Goal: Contribute content: Add original content to the website for others to see

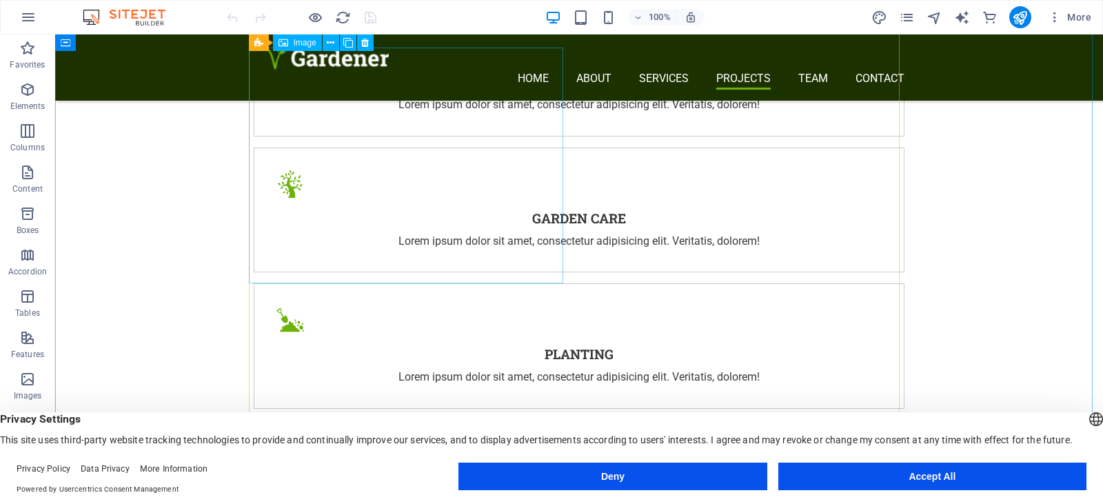
scroll to position [2551, 0]
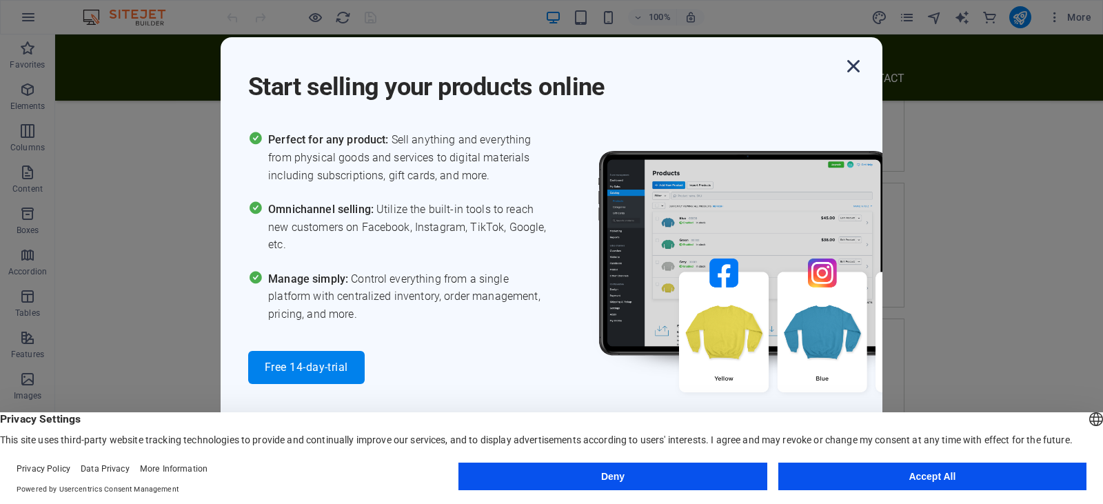
click at [849, 70] on icon "button" at bounding box center [853, 66] width 25 height 25
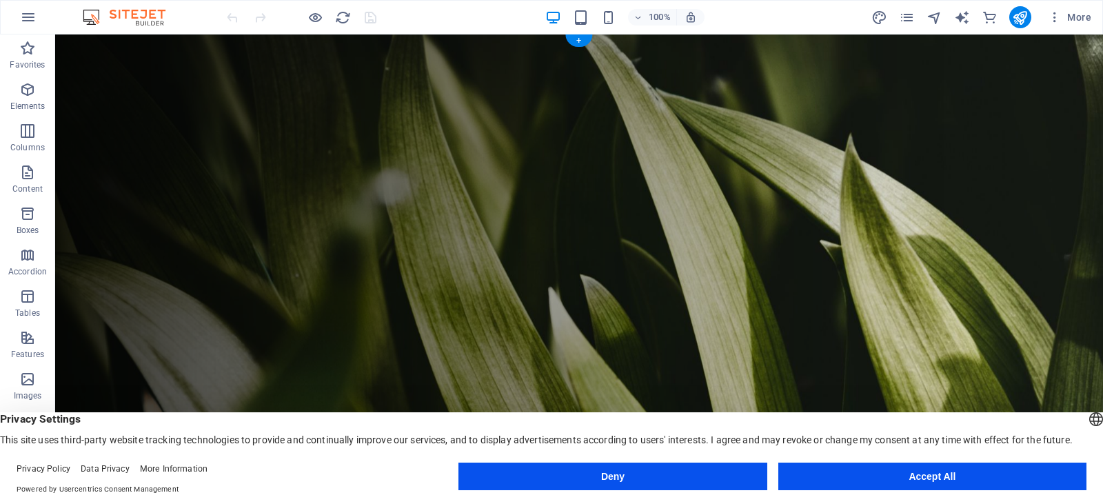
scroll to position [0, 0]
click at [346, 493] on div at bounding box center [585, 505] width 640 height 24
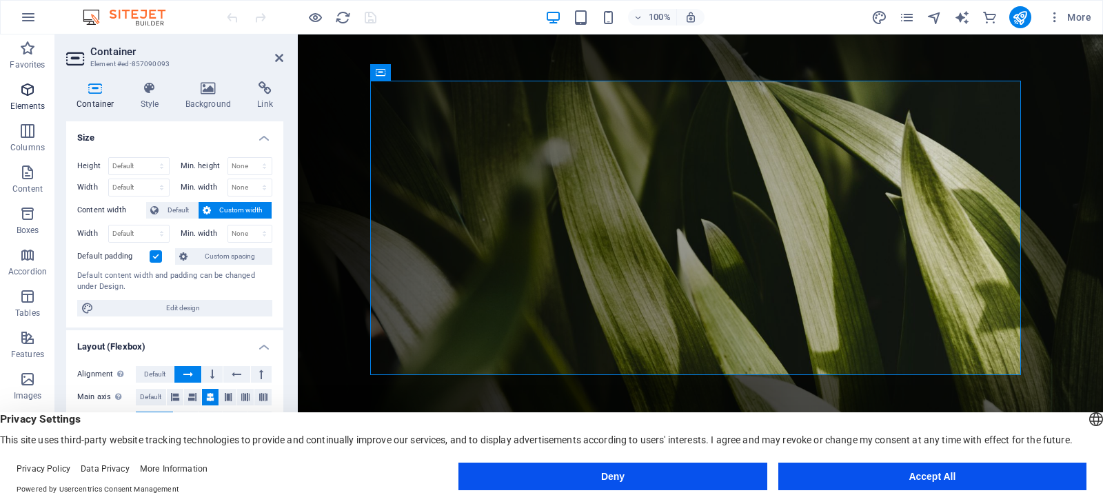
click at [32, 90] on icon "button" at bounding box center [27, 89] width 17 height 17
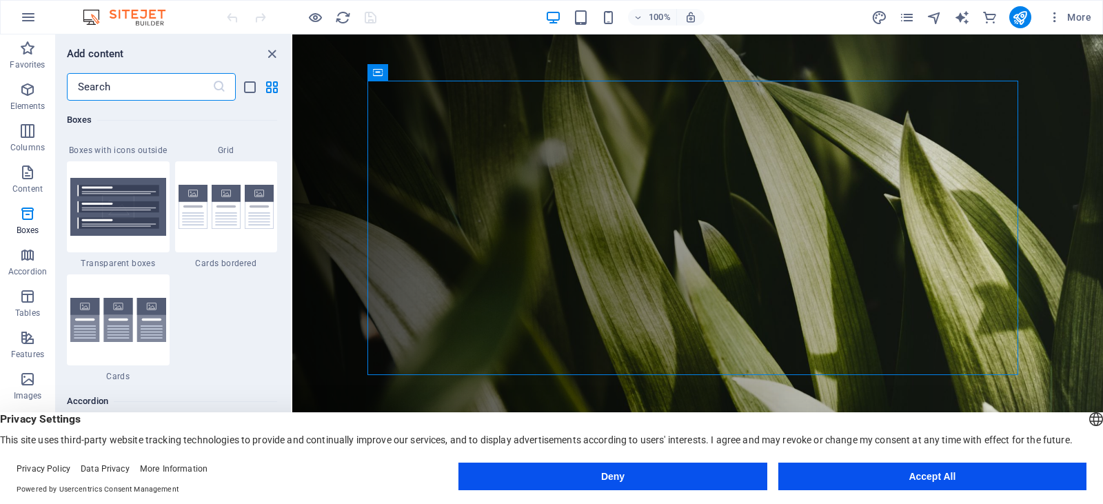
scroll to position [4146, 0]
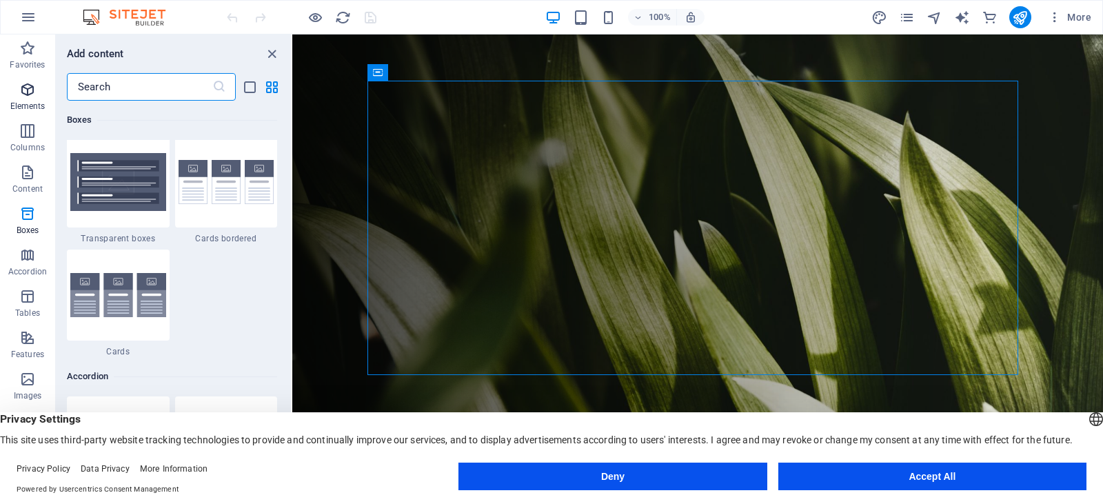
click at [28, 89] on icon "button" at bounding box center [27, 89] width 17 height 17
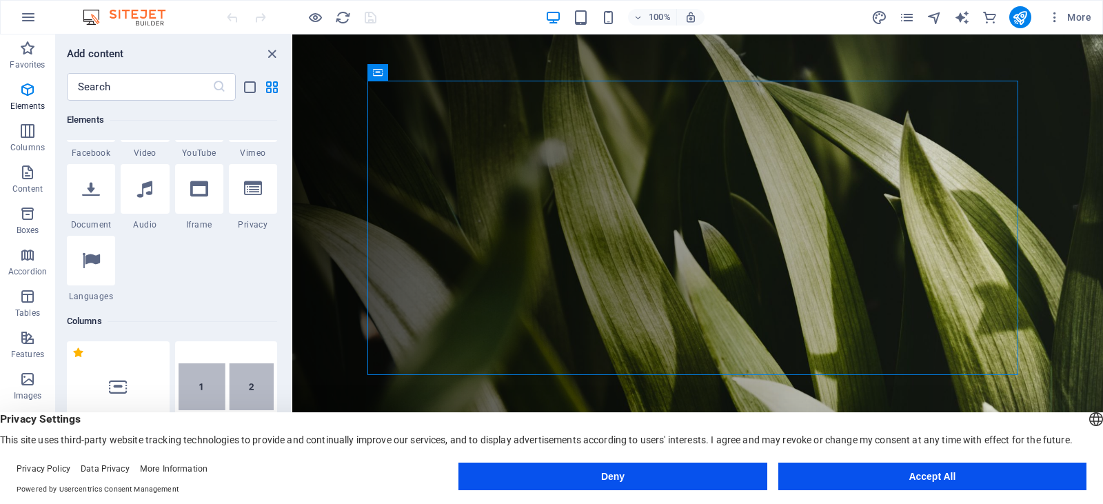
scroll to position [423, 0]
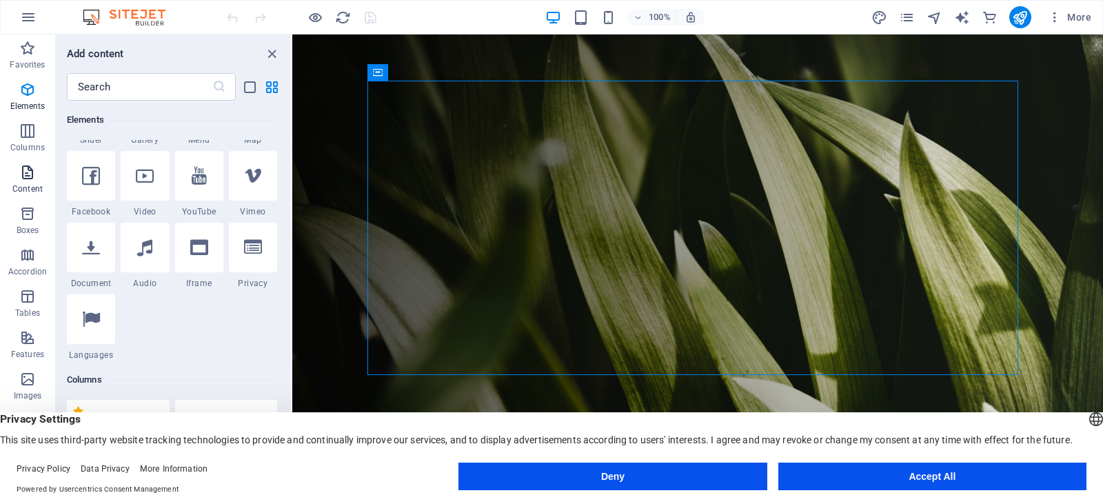
click at [23, 179] on icon "button" at bounding box center [27, 172] width 17 height 17
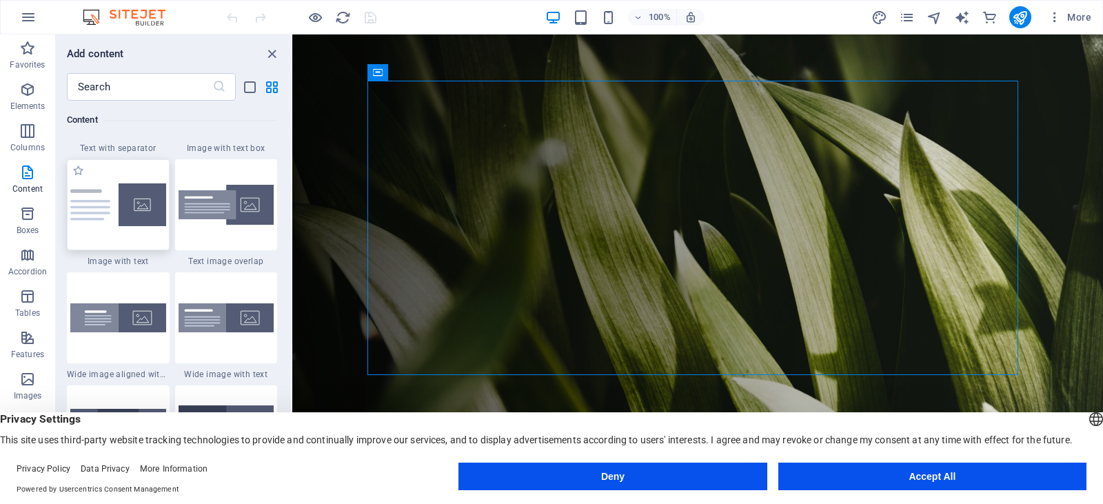
scroll to position [2688, 0]
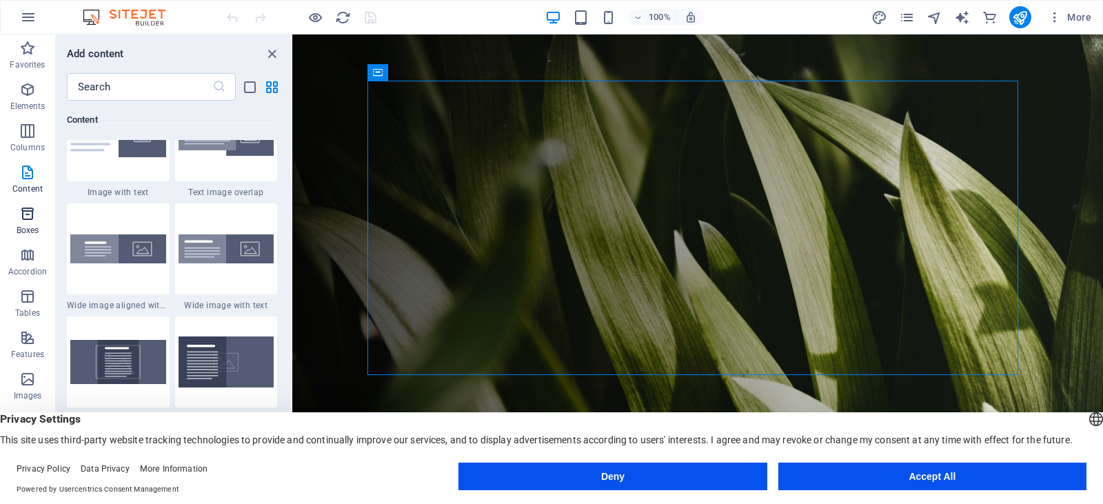
click at [22, 222] on span "Boxes" at bounding box center [27, 221] width 55 height 33
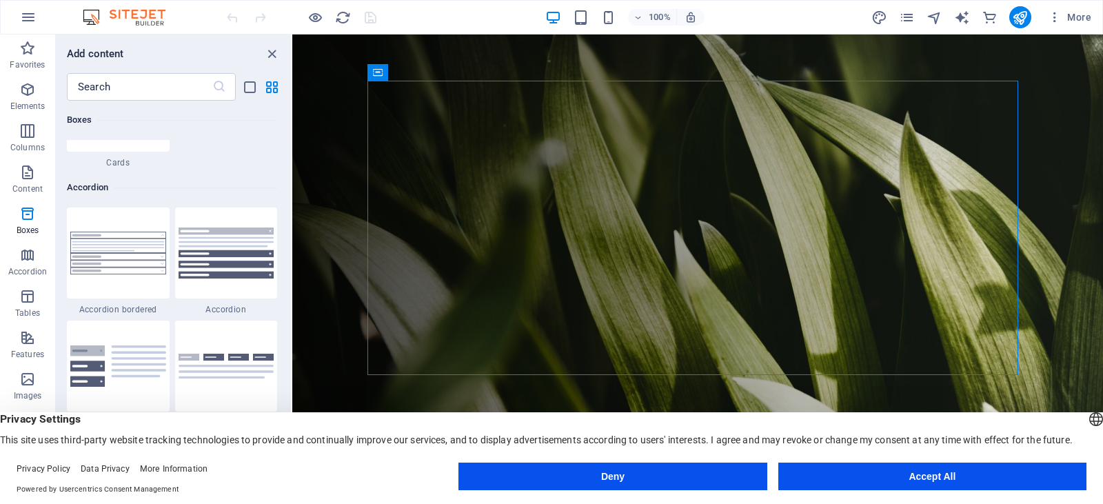
scroll to position [4354, 0]
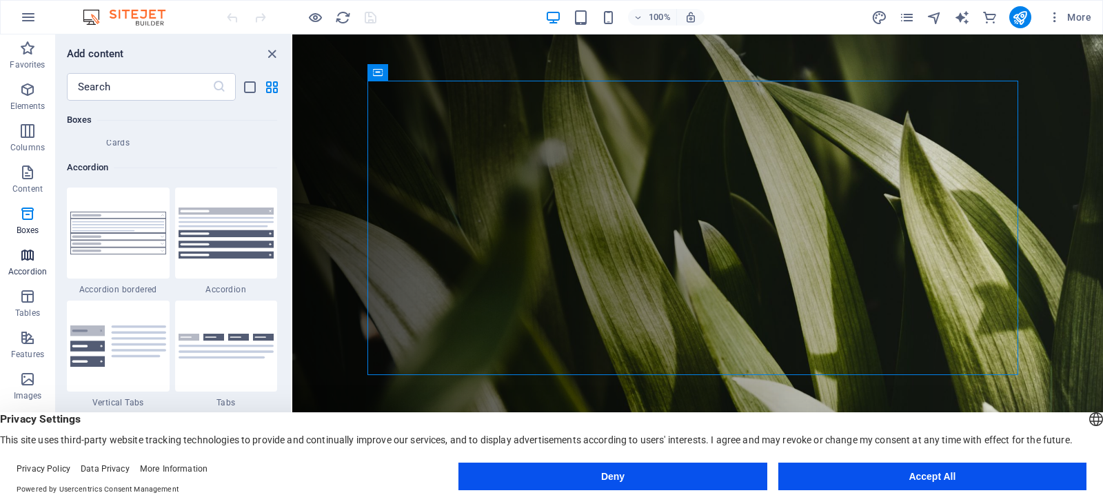
click at [29, 260] on icon "button" at bounding box center [27, 255] width 17 height 17
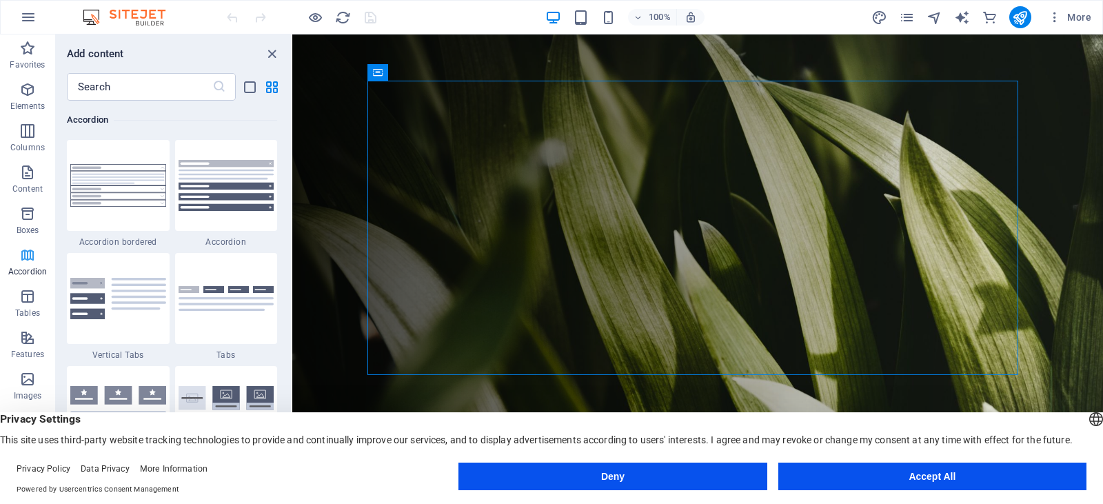
scroll to position [69, 0]
click at [32, 237] on span "Tables" at bounding box center [27, 235] width 55 height 33
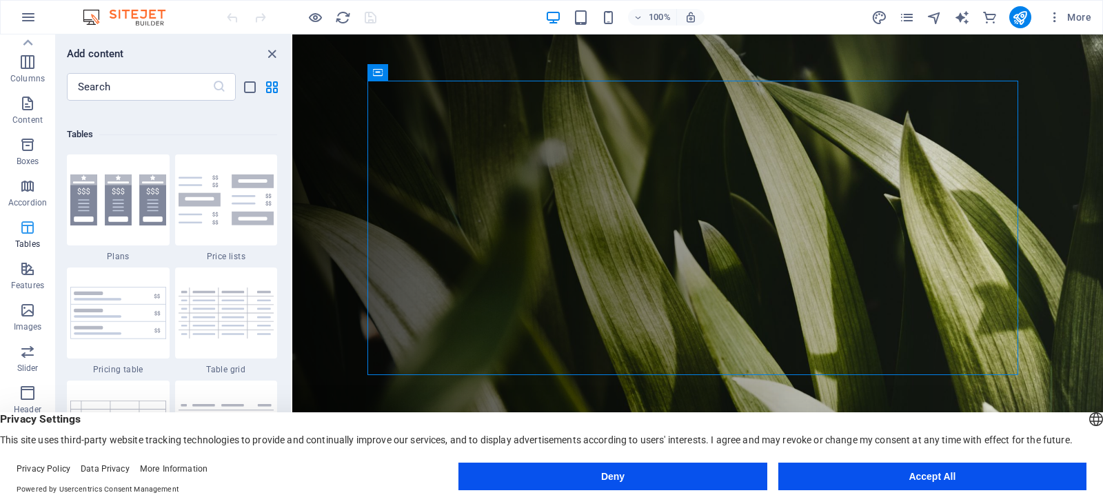
scroll to position [4775, 0]
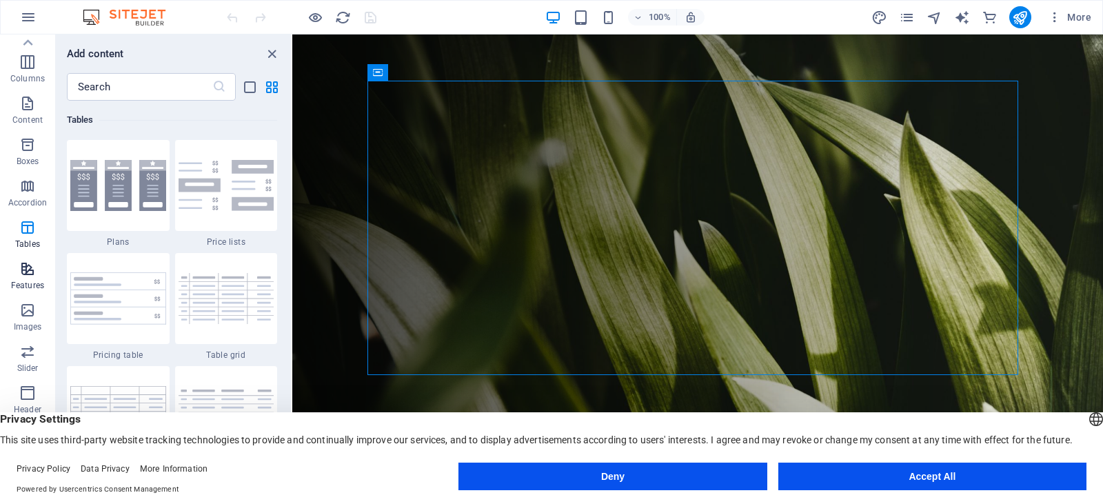
click at [28, 273] on icon "button" at bounding box center [27, 269] width 17 height 17
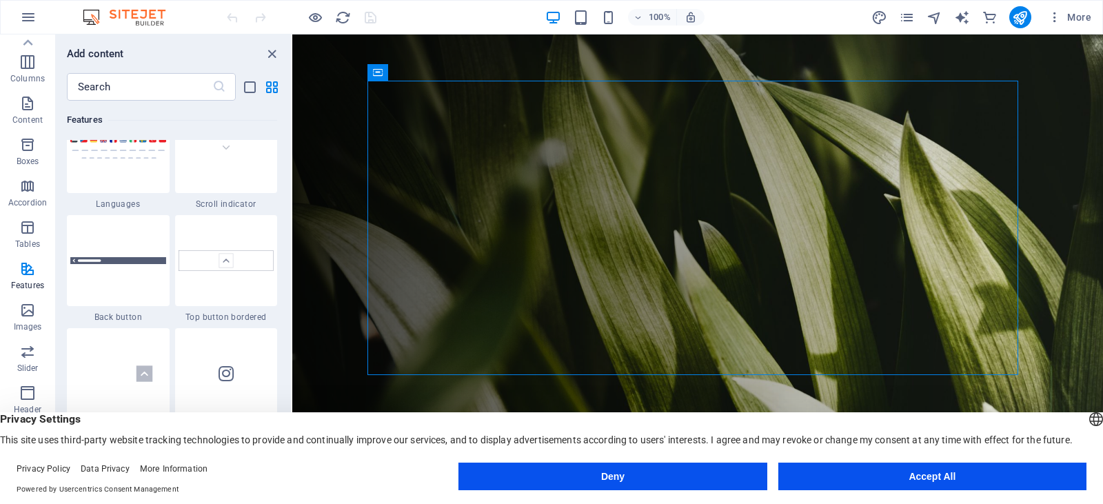
scroll to position [6477, 0]
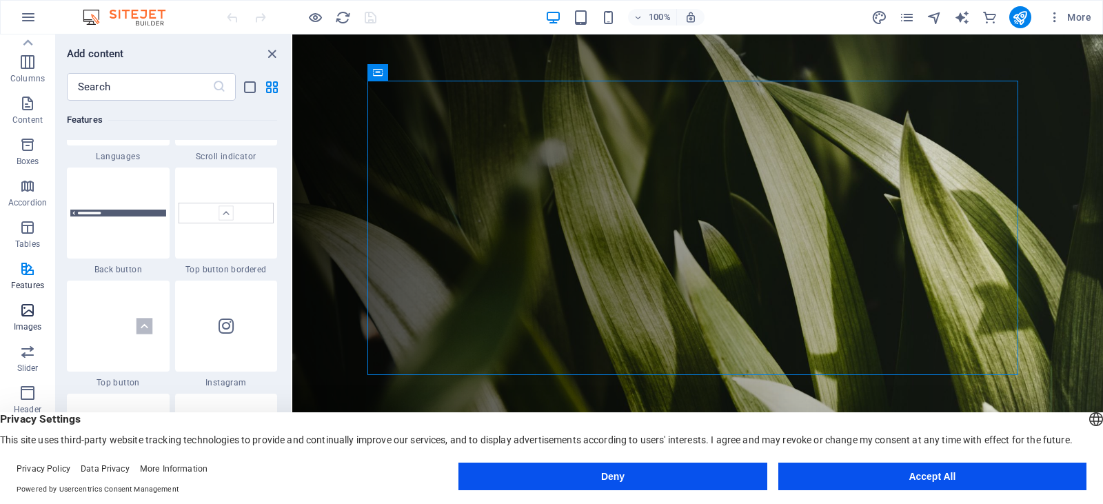
click at [32, 311] on icon "button" at bounding box center [27, 310] width 17 height 17
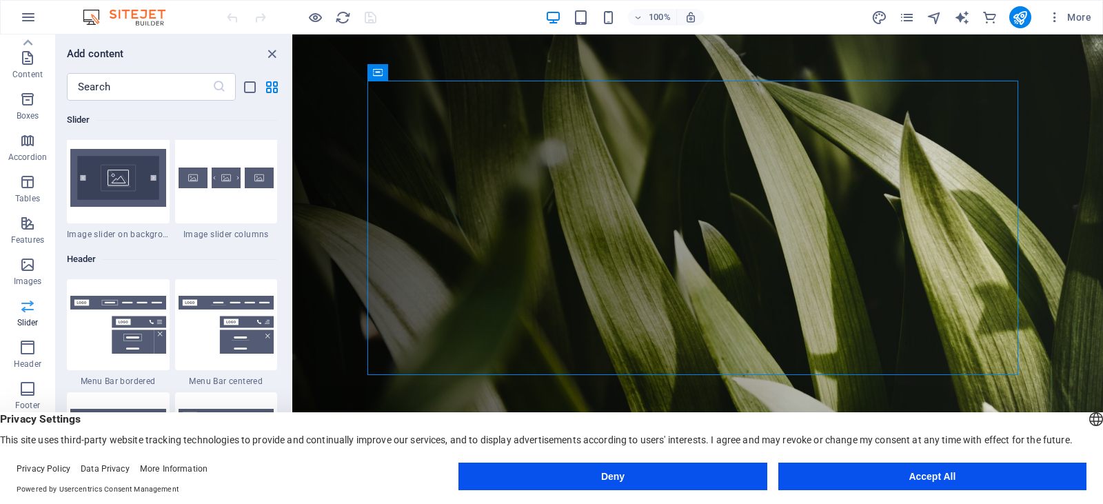
scroll to position [138, 0]
click at [30, 331] on icon "button" at bounding box center [27, 324] width 17 height 17
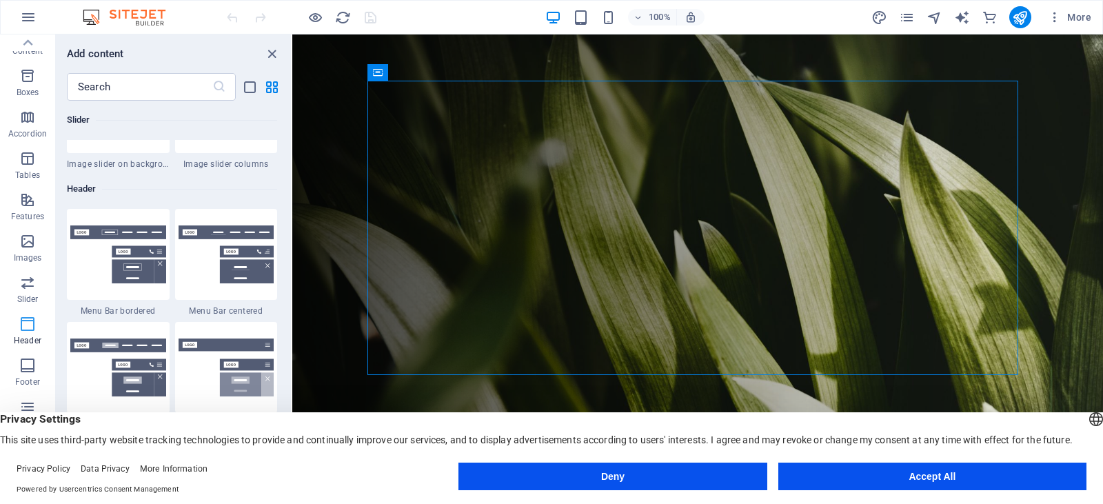
scroll to position [8302, 0]
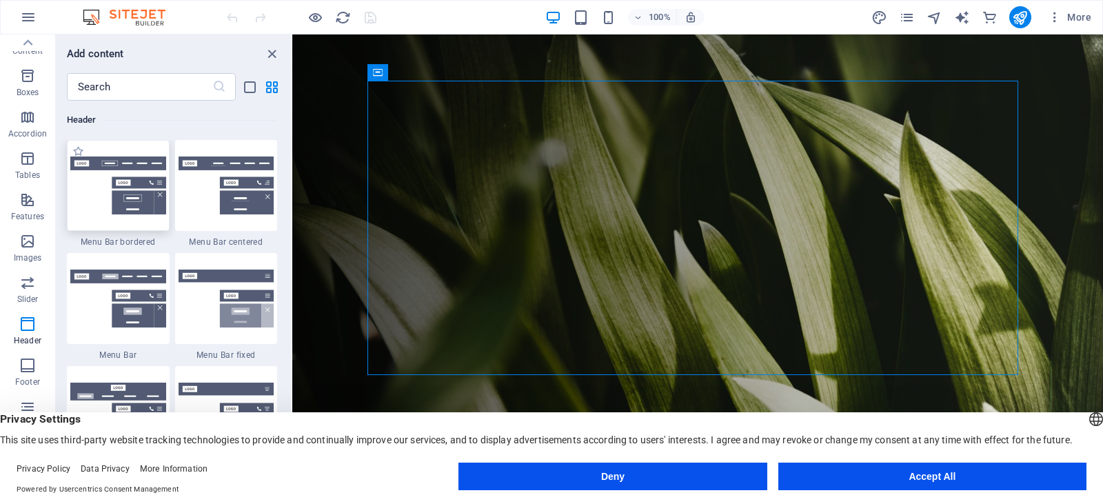
click at [108, 225] on div at bounding box center [118, 185] width 103 height 91
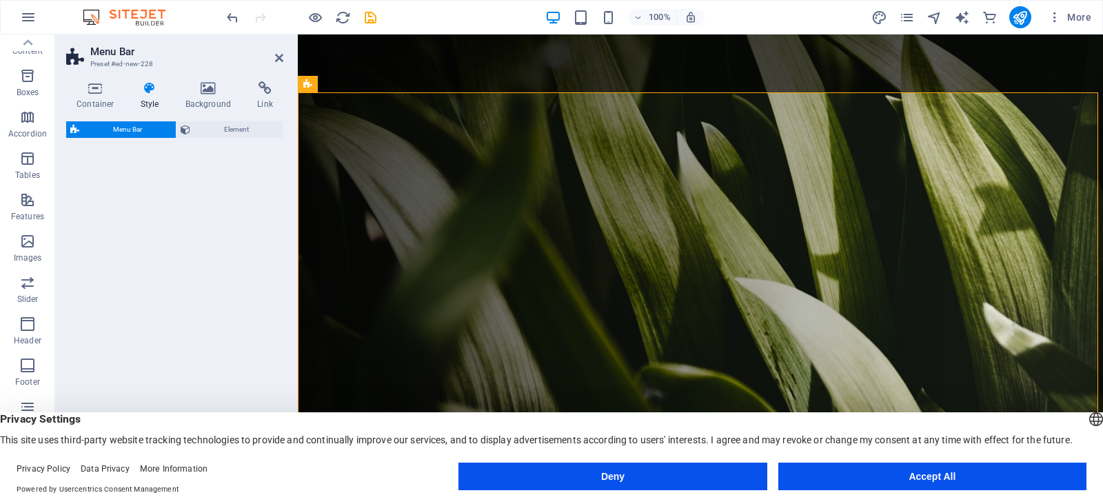
select select "rem"
select select "preset-menu-v2-border"
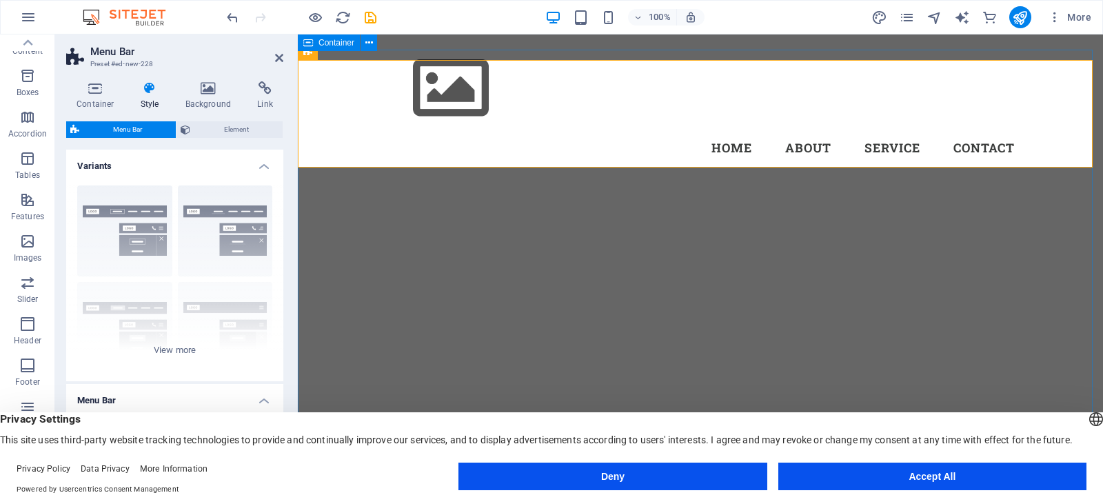
scroll to position [1557, 0]
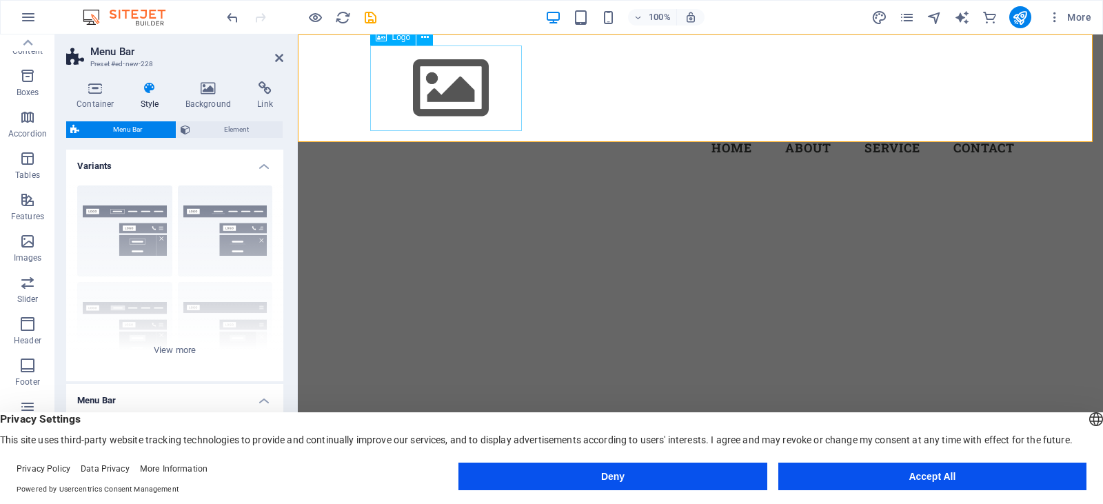
click at [444, 100] on div at bounding box center [700, 88] width 651 height 85
click at [226, 240] on div "Border Centered Default Fixed Loki Trigger Wide XXL" at bounding box center [174, 277] width 217 height 207
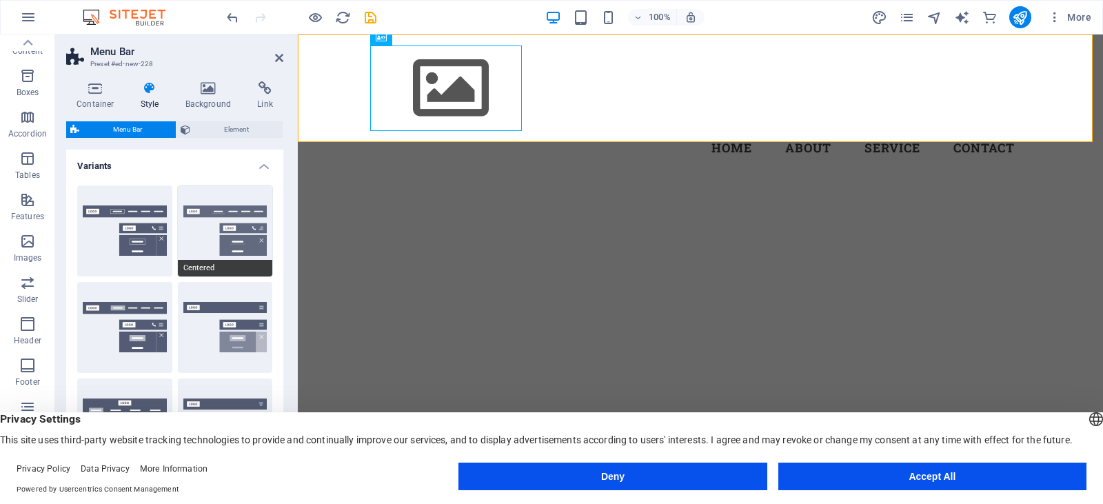
click at [241, 231] on button "Centered" at bounding box center [225, 230] width 95 height 91
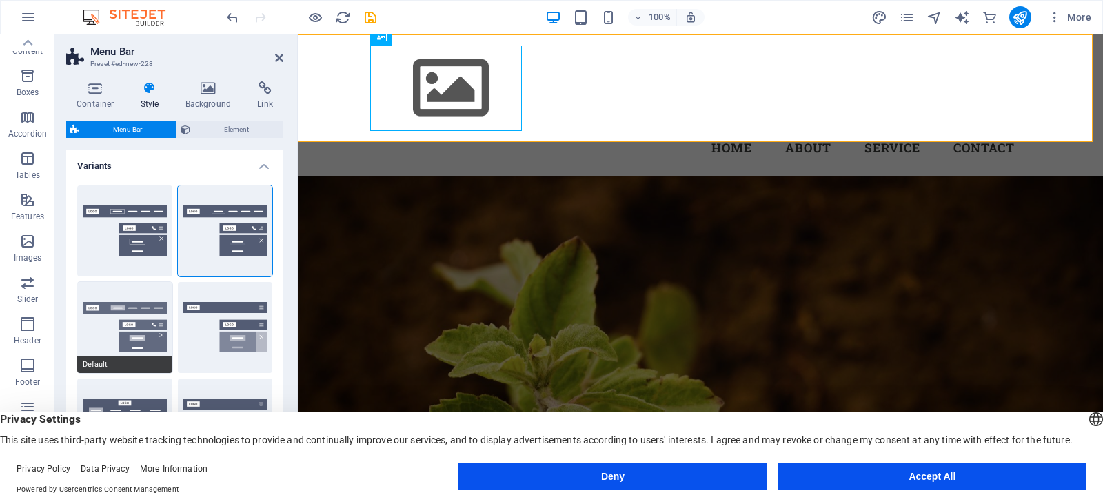
click at [139, 321] on button "Default" at bounding box center [124, 327] width 95 height 91
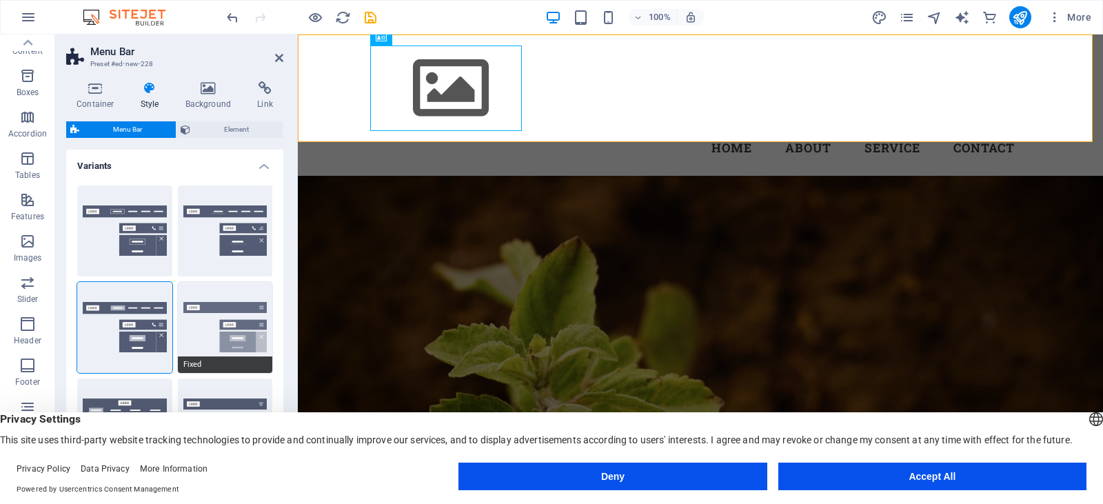
click at [234, 327] on button "Fixed" at bounding box center [225, 327] width 95 height 91
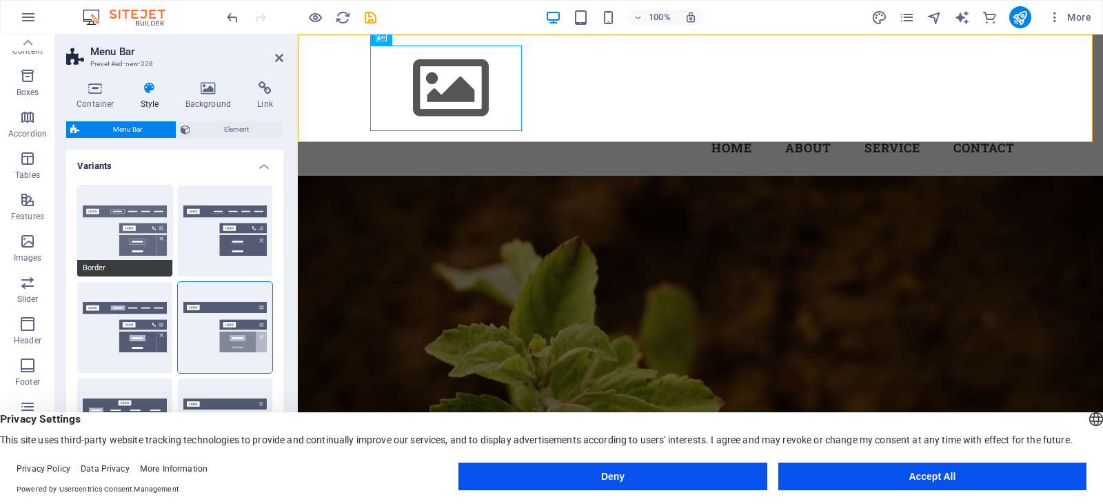
click at [134, 221] on button "Border" at bounding box center [124, 230] width 95 height 91
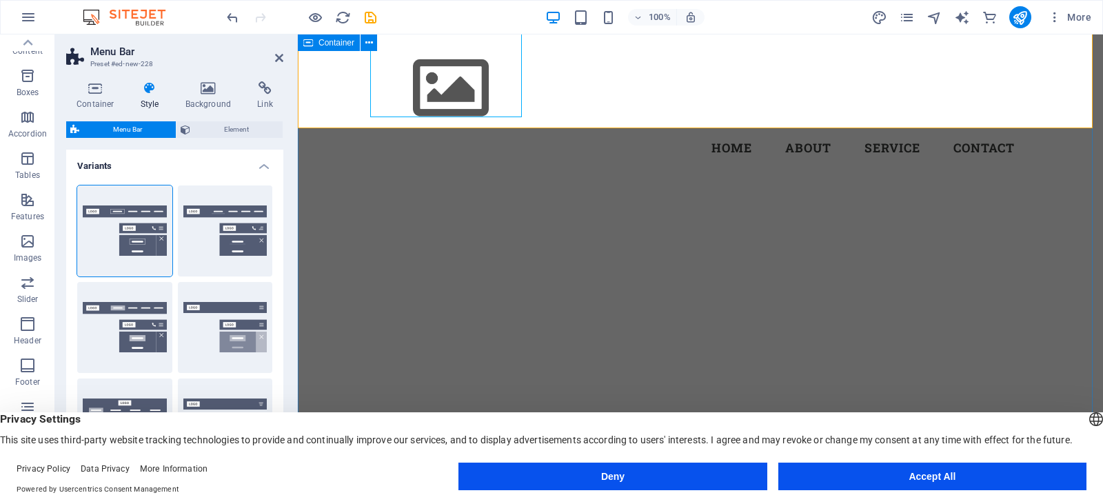
scroll to position [1512, 0]
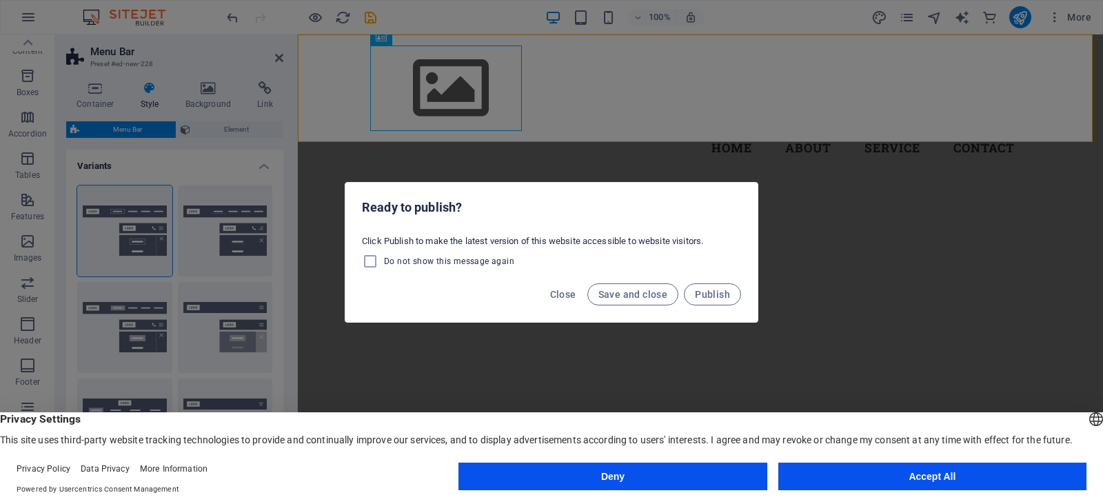
click at [459, 101] on div "Ready to publish? Click Publish to make the latest version of this website acce…" at bounding box center [551, 252] width 1103 height 504
click at [572, 296] on span "Close" at bounding box center [563, 294] width 26 height 11
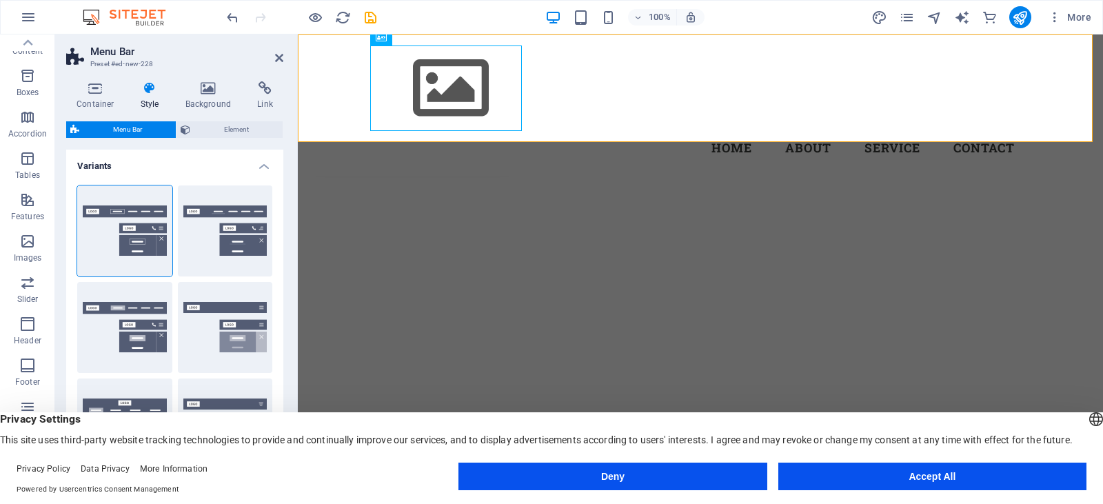
click at [574, 107] on div "Menu Home About Service Contact" at bounding box center [700, 104] width 805 height 141
click at [474, 98] on div at bounding box center [700, 88] width 651 height 85
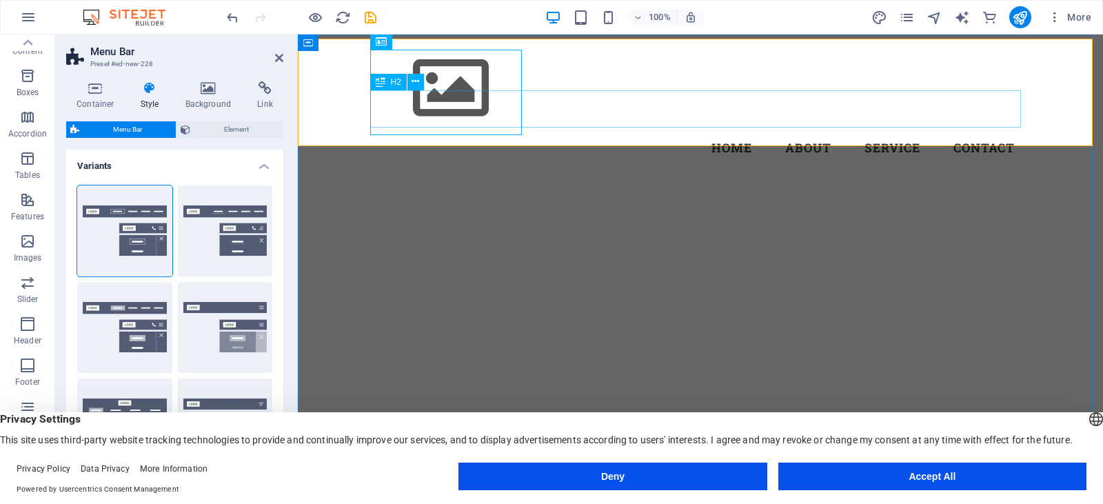
scroll to position [1558, 0]
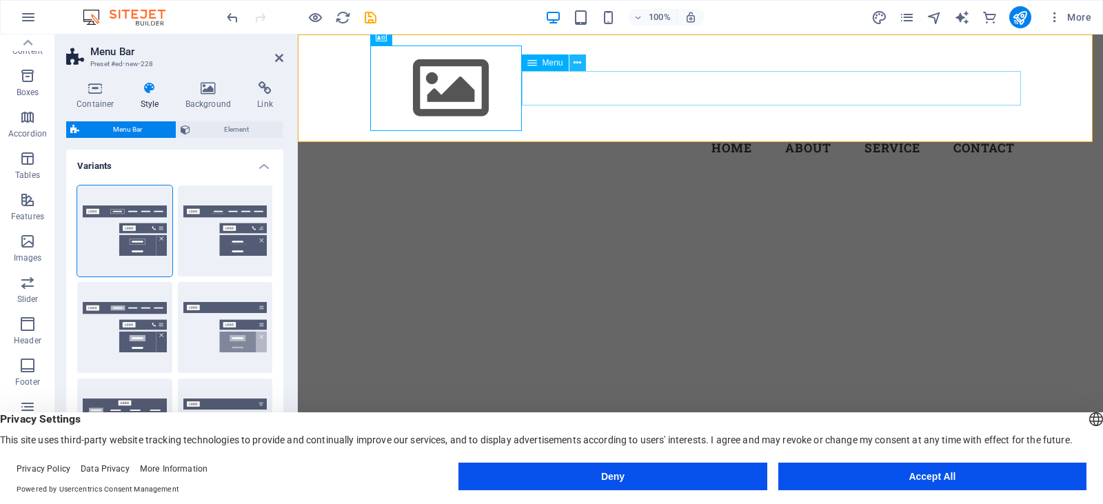
click at [578, 65] on icon at bounding box center [578, 63] width 8 height 14
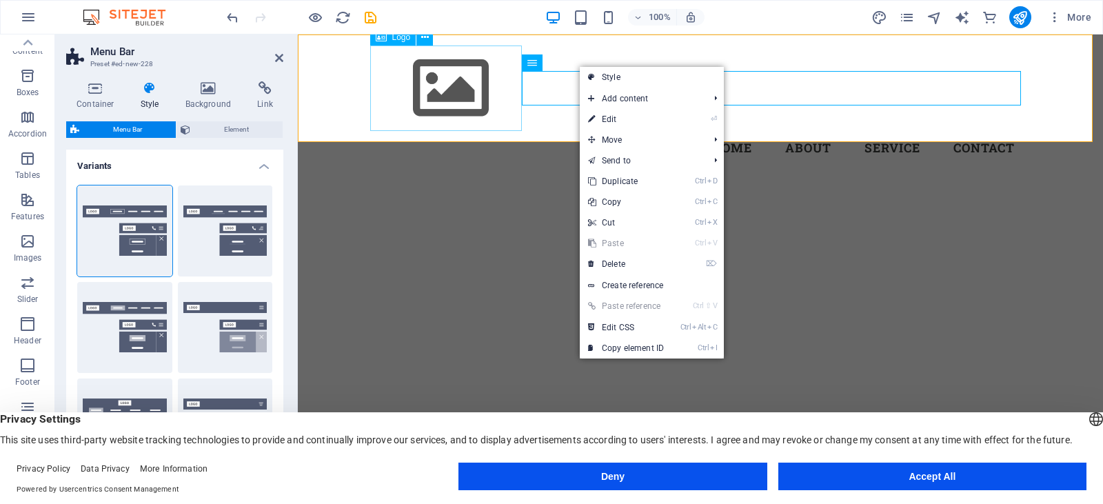
click at [442, 92] on div at bounding box center [700, 88] width 651 height 85
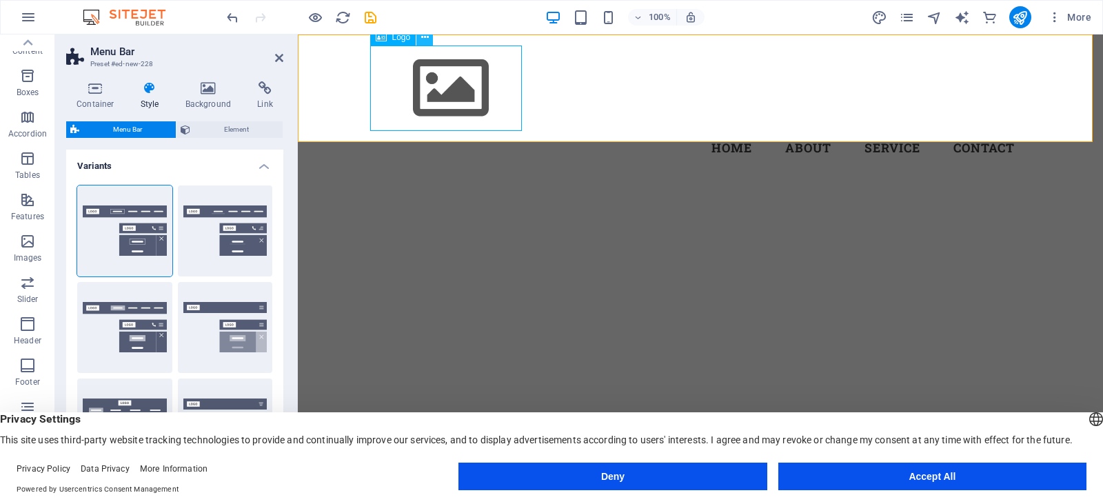
click at [429, 42] on button at bounding box center [424, 37] width 17 height 17
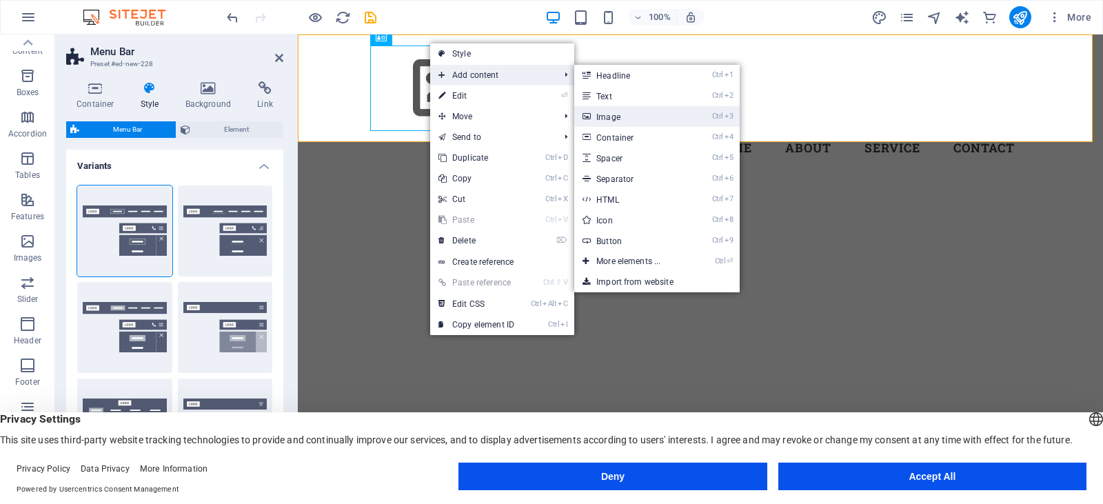
click at [600, 121] on link "Ctrl 3 Image" at bounding box center [631, 116] width 114 height 21
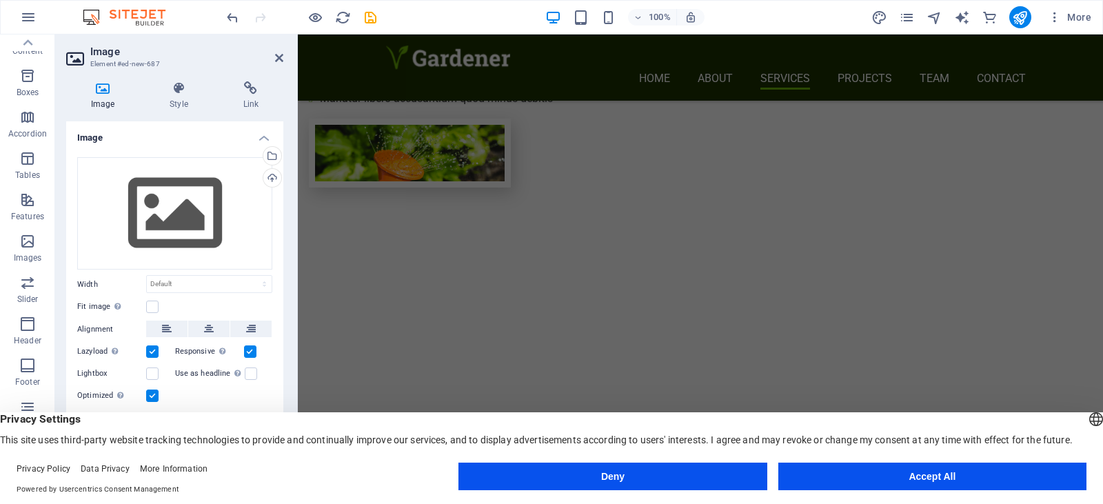
scroll to position [359, 0]
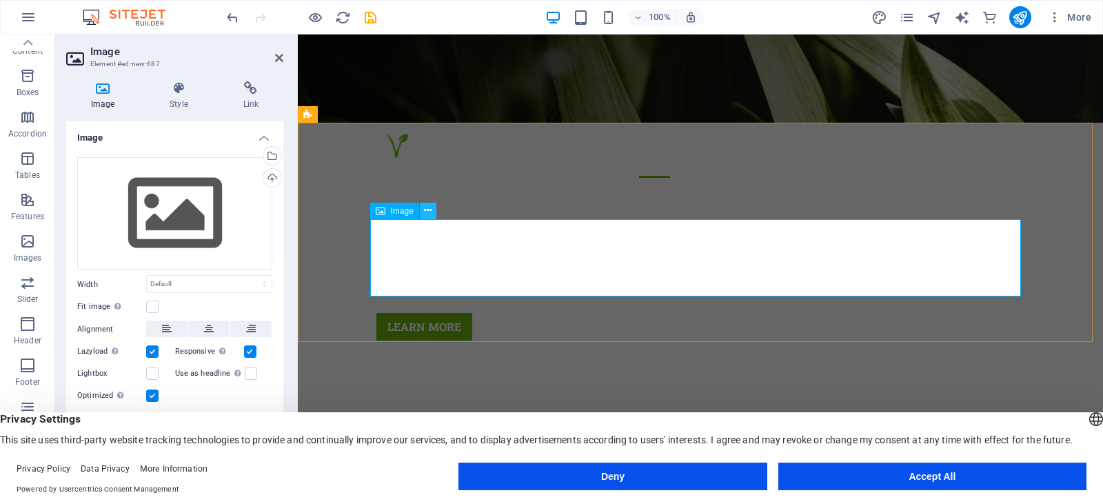
click at [427, 209] on icon at bounding box center [428, 210] width 8 height 14
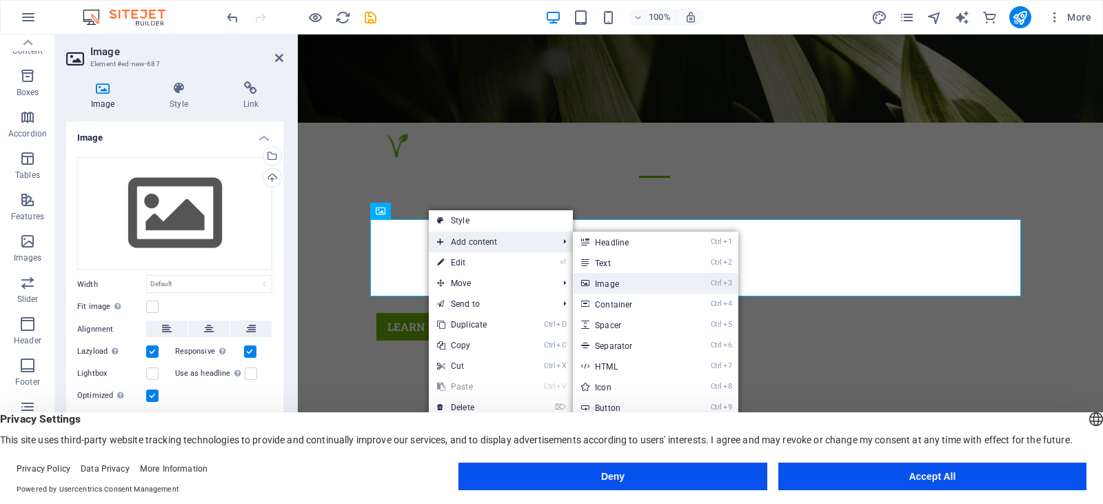
click at [594, 285] on link "Ctrl 3 Image" at bounding box center [630, 283] width 114 height 21
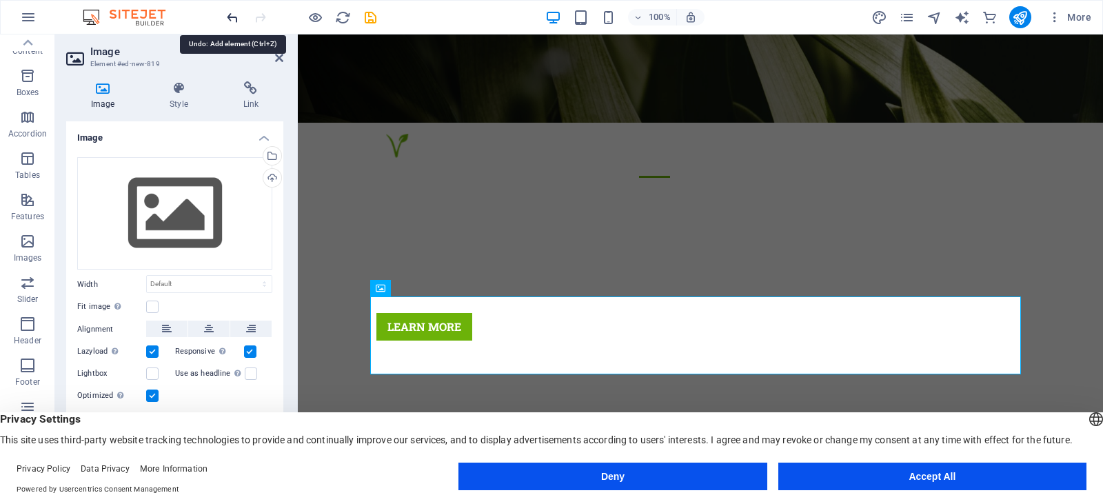
click at [231, 17] on icon "undo" at bounding box center [233, 18] width 16 height 16
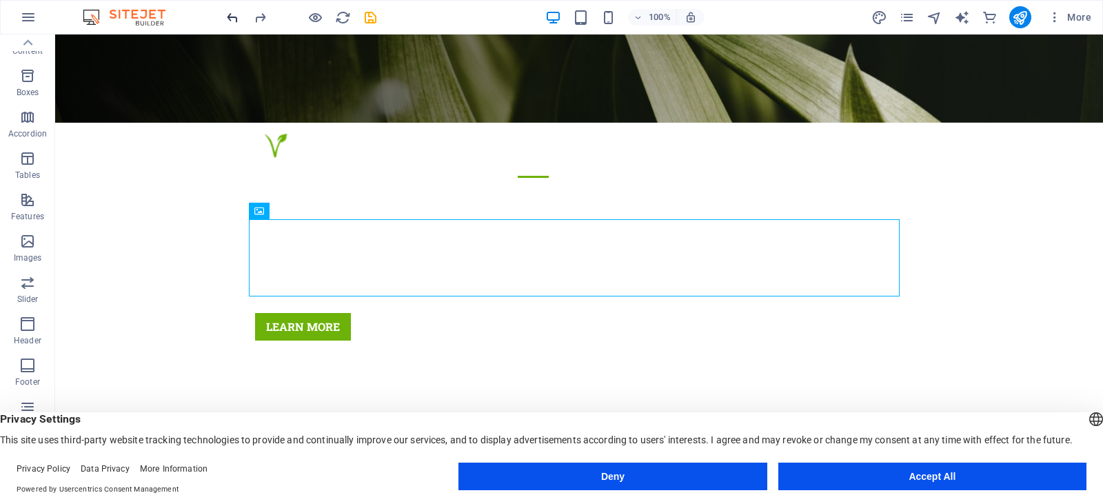
click at [228, 14] on icon "undo" at bounding box center [233, 18] width 16 height 16
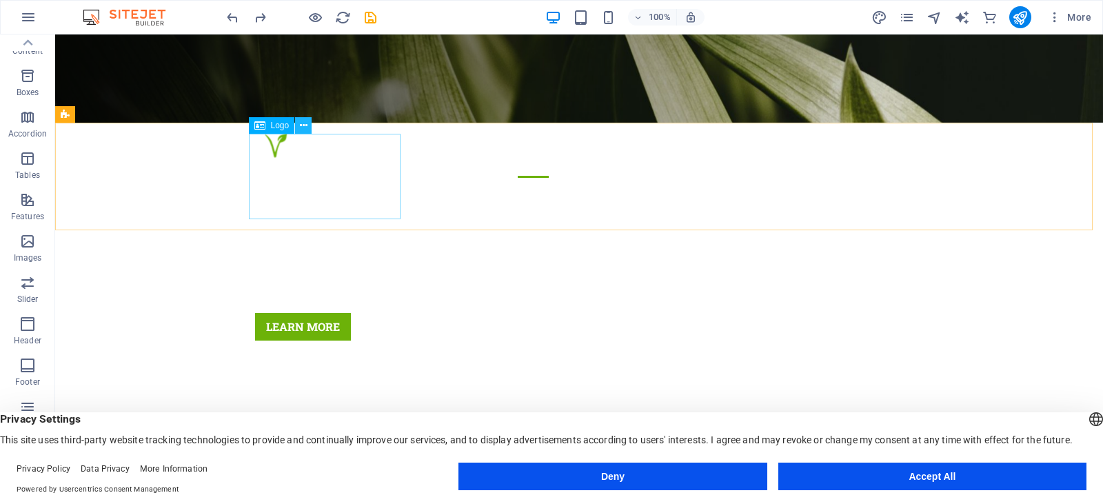
click at [301, 129] on icon at bounding box center [304, 126] width 8 height 14
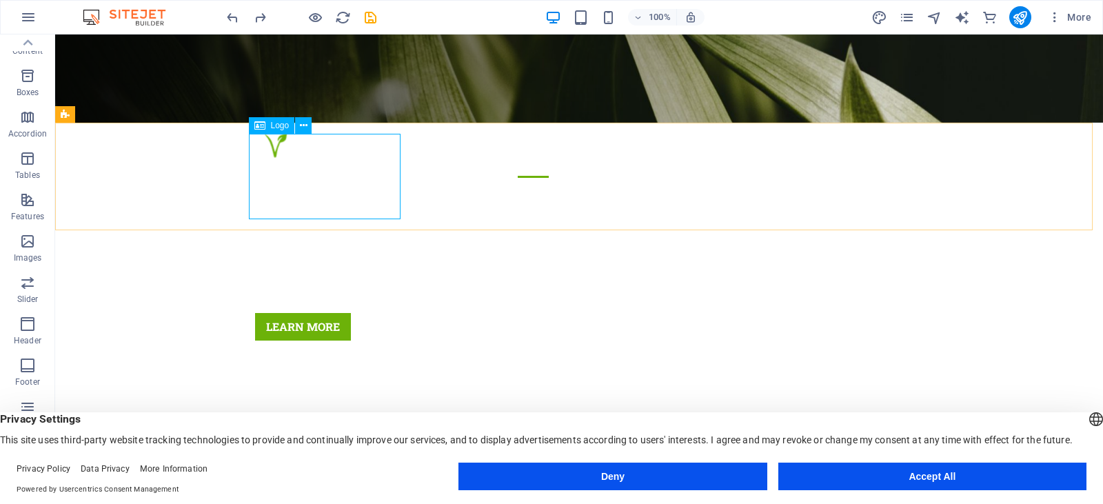
click at [274, 126] on span "Logo" at bounding box center [280, 125] width 19 height 8
click at [262, 129] on icon at bounding box center [259, 125] width 11 height 17
click at [125, 114] on icon at bounding box center [126, 115] width 8 height 14
click at [305, 130] on icon at bounding box center [304, 126] width 8 height 14
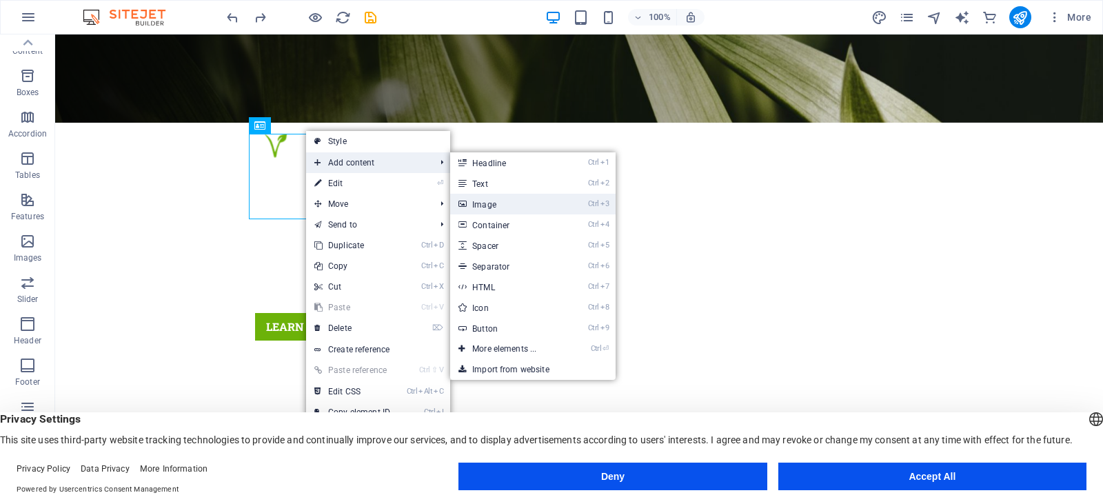
click at [465, 202] on icon at bounding box center [461, 204] width 7 height 21
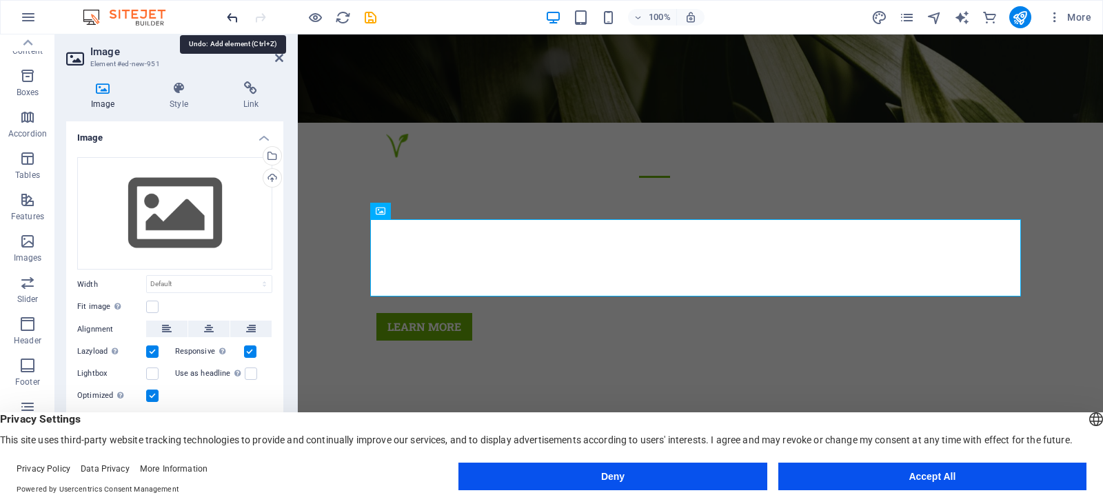
click at [232, 21] on icon "undo" at bounding box center [233, 18] width 16 height 16
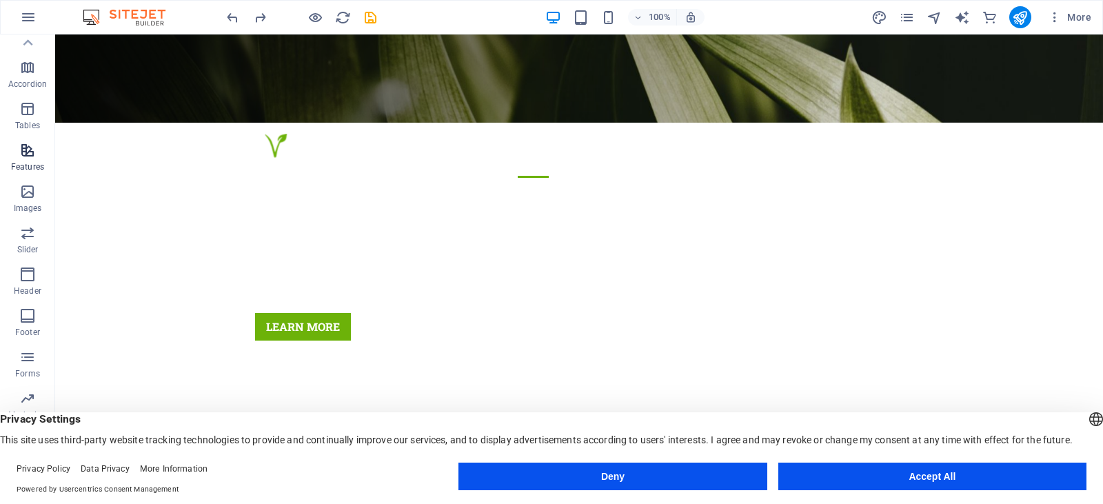
scroll to position [214, 0]
click at [27, 168] on icon "button" at bounding box center [27, 165] width 17 height 17
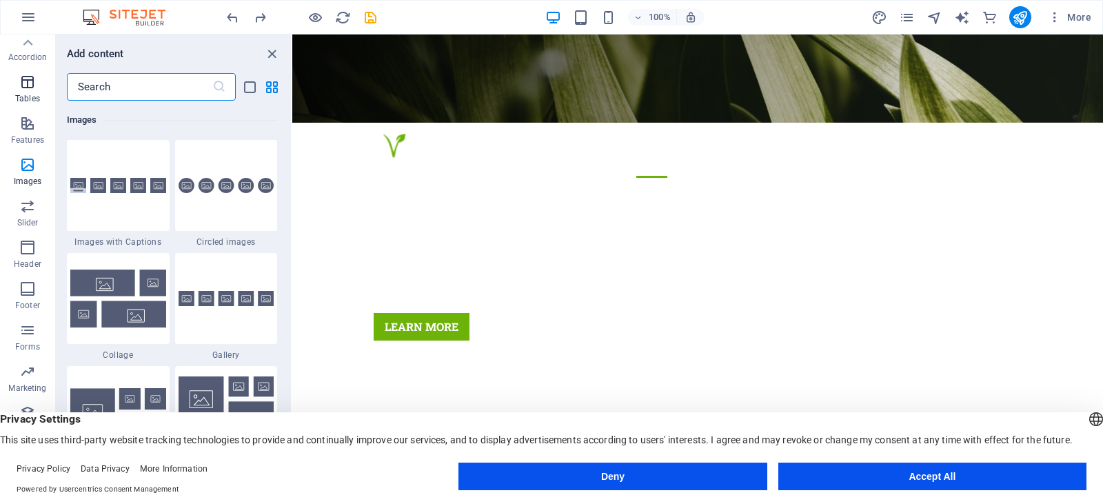
scroll to position [145, 0]
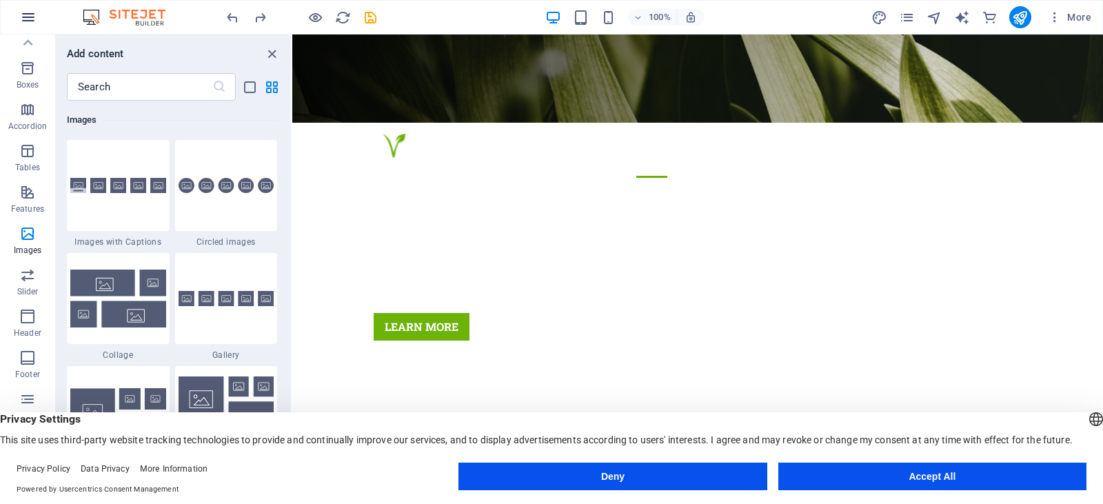
click at [30, 16] on icon "button" at bounding box center [28, 17] width 17 height 17
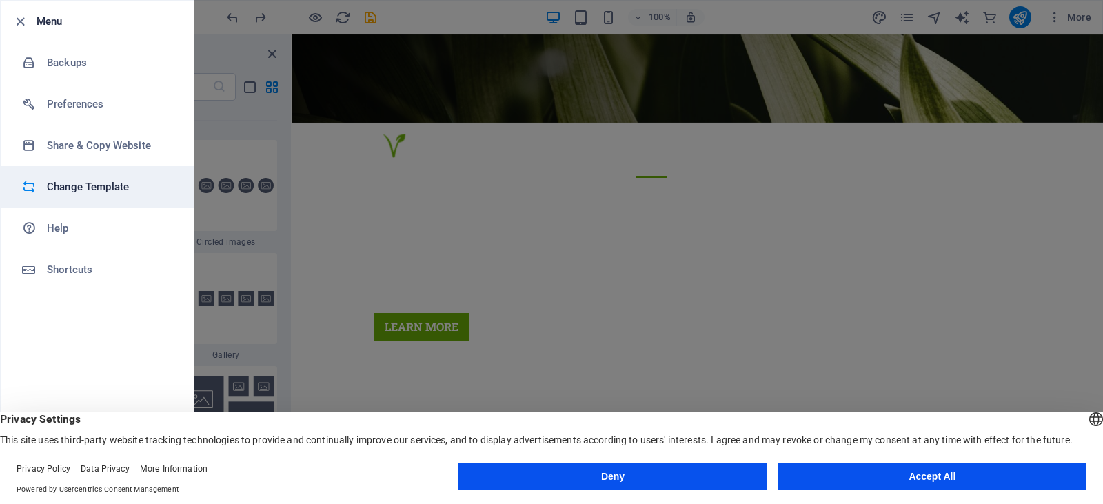
click at [81, 193] on h6 "Change Template" at bounding box center [111, 187] width 128 height 17
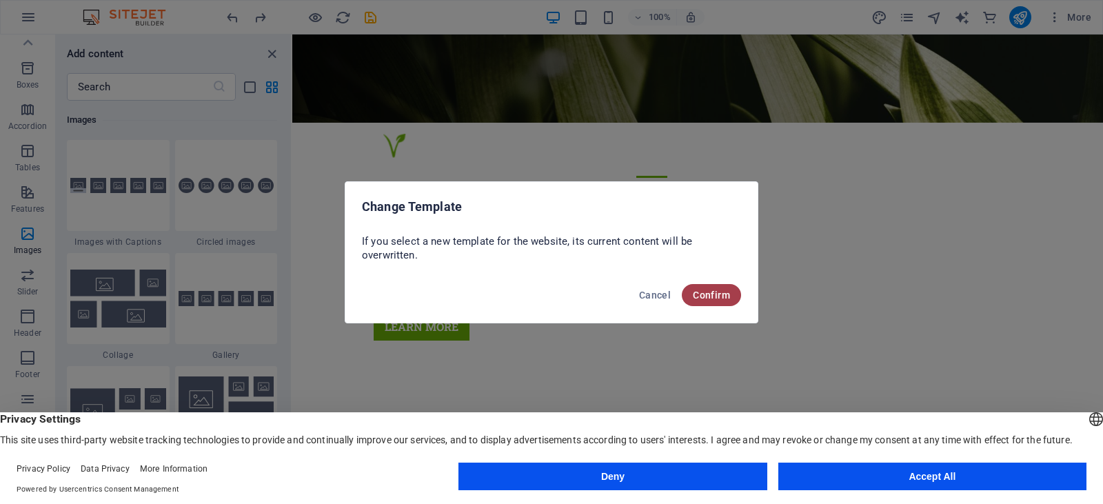
click at [719, 293] on span "Confirm" at bounding box center [711, 295] width 37 height 11
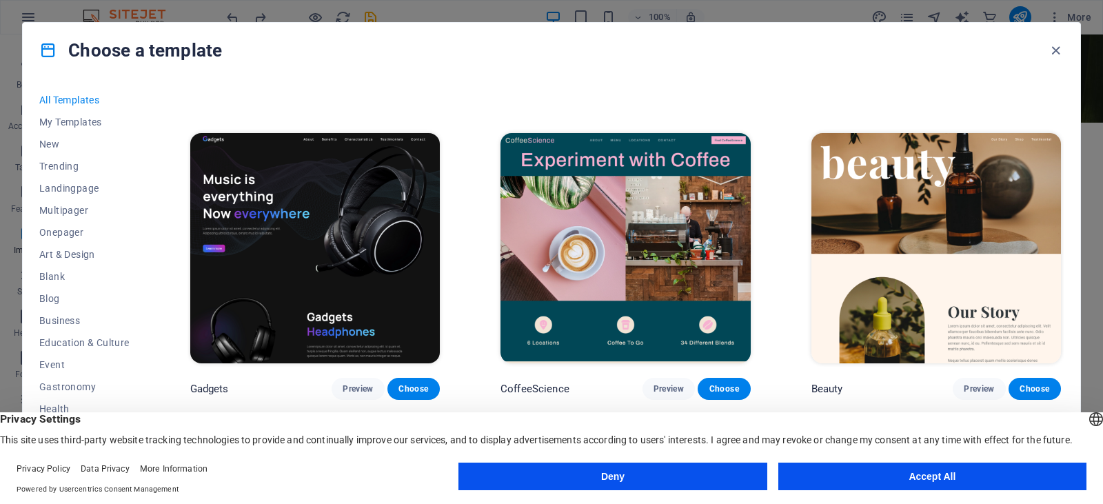
scroll to position [4481, 0]
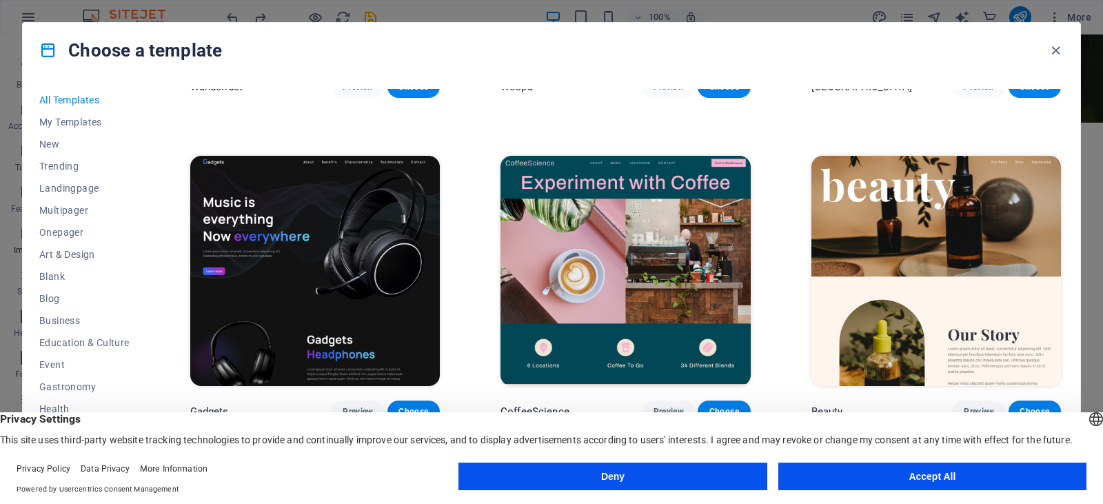
click at [599, 192] on img at bounding box center [626, 271] width 250 height 230
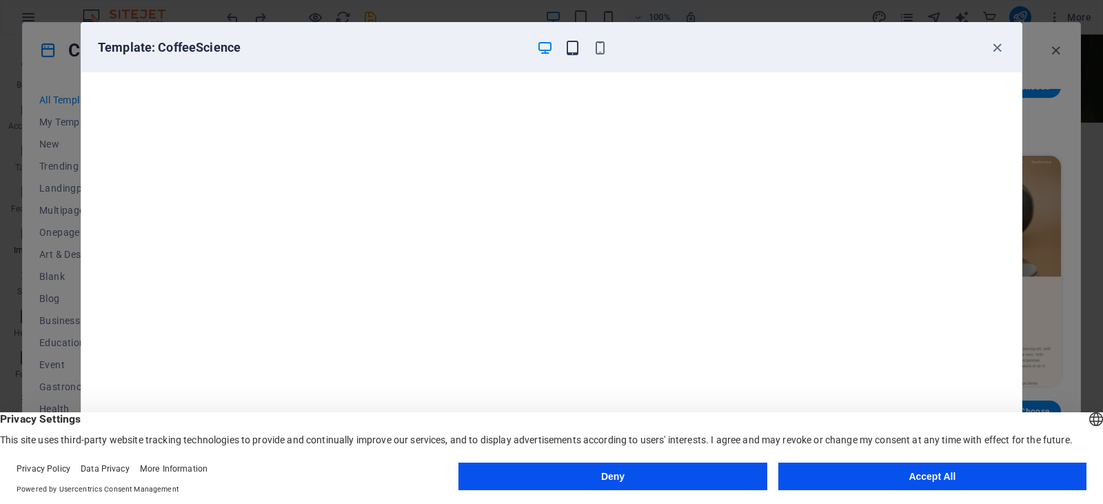
click at [569, 50] on icon "button" at bounding box center [573, 48] width 16 height 16
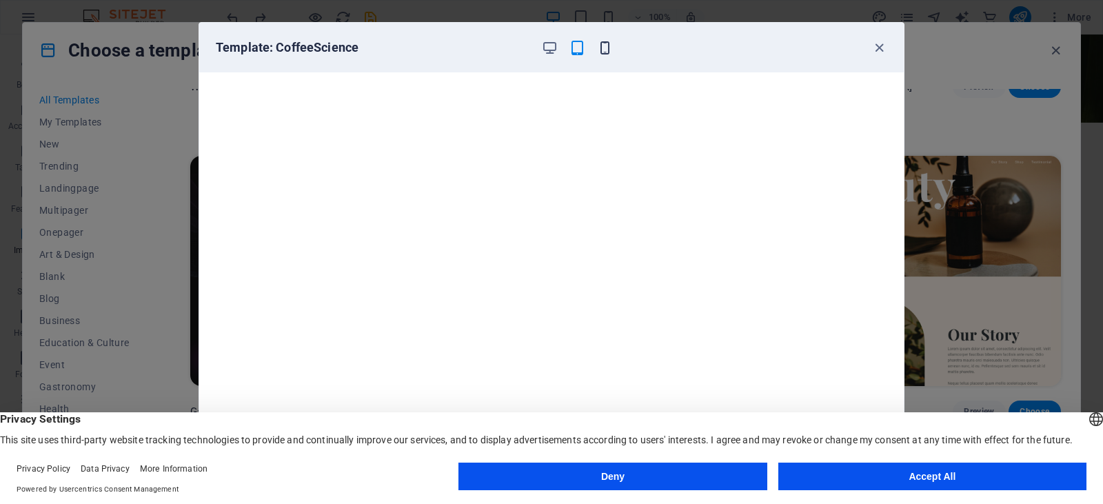
click at [605, 45] on icon "button" at bounding box center [605, 48] width 16 height 16
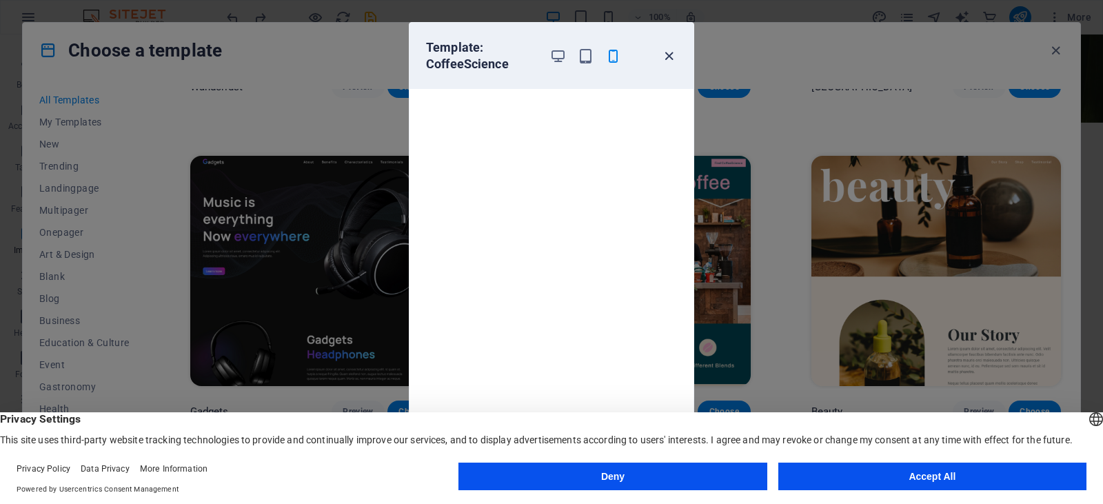
click at [672, 54] on icon "button" at bounding box center [669, 56] width 16 height 16
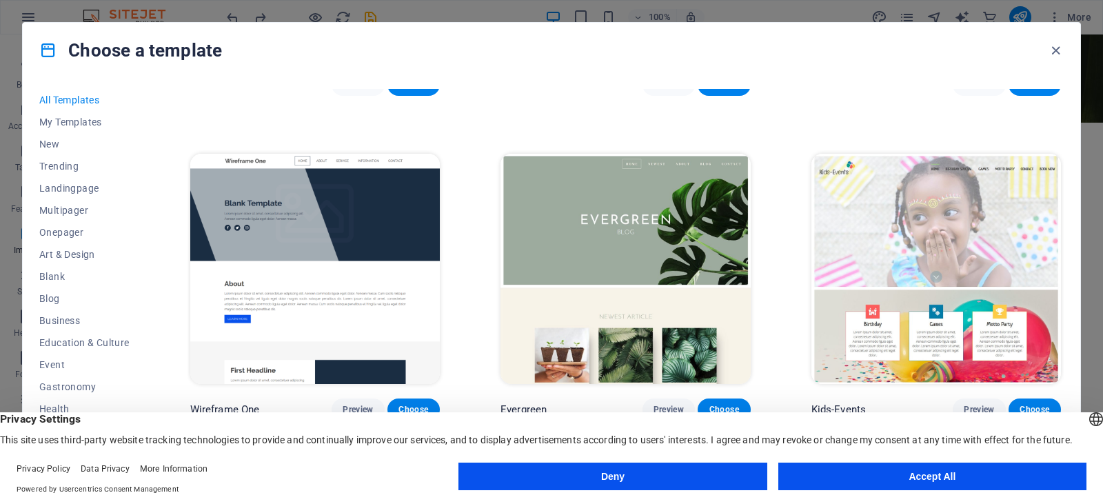
scroll to position [6412, 0]
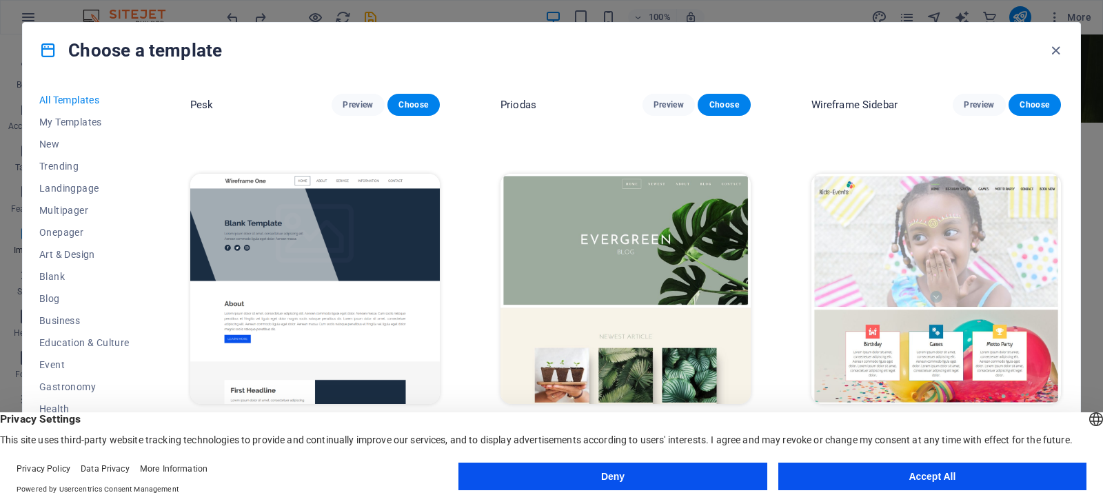
click at [541, 174] on img at bounding box center [626, 289] width 250 height 230
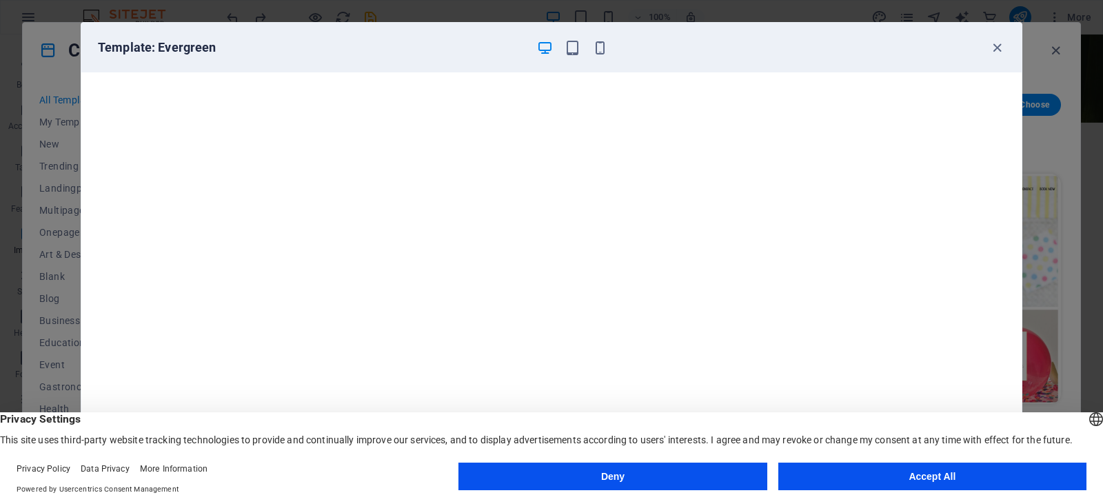
scroll to position [3, 0]
click at [996, 49] on icon "button" at bounding box center [997, 48] width 16 height 16
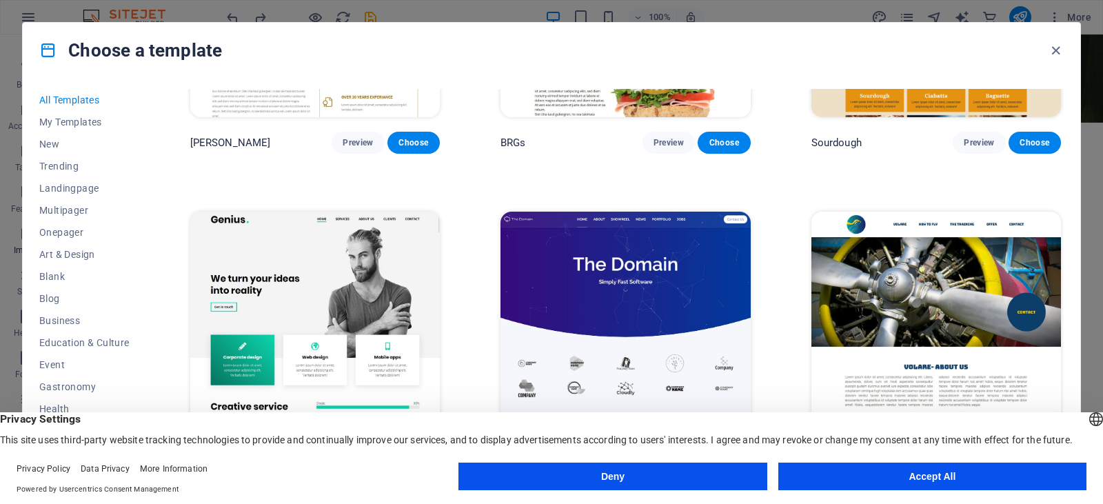
scroll to position [8687, 0]
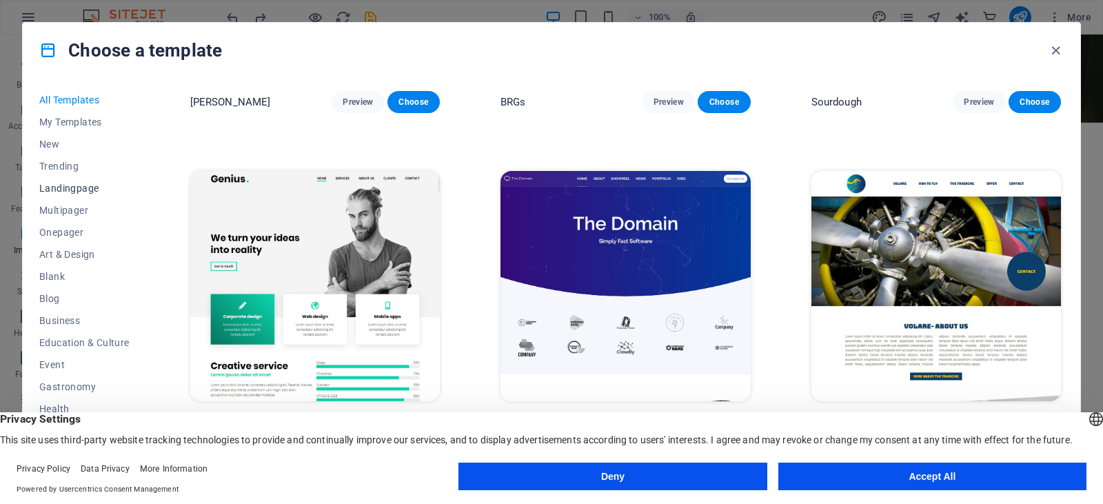
click at [75, 190] on span "Landingpage" at bounding box center [84, 188] width 90 height 11
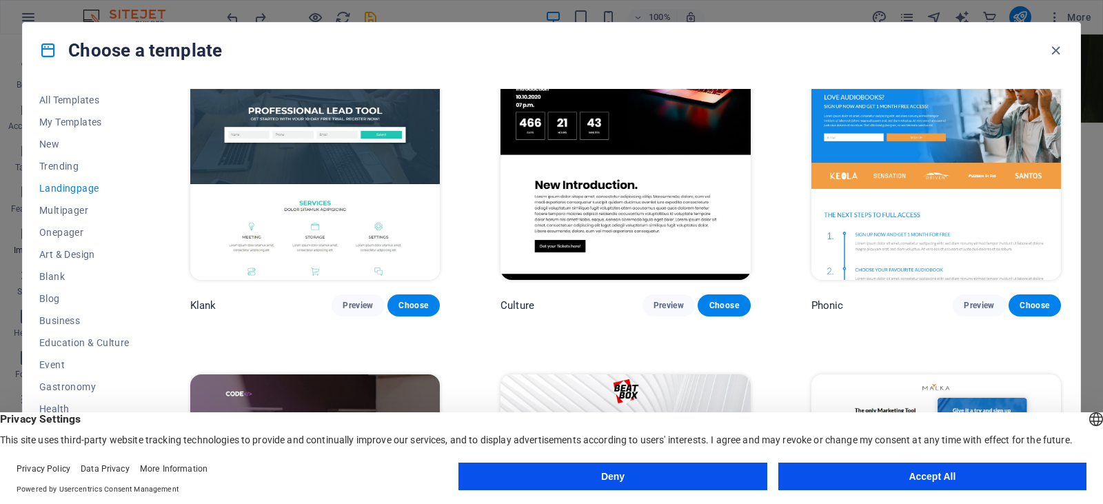
scroll to position [0, 0]
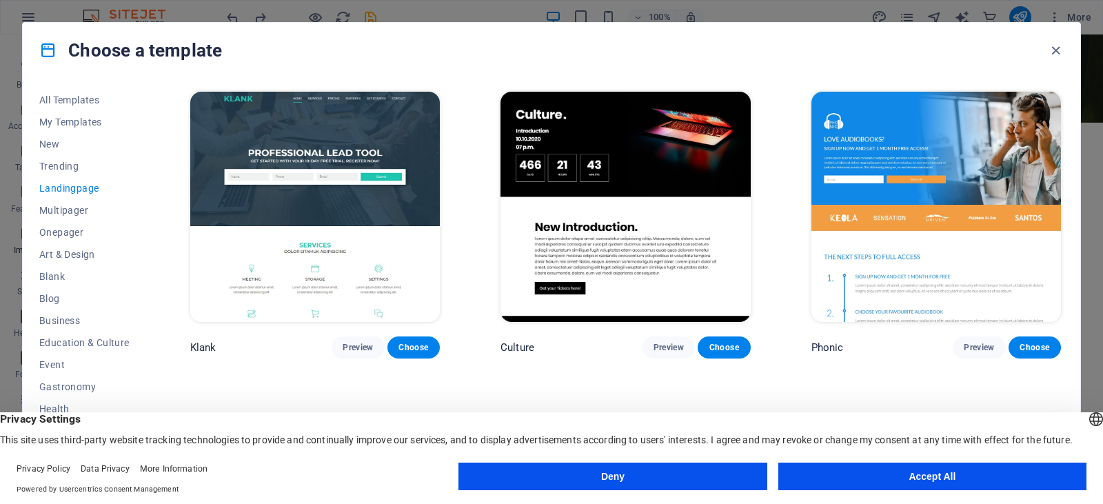
click at [402, 196] on img at bounding box center [315, 207] width 250 height 230
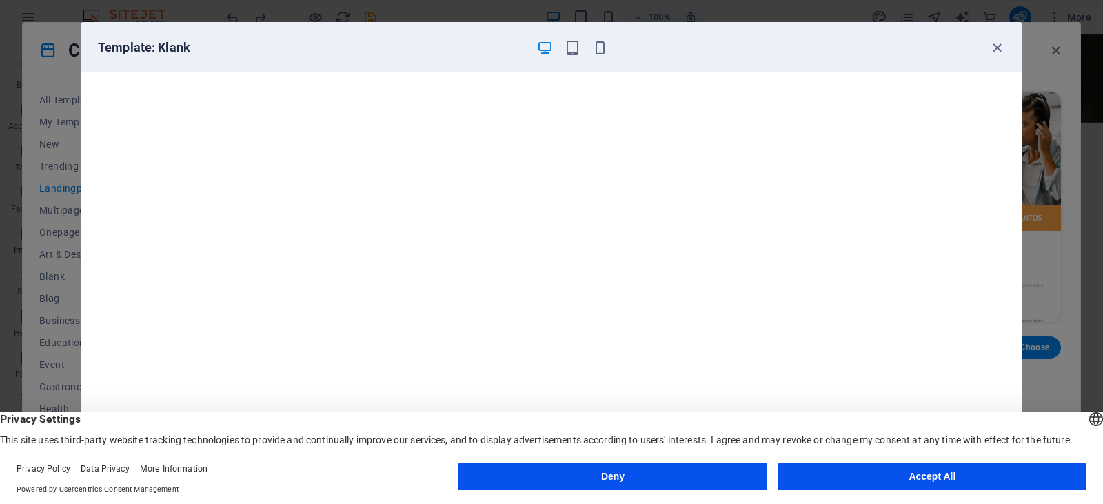
scroll to position [3, 0]
click at [996, 46] on icon "button" at bounding box center [997, 48] width 16 height 16
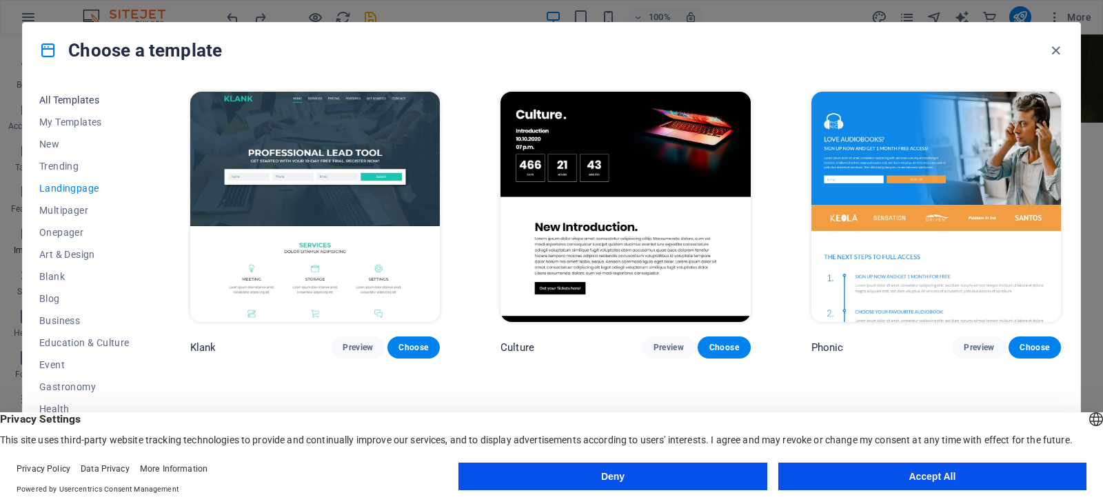
click at [93, 100] on span "All Templates" at bounding box center [84, 99] width 90 height 11
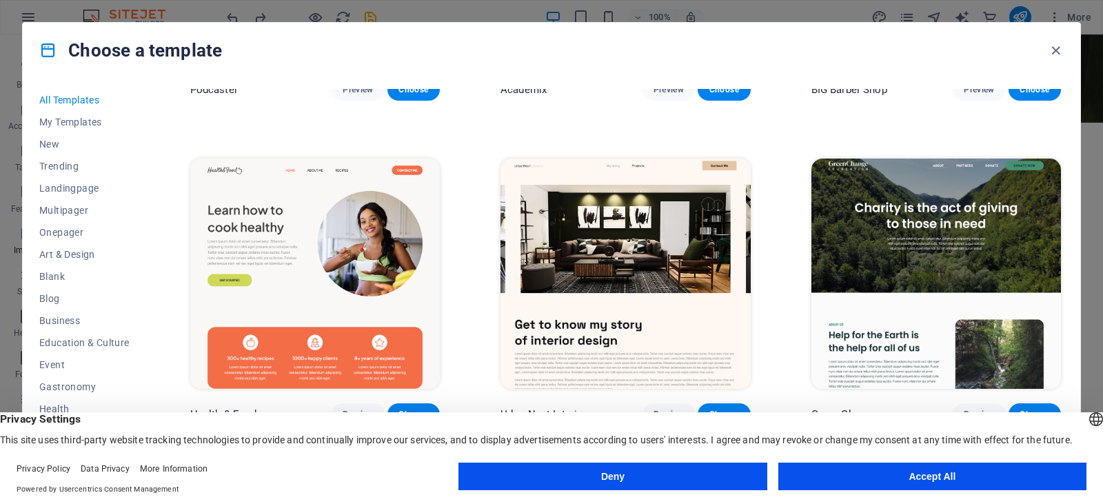
scroll to position [2275, 0]
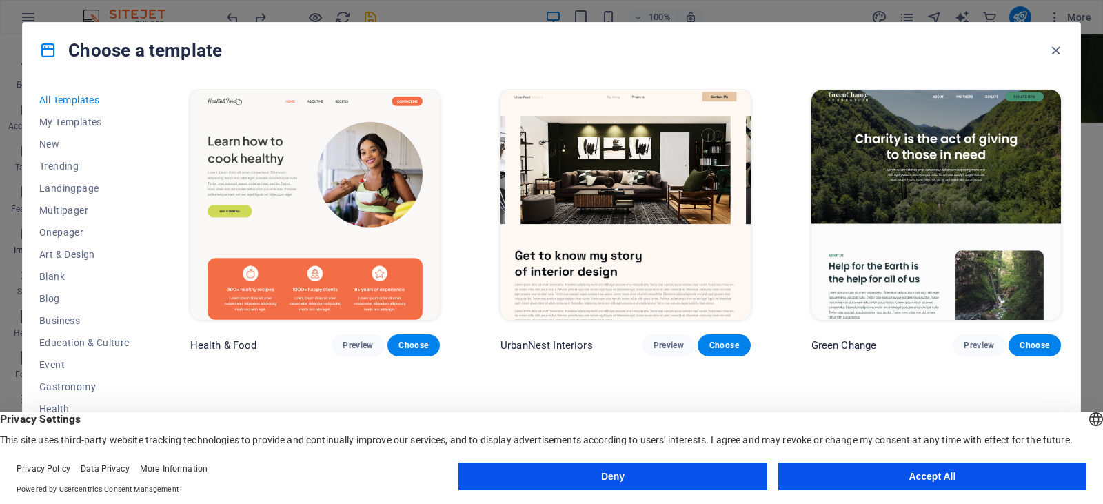
click at [538, 155] on img at bounding box center [626, 205] width 250 height 230
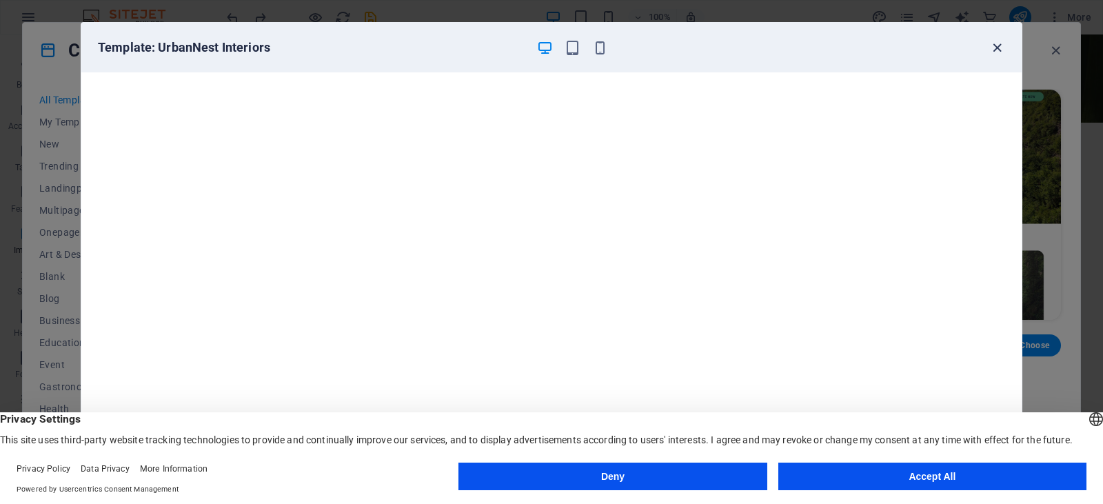
click at [993, 49] on icon "button" at bounding box center [997, 48] width 16 height 16
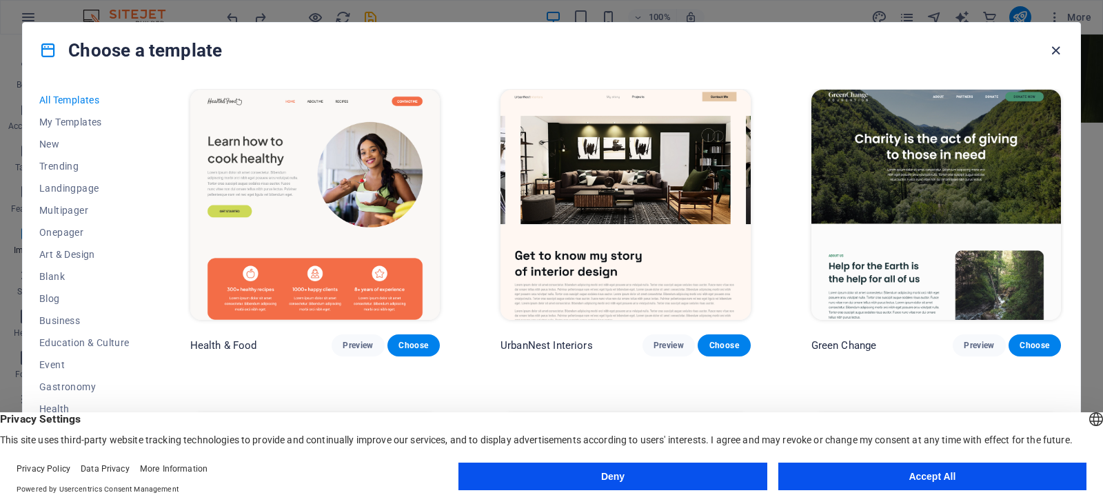
click at [1053, 49] on icon "button" at bounding box center [1056, 51] width 16 height 16
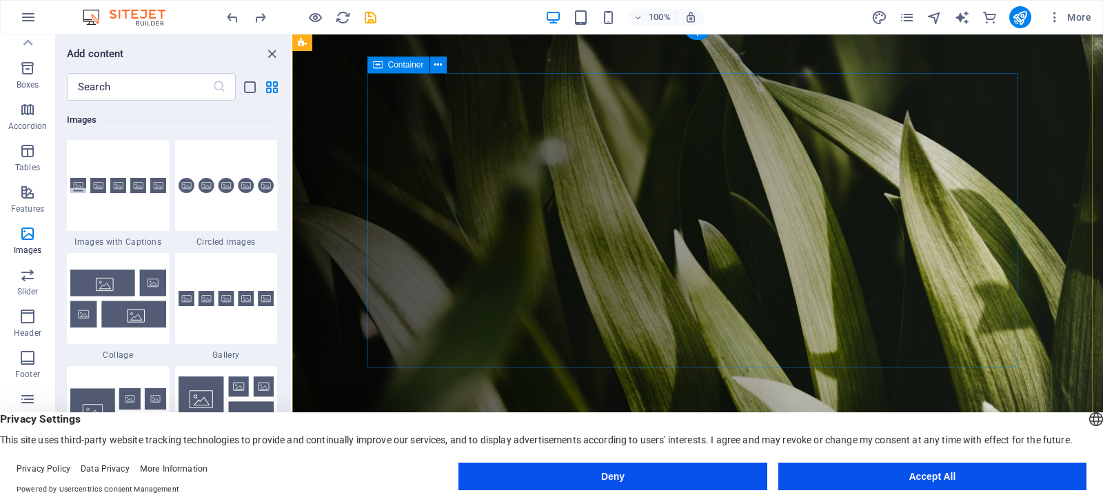
scroll to position [0, 0]
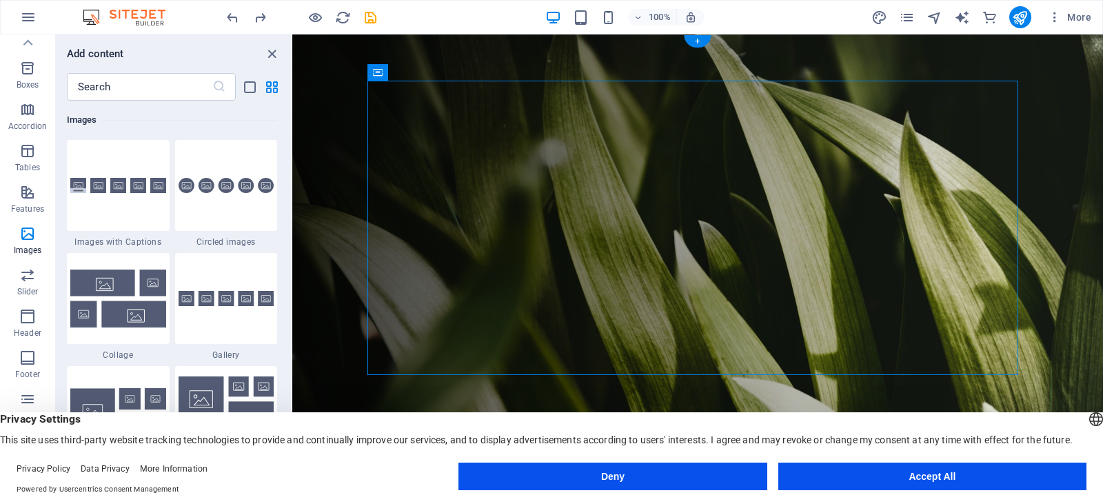
click at [342, 160] on figure at bounding box center [697, 257] width 811 height 447
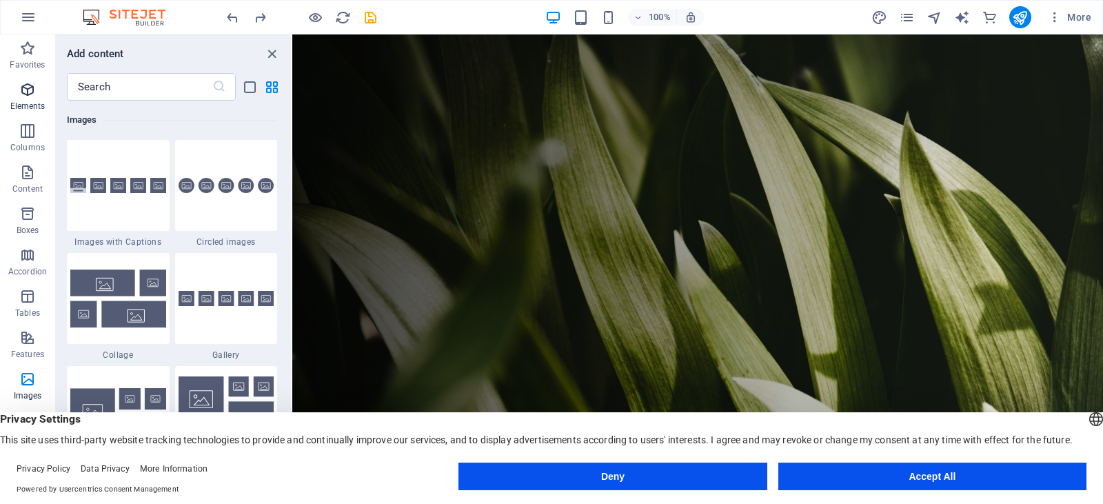
click at [34, 99] on span "Elements" at bounding box center [27, 97] width 55 height 33
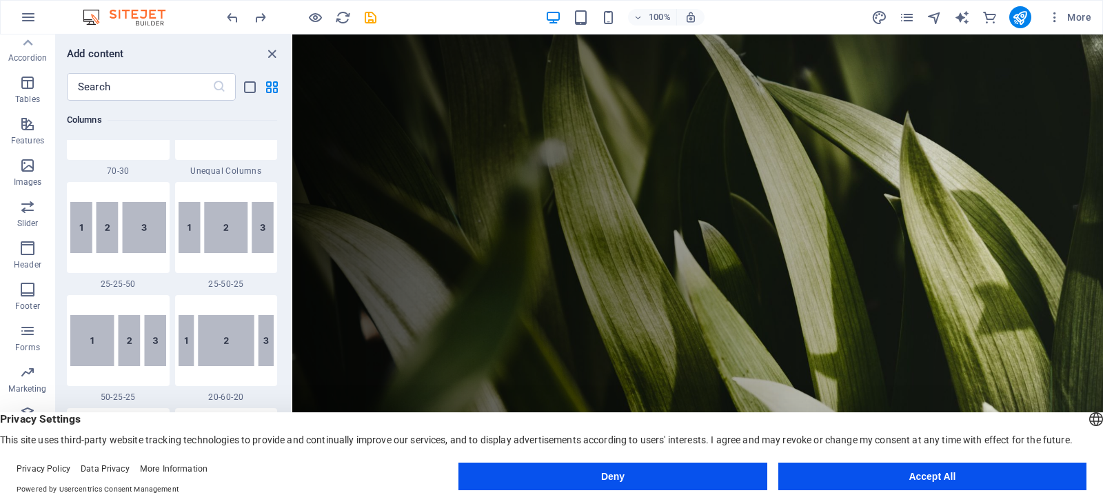
scroll to position [214, 0]
click at [30, 249] on icon "button" at bounding box center [27, 247] width 17 height 17
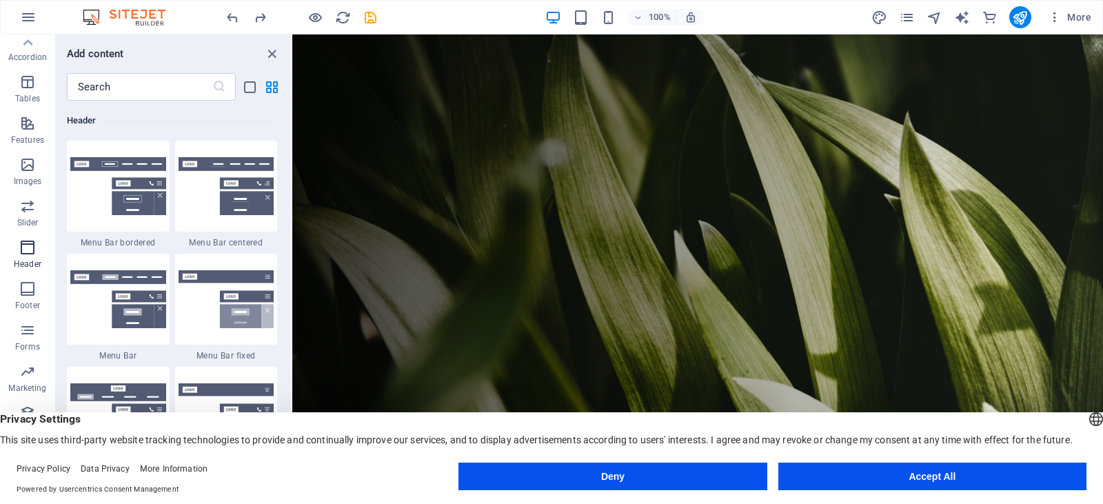
scroll to position [8302, 0]
click at [88, 202] on img at bounding box center [118, 186] width 96 height 58
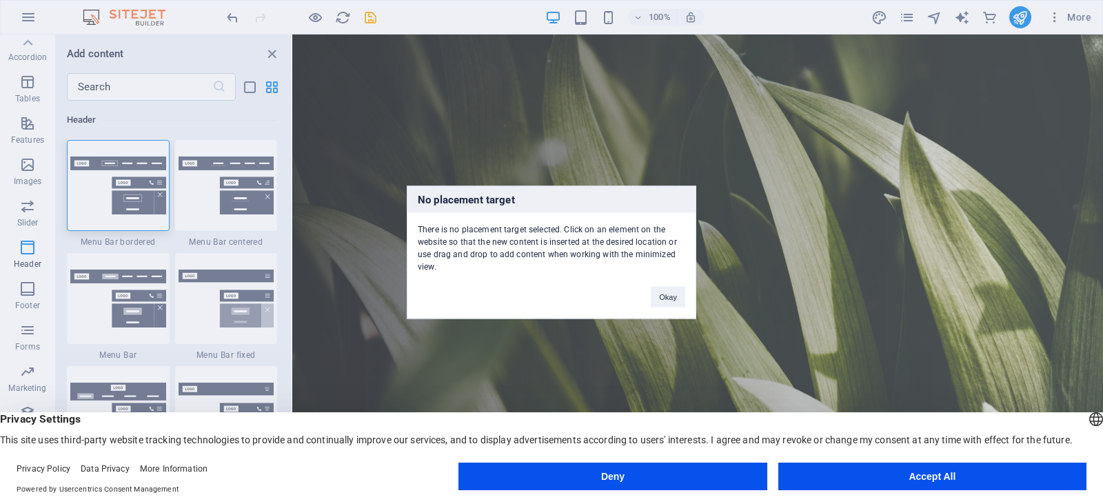
click at [192, 200] on div "No placement target There is no placement target selected. Click on an element …" at bounding box center [551, 252] width 1103 height 504
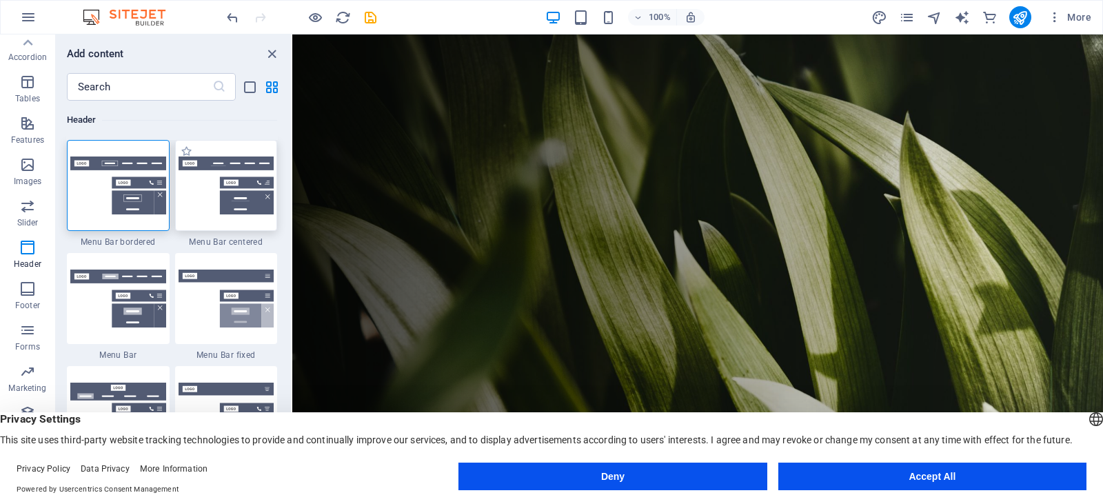
click at [194, 199] on img at bounding box center [227, 186] width 96 height 58
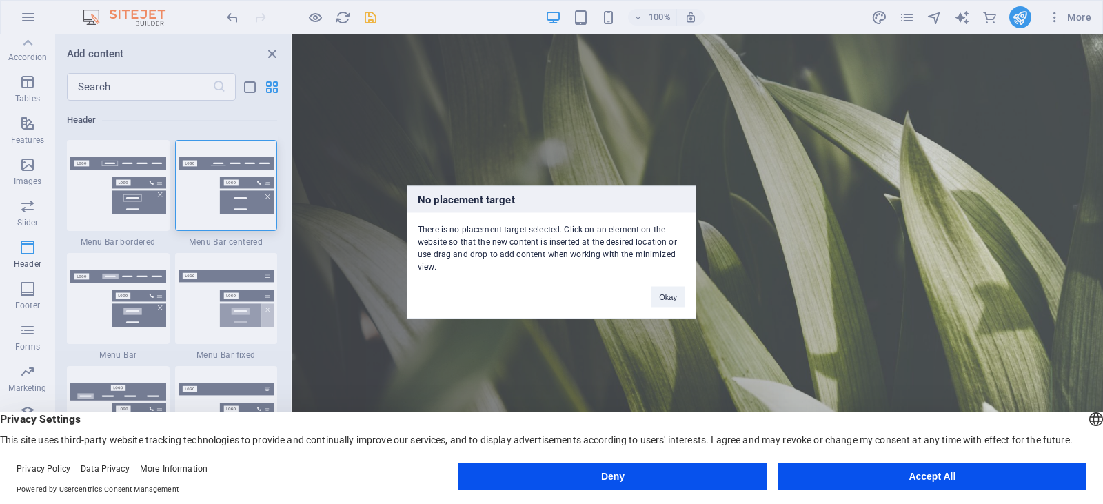
click at [84, 303] on div "No placement target There is no placement target selected. Click on an element …" at bounding box center [551, 252] width 1103 height 504
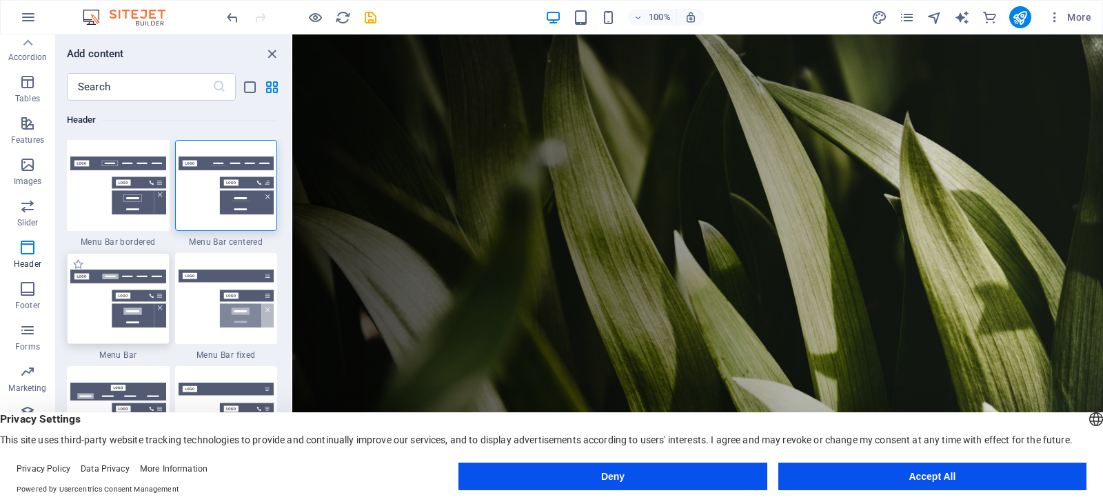
click at [91, 307] on img at bounding box center [118, 299] width 96 height 58
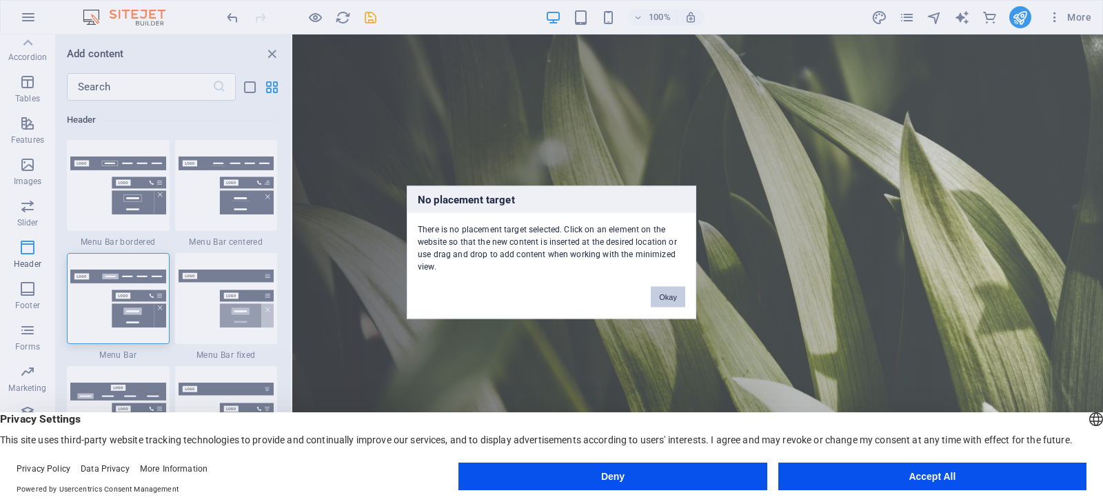
click at [661, 303] on button "Okay" at bounding box center [668, 296] width 34 height 21
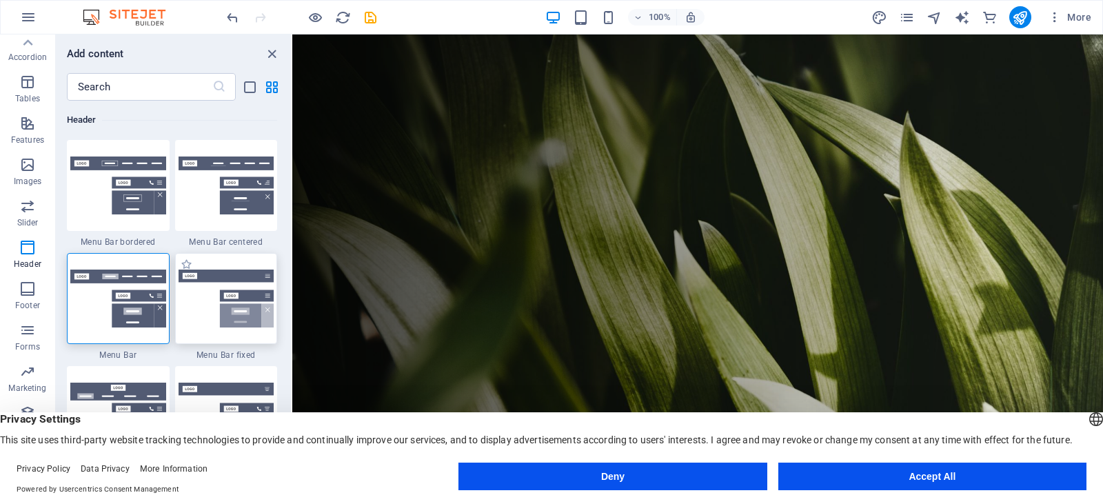
click at [241, 316] on img at bounding box center [227, 299] width 96 height 58
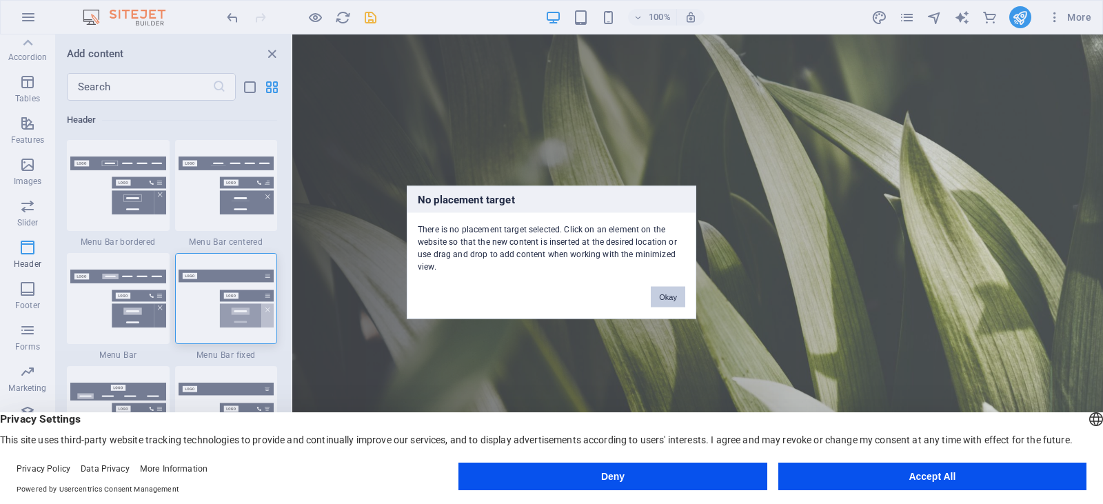
click at [658, 294] on button "Okay" at bounding box center [668, 296] width 34 height 21
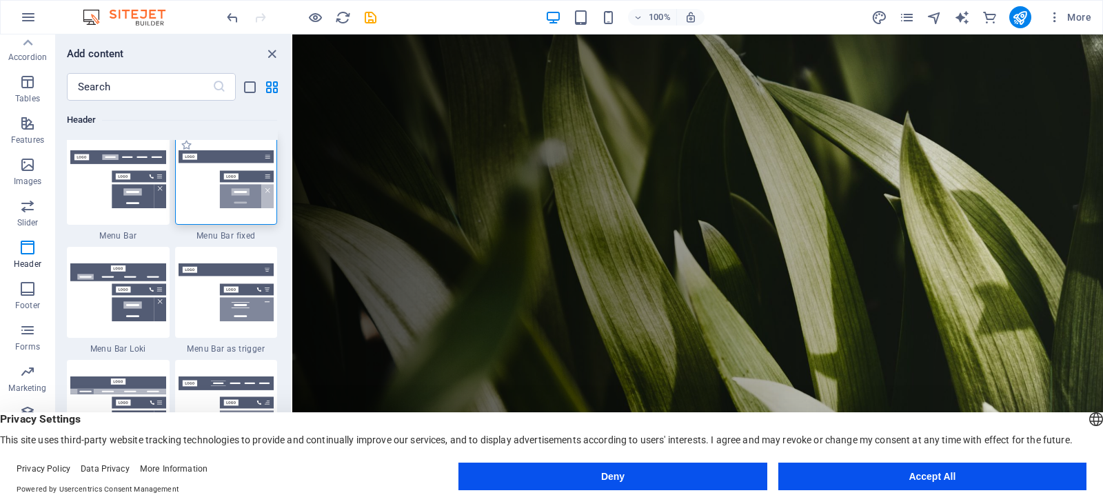
scroll to position [8440, 0]
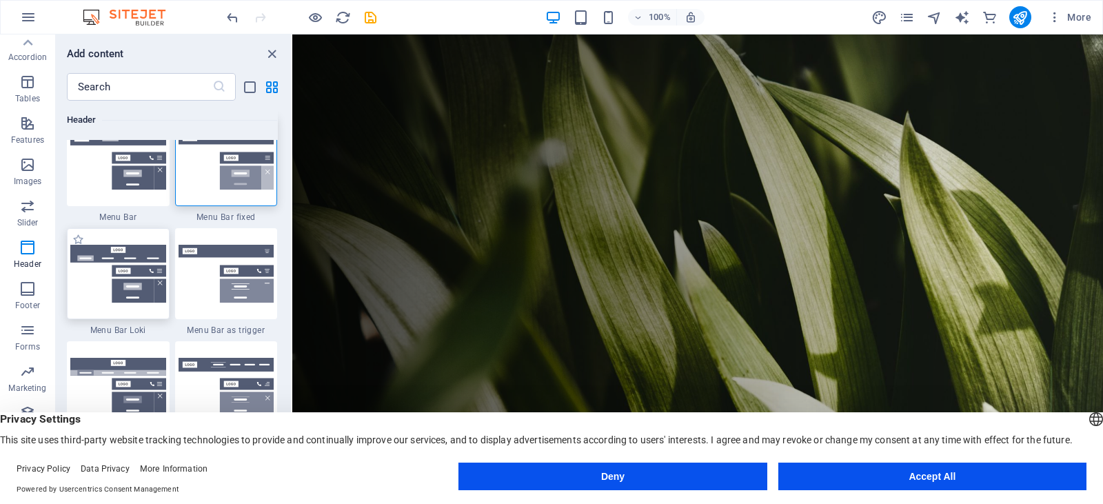
click at [125, 299] on img at bounding box center [118, 274] width 96 height 58
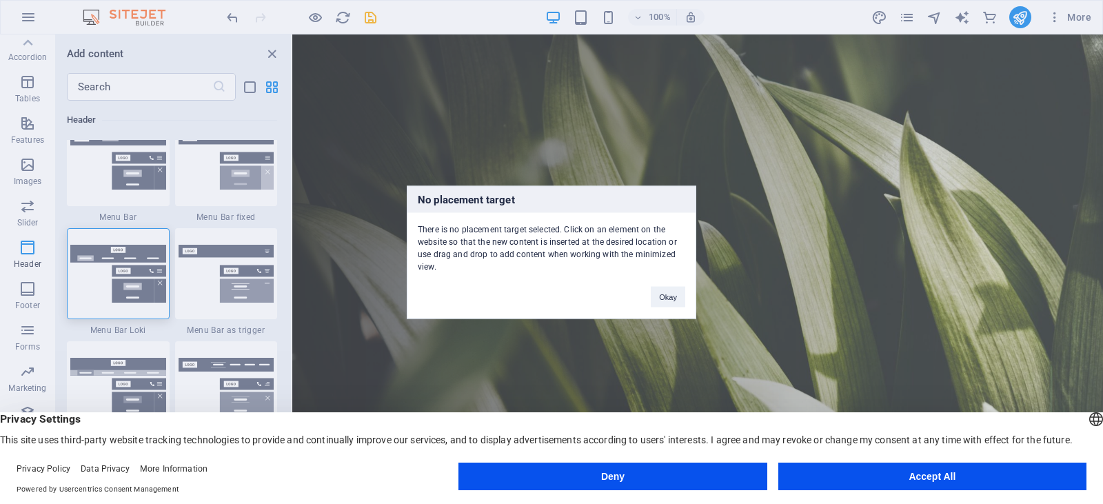
click at [205, 290] on div "No placement target There is no placement target selected. Click on an element …" at bounding box center [551, 252] width 1103 height 504
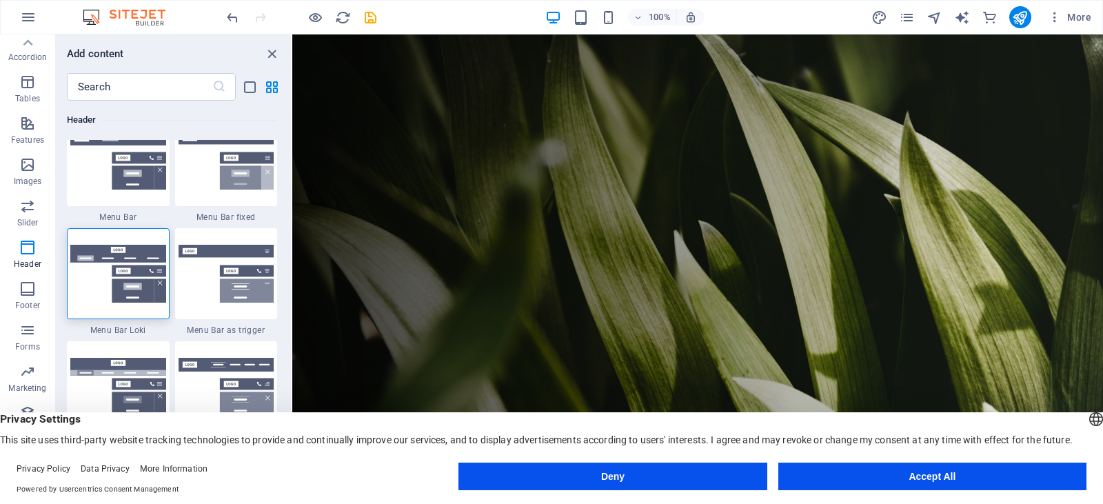
click at [205, 290] on img at bounding box center [227, 274] width 96 height 58
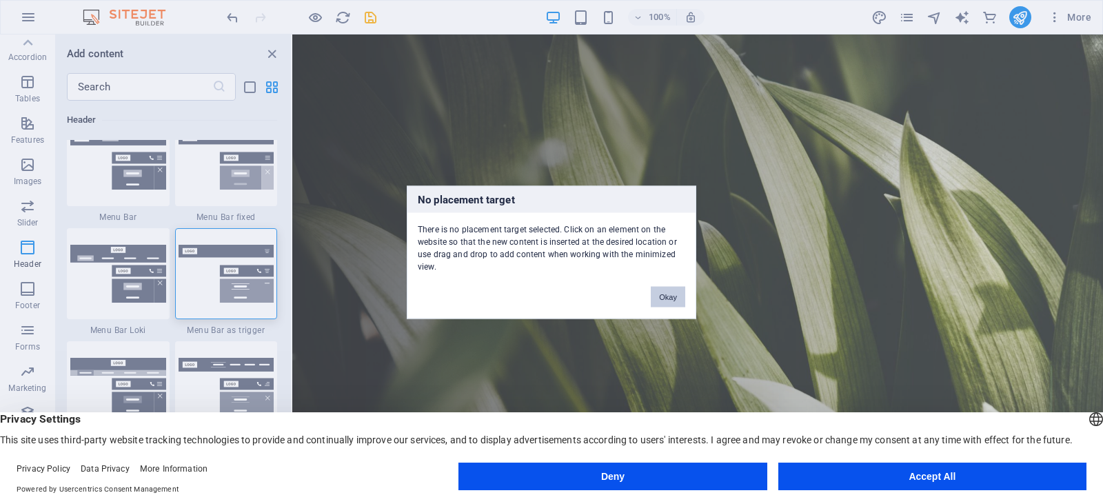
click at [662, 300] on button "Okay" at bounding box center [668, 296] width 34 height 21
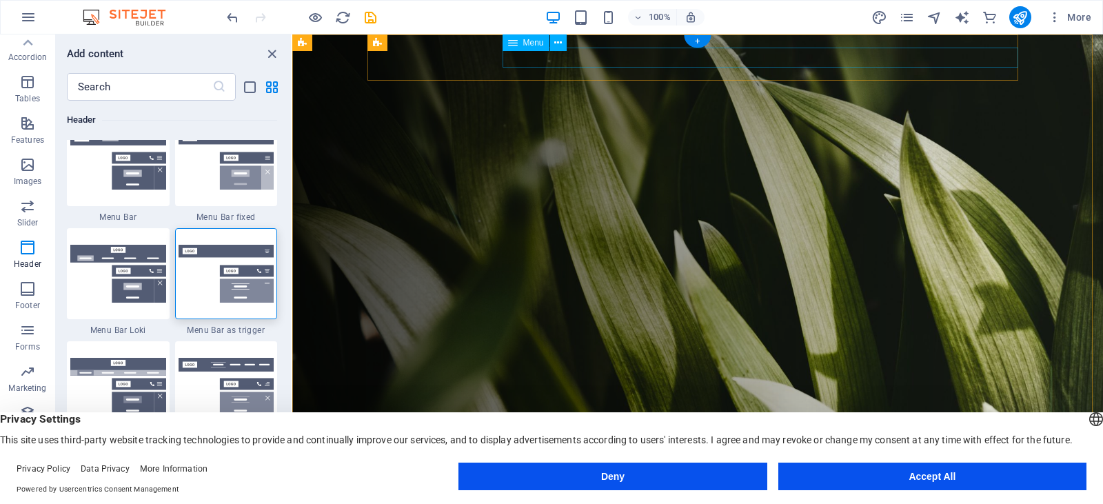
click at [454, 493] on div at bounding box center [703, 505] width 640 height 24
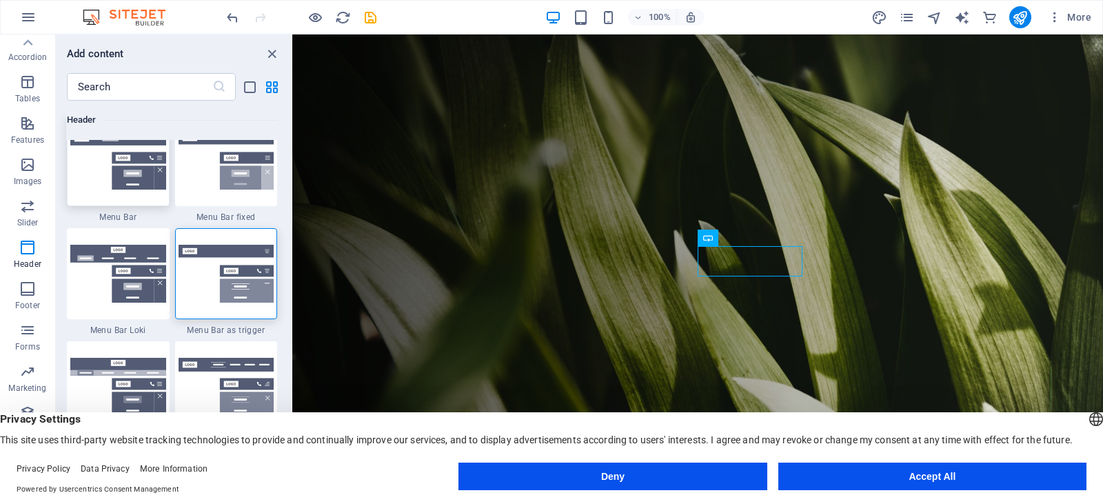
click at [130, 188] on img at bounding box center [118, 161] width 96 height 58
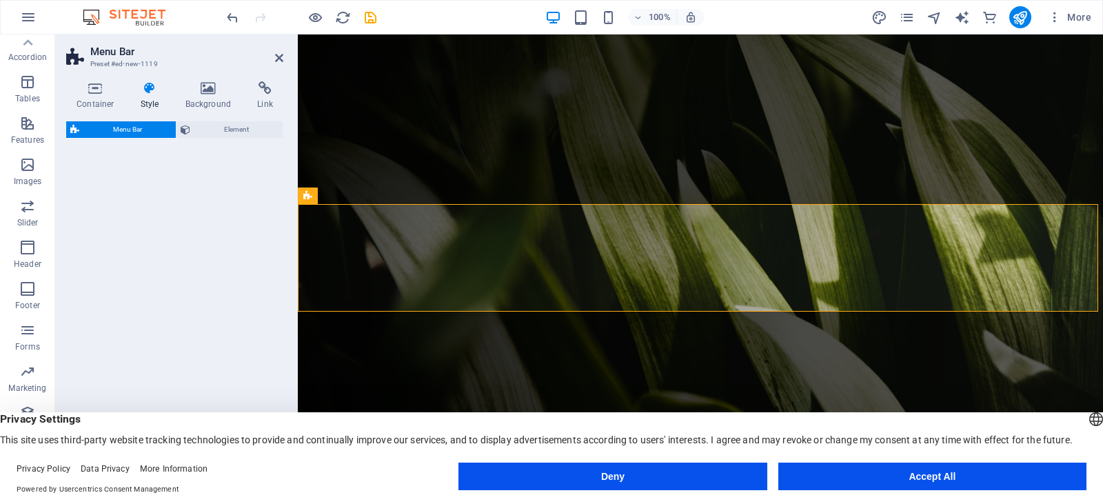
select select "rem"
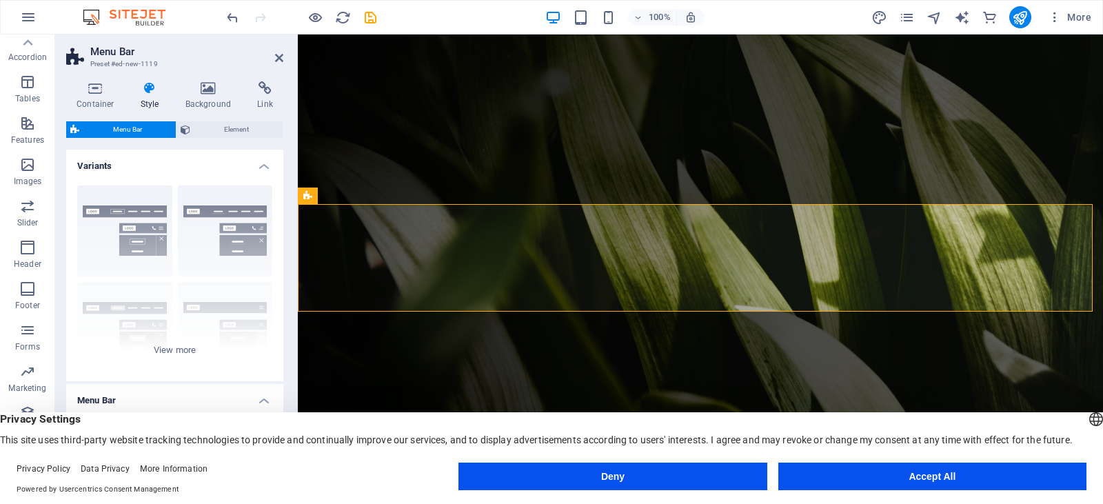
scroll to position [278, 0]
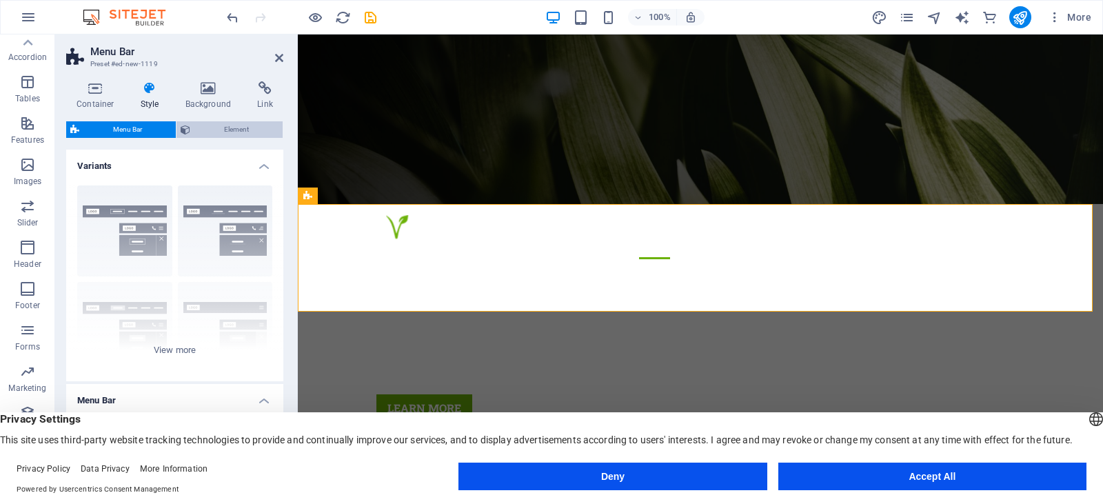
click at [228, 131] on span "Element" at bounding box center [236, 129] width 84 height 17
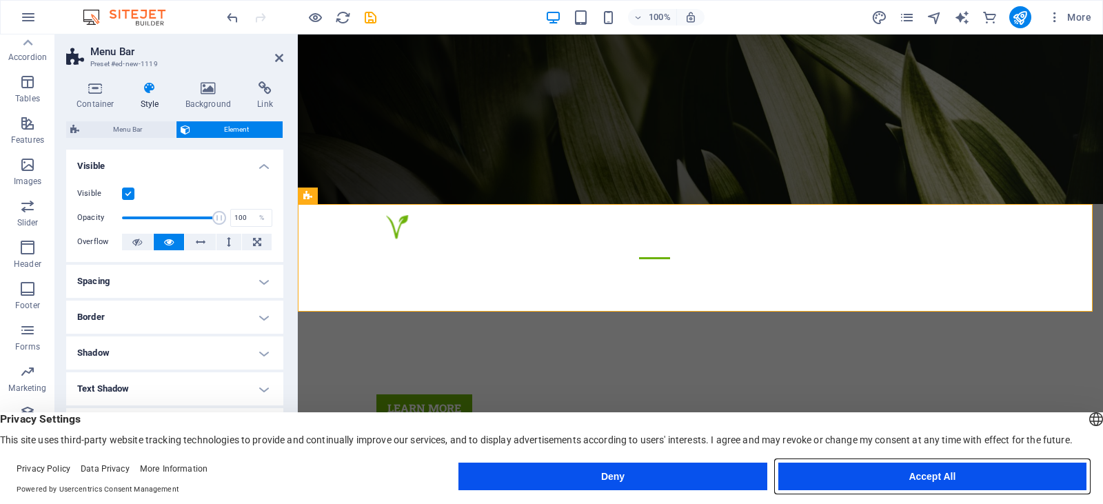
click at [884, 475] on button "Accept All" at bounding box center [932, 477] width 308 height 28
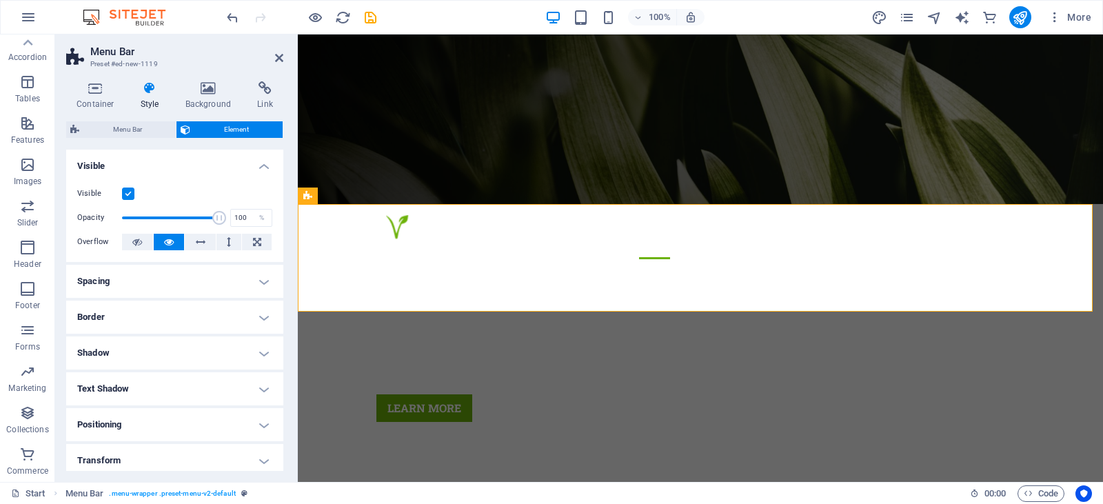
click at [170, 286] on h4 "Spacing" at bounding box center [174, 281] width 217 height 33
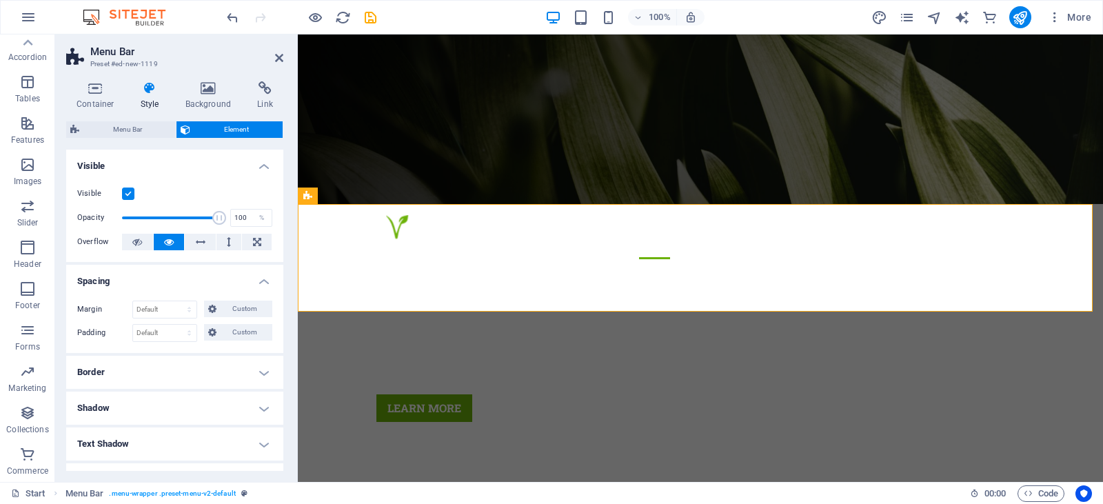
click at [170, 286] on h4 "Spacing" at bounding box center [174, 277] width 217 height 25
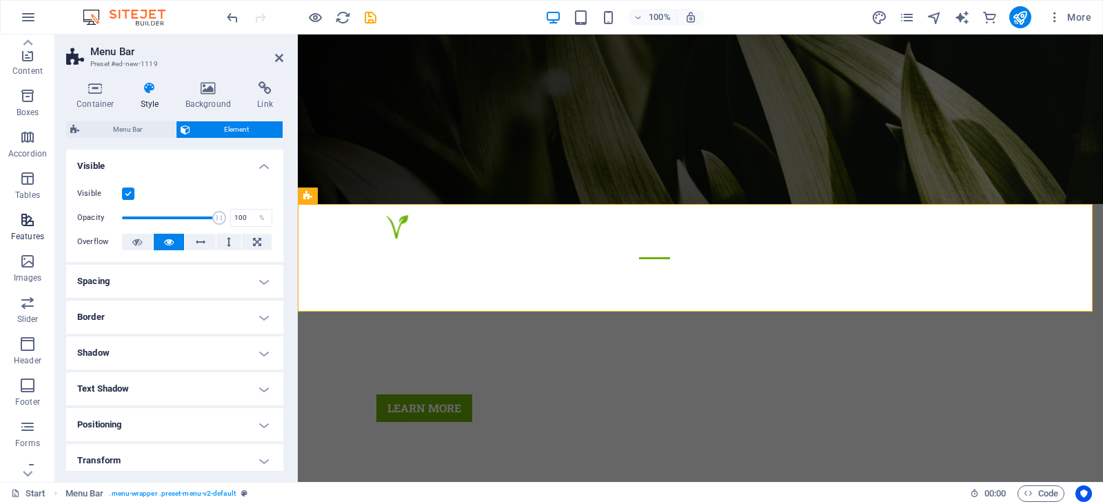
scroll to position [138, 0]
click at [28, 325] on icon "button" at bounding box center [27, 324] width 17 height 17
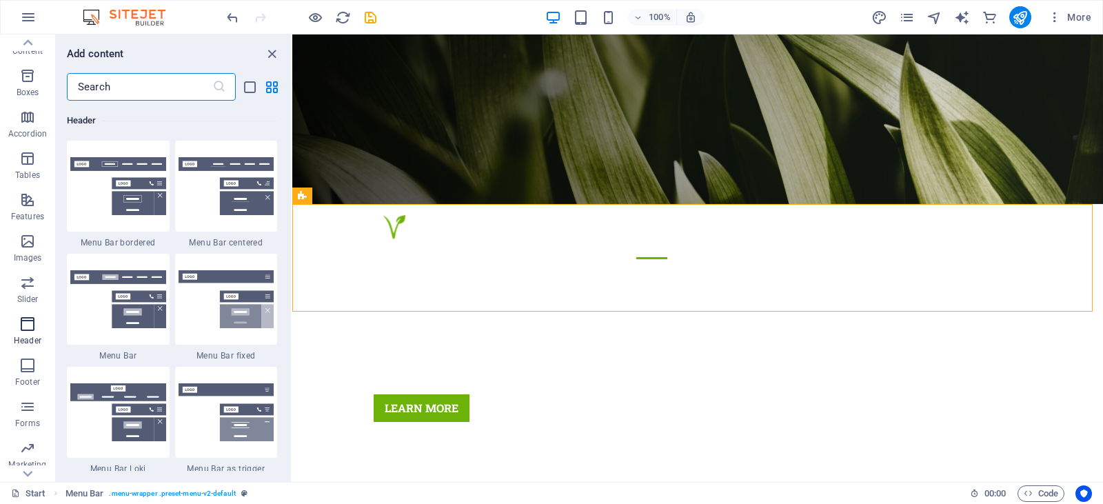
scroll to position [8302, 0]
click at [148, 233] on div "1 Star Menu Bar bordered" at bounding box center [118, 194] width 103 height 108
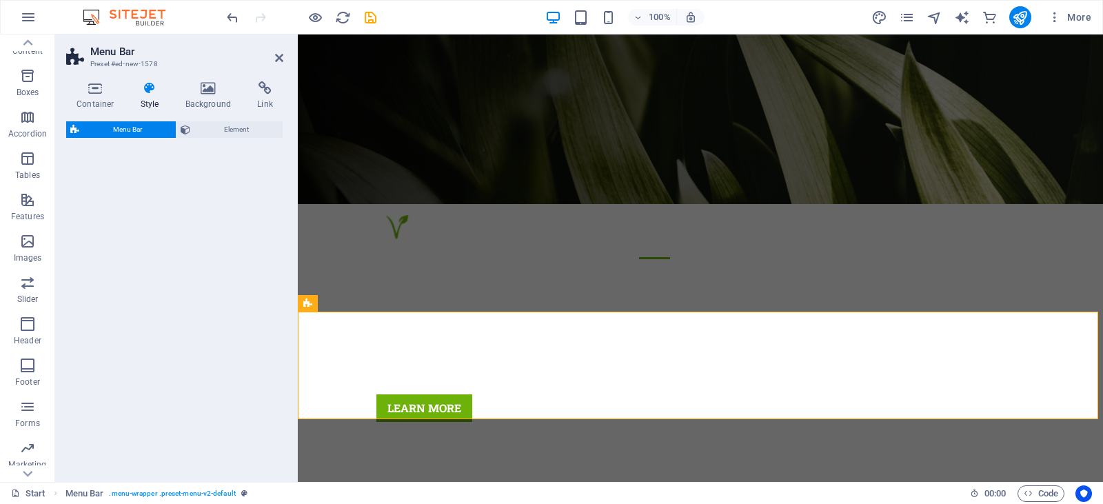
select select "rem"
select select "preset-menu-v2-border"
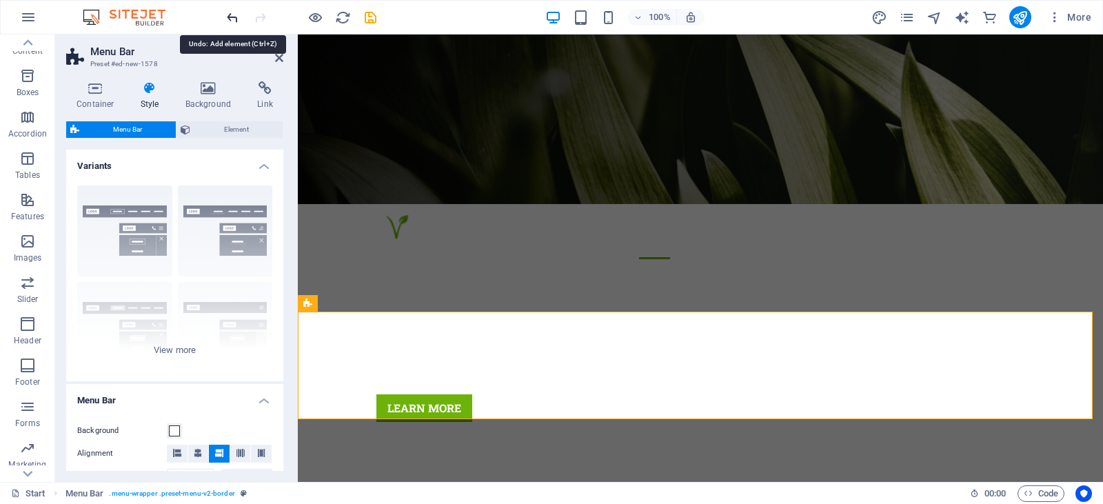
click at [230, 17] on icon "undo" at bounding box center [233, 18] width 16 height 16
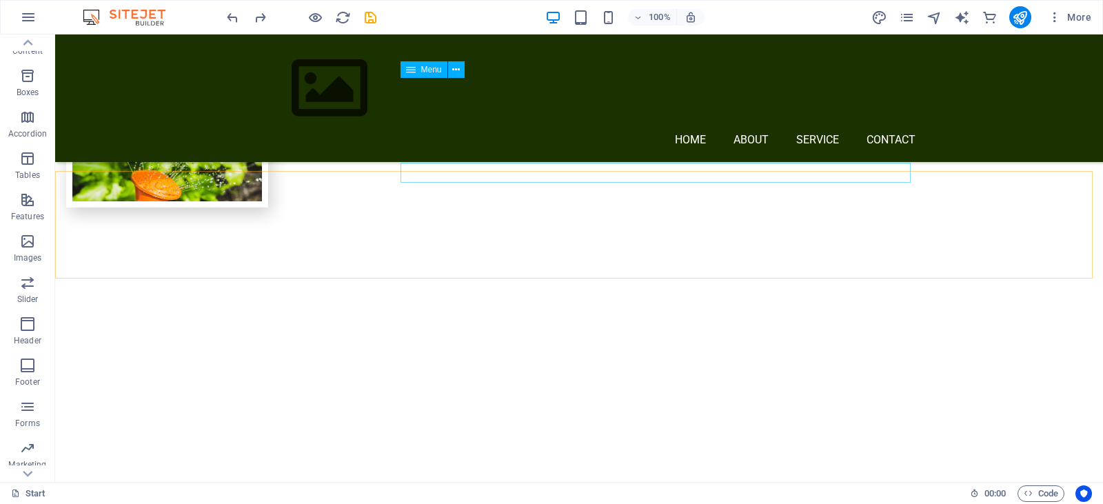
scroll to position [1568, 0]
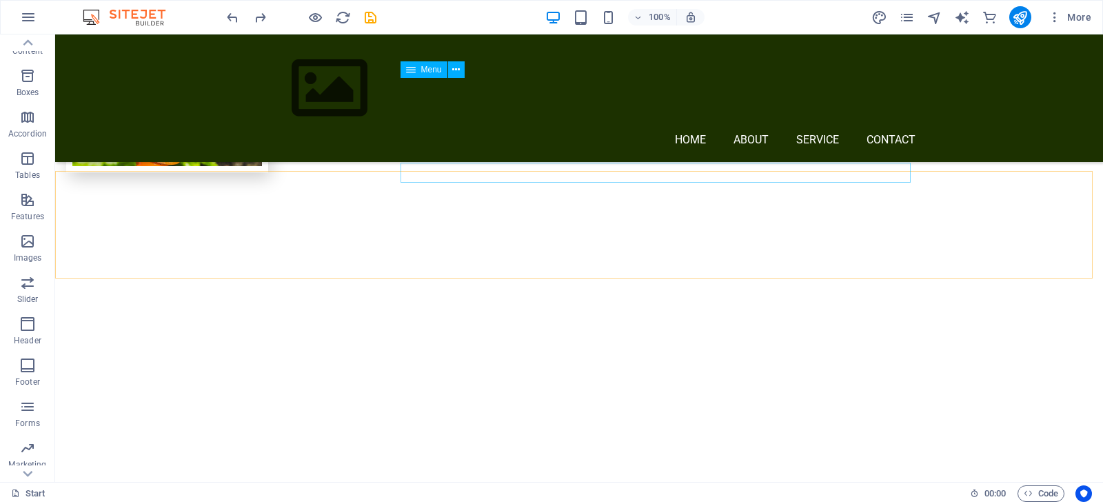
click at [744, 131] on nav "Home About Service Contact" at bounding box center [585, 141] width 662 height 20
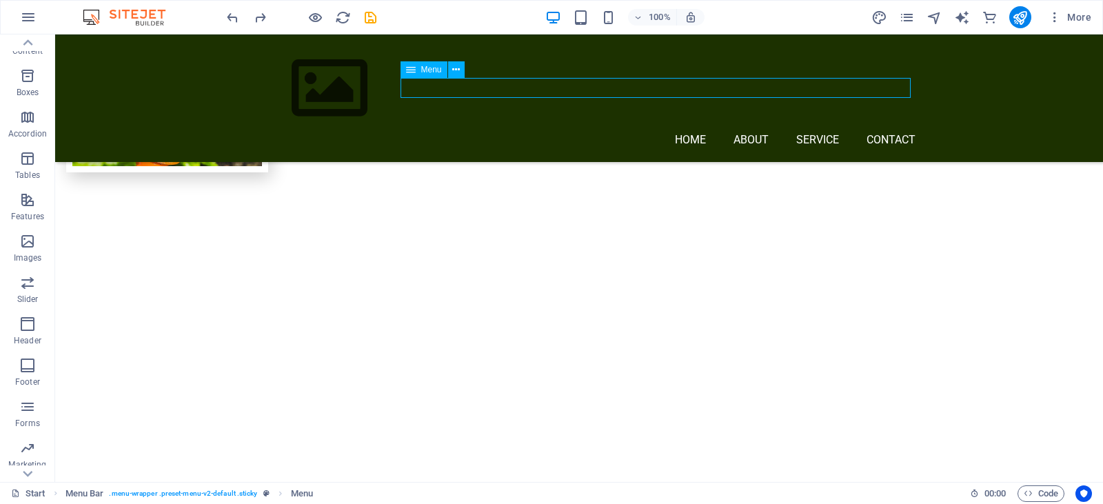
click at [744, 131] on nav "Home About Service Contact" at bounding box center [585, 141] width 662 height 20
click at [685, 131] on nav "Home About Service Contact" at bounding box center [585, 141] width 662 height 20
click at [812, 131] on nav "Home About Service Contact" at bounding box center [585, 141] width 662 height 20
click at [886, 131] on nav "Home About Service Contact" at bounding box center [585, 141] width 662 height 20
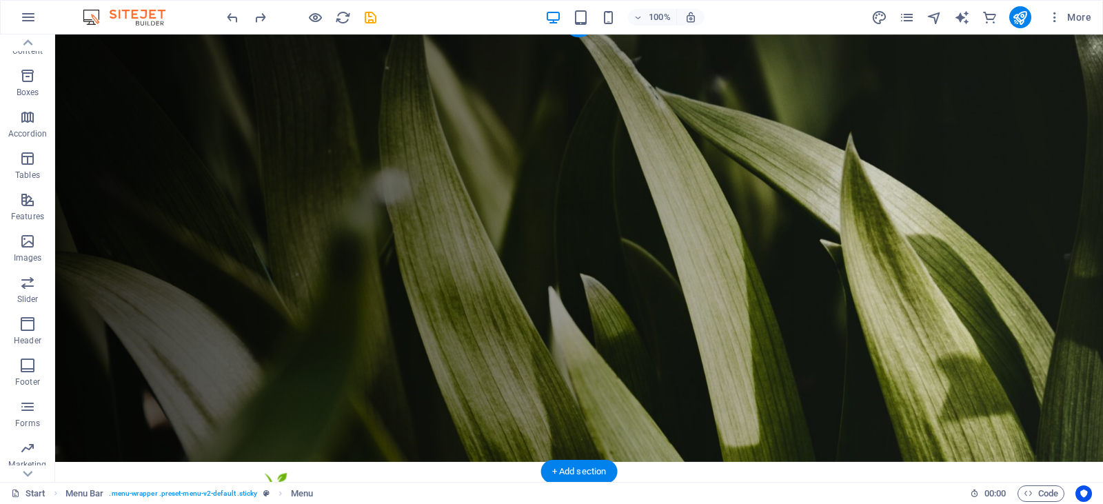
scroll to position [0, 0]
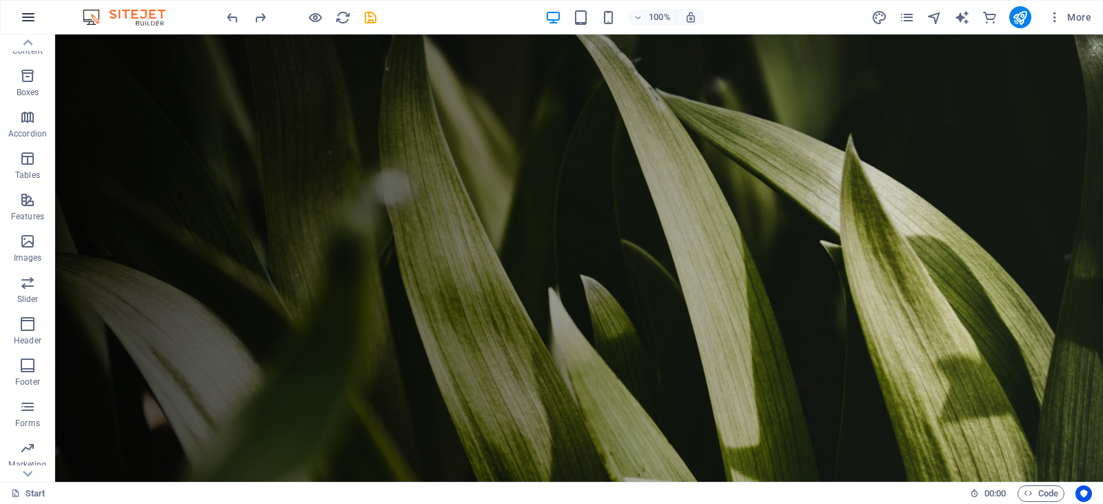
click at [32, 16] on icon "button" at bounding box center [28, 17] width 17 height 17
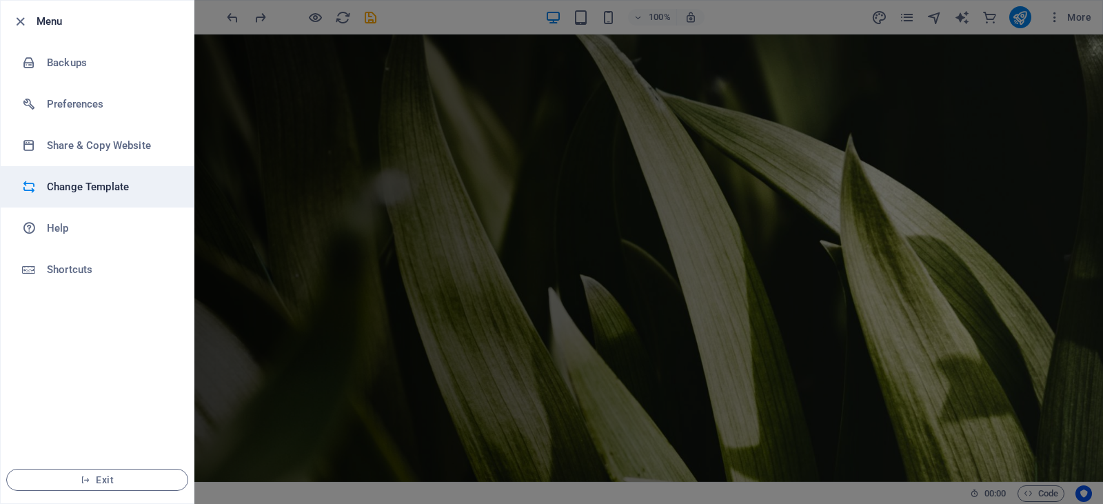
click at [63, 191] on h6 "Change Template" at bounding box center [111, 187] width 128 height 17
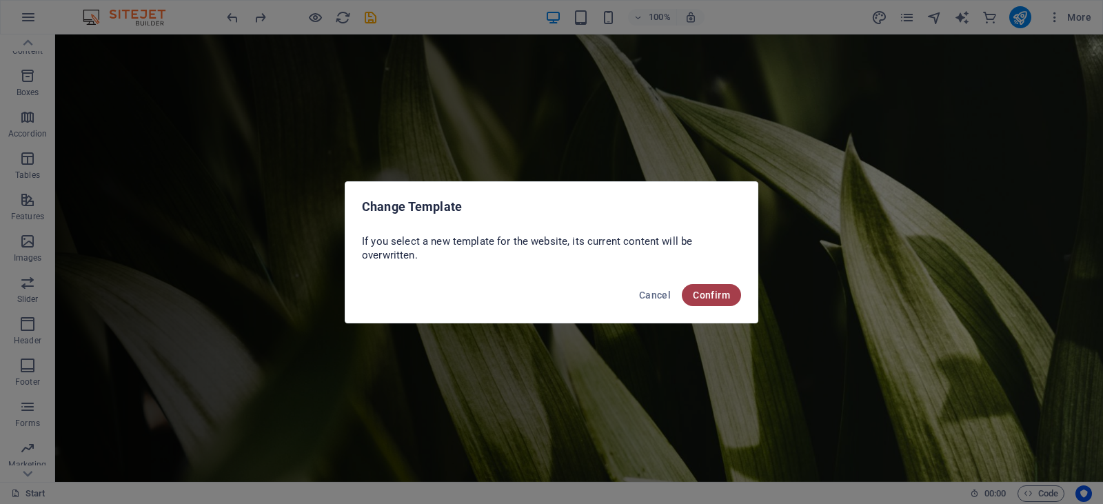
click at [713, 292] on span "Confirm" at bounding box center [711, 295] width 37 height 11
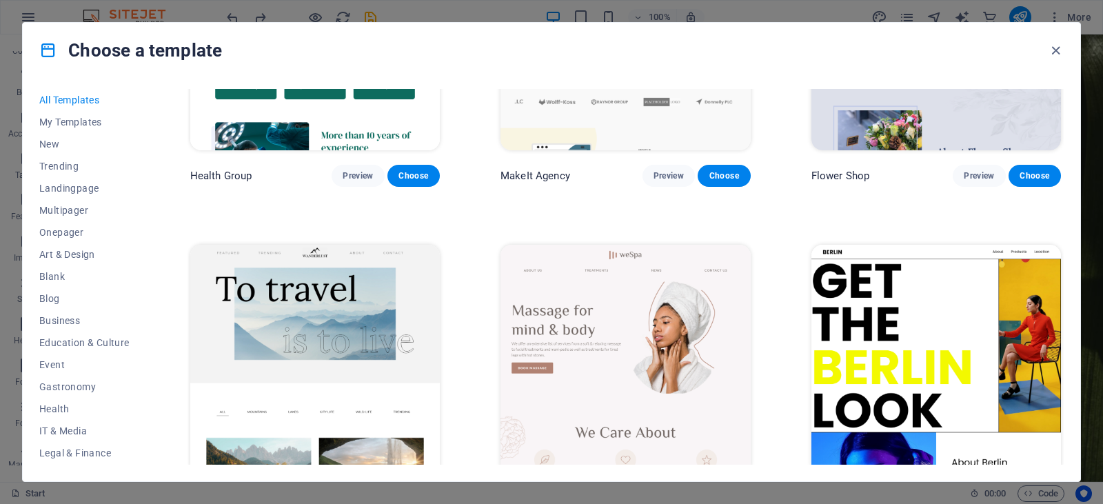
scroll to position [4137, 0]
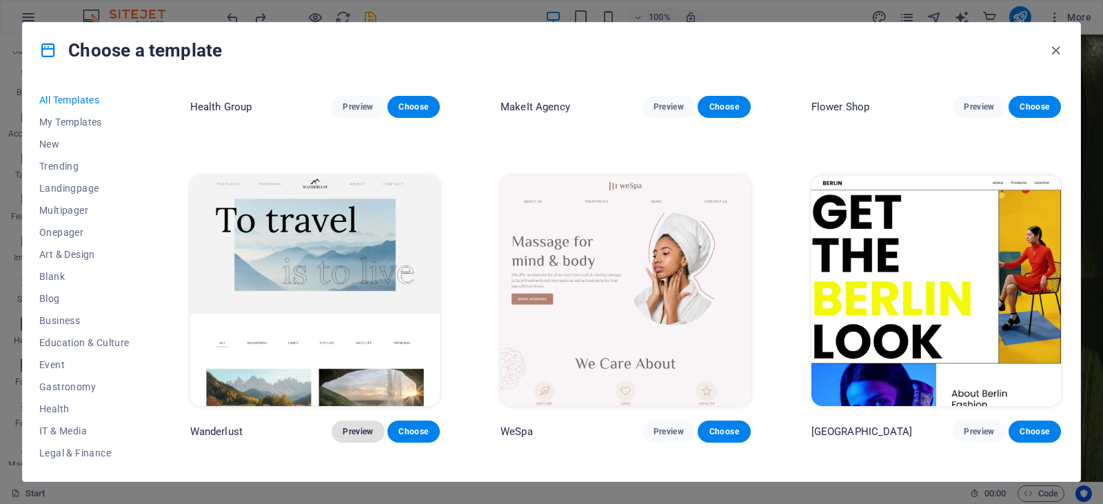
click at [356, 426] on span "Preview" at bounding box center [358, 431] width 30 height 11
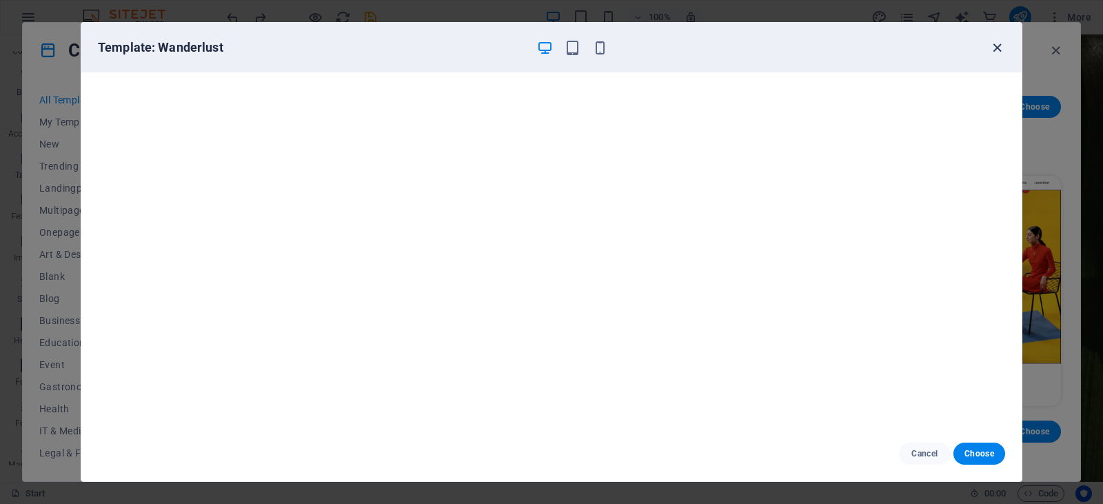
click at [996, 43] on icon "button" at bounding box center [997, 48] width 16 height 16
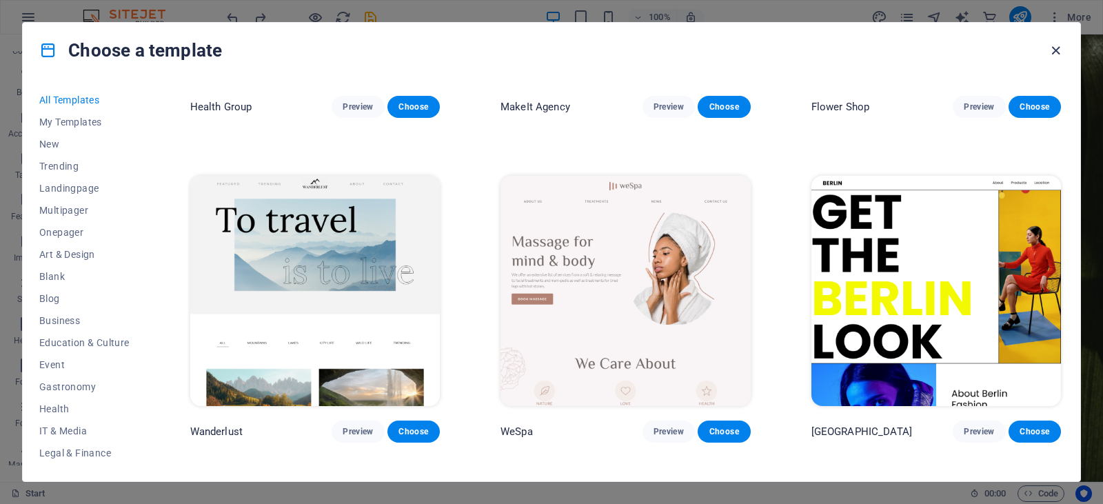
click at [1062, 48] on icon "button" at bounding box center [1056, 51] width 16 height 16
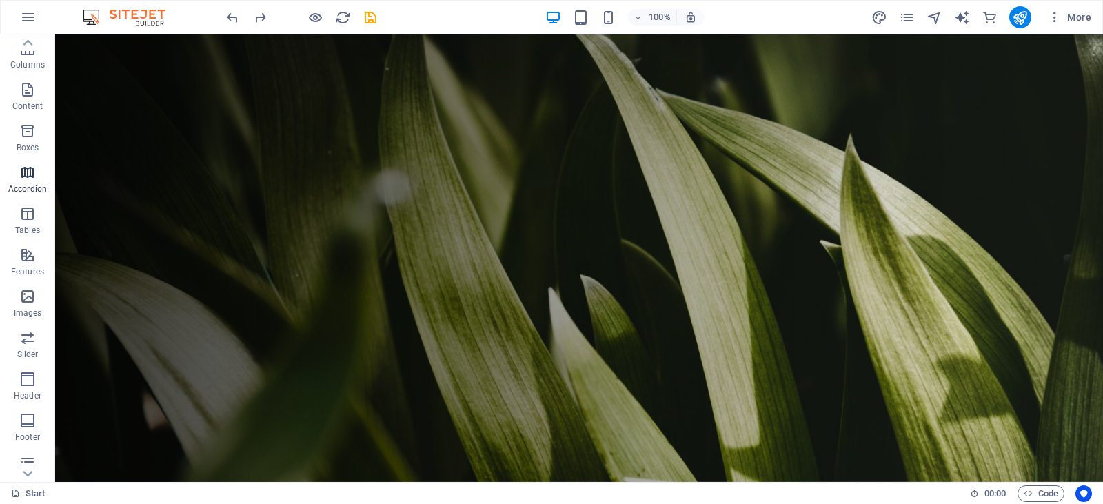
scroll to position [0, 0]
click at [28, 16] on icon "button" at bounding box center [28, 17] width 17 height 17
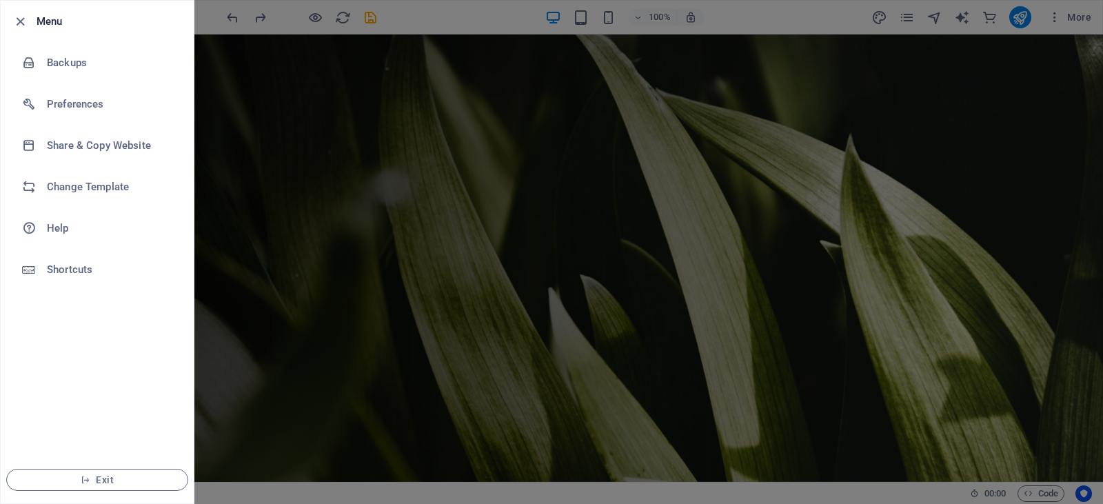
click at [28, 15] on icon "button" at bounding box center [20, 22] width 16 height 16
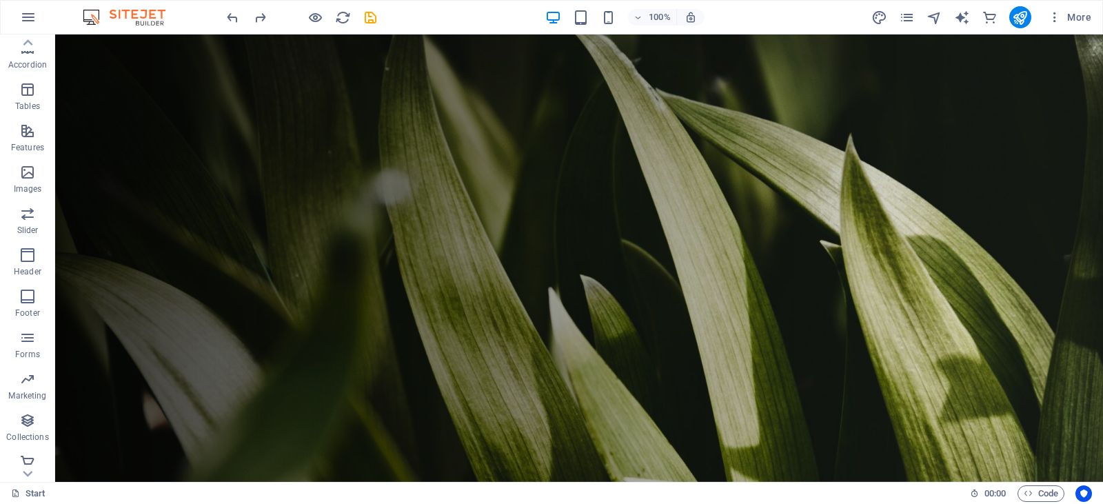
scroll to position [214, 0]
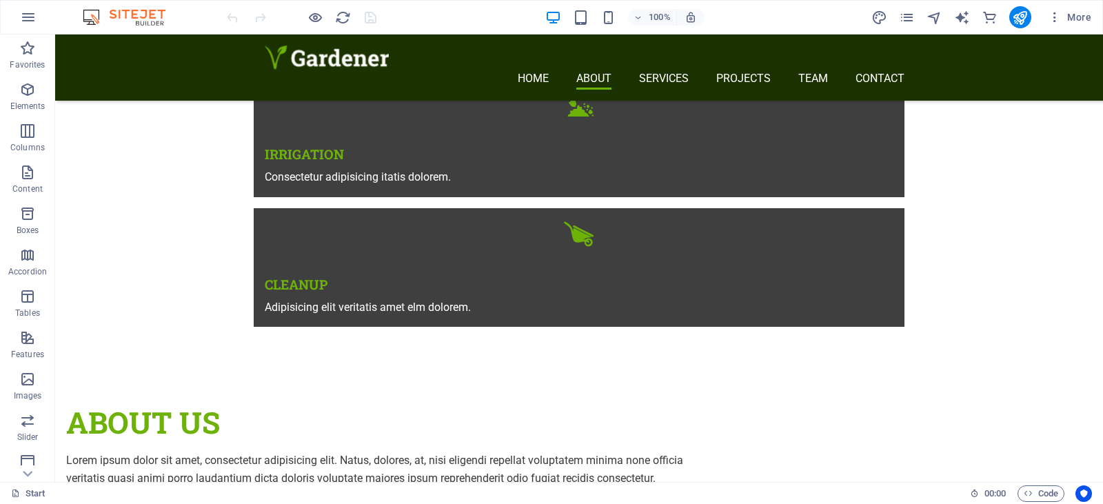
scroll to position [758, 0]
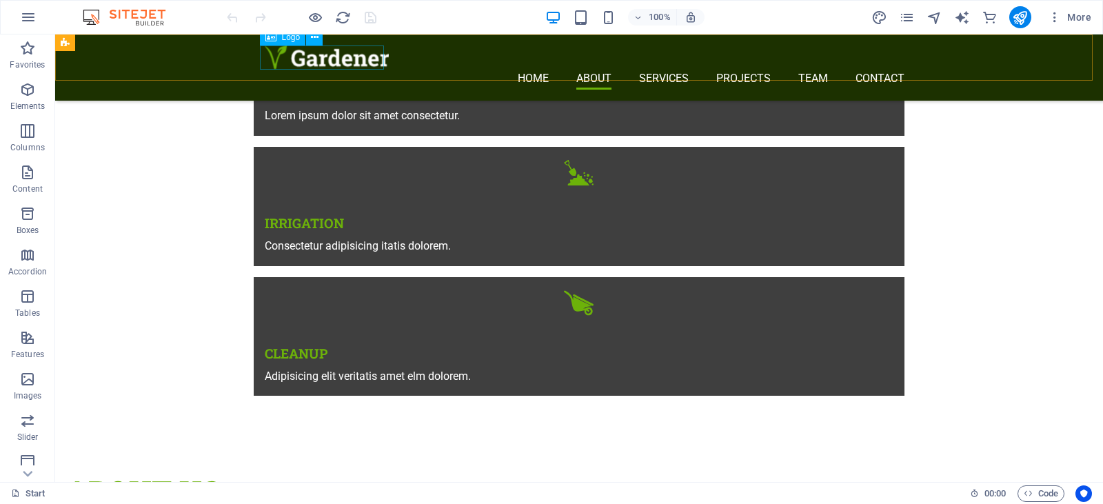
click at [319, 61] on div at bounding box center [585, 58] width 640 height 24
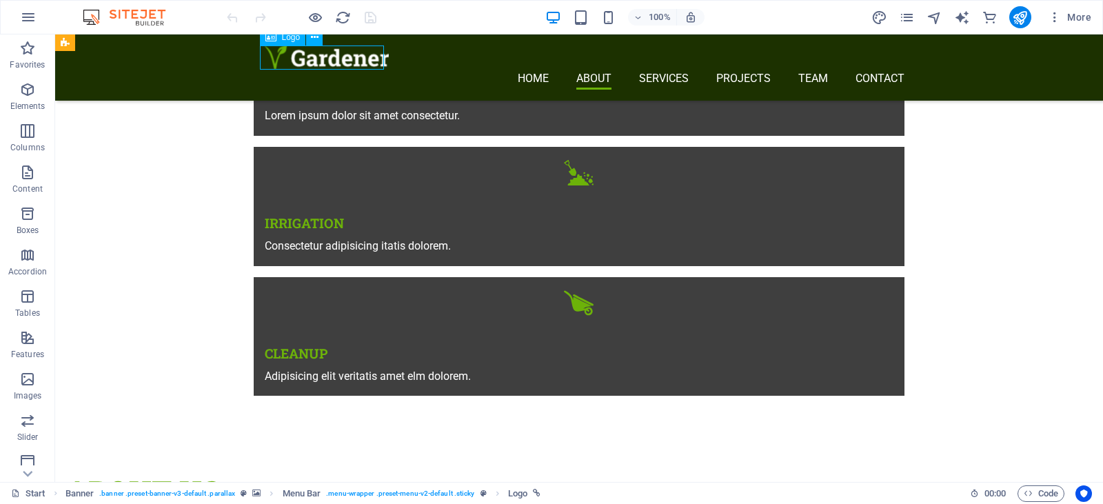
click at [319, 61] on div at bounding box center [585, 58] width 640 height 24
select select "px"
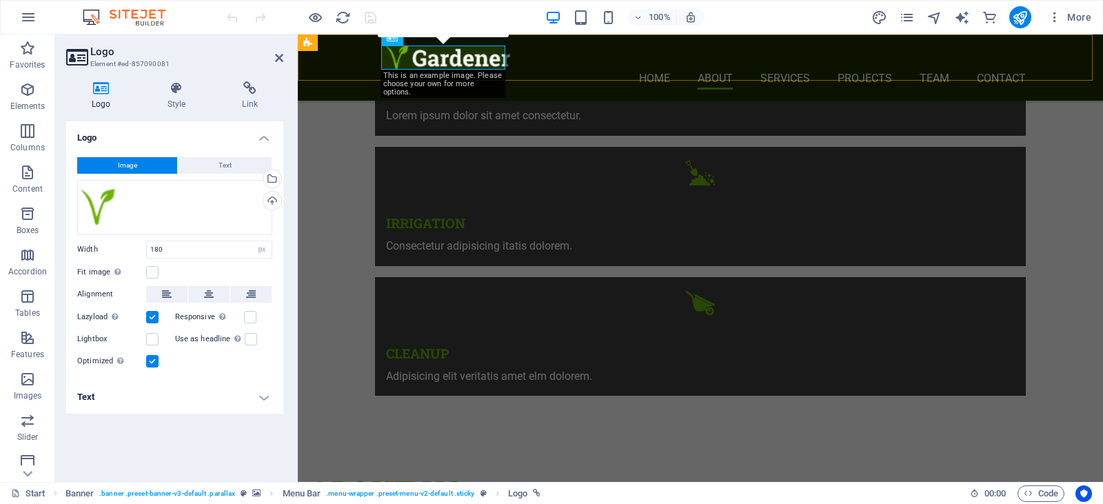
click at [319, 61] on div "Home About Services Projects Team Contact" at bounding box center [700, 67] width 805 height 66
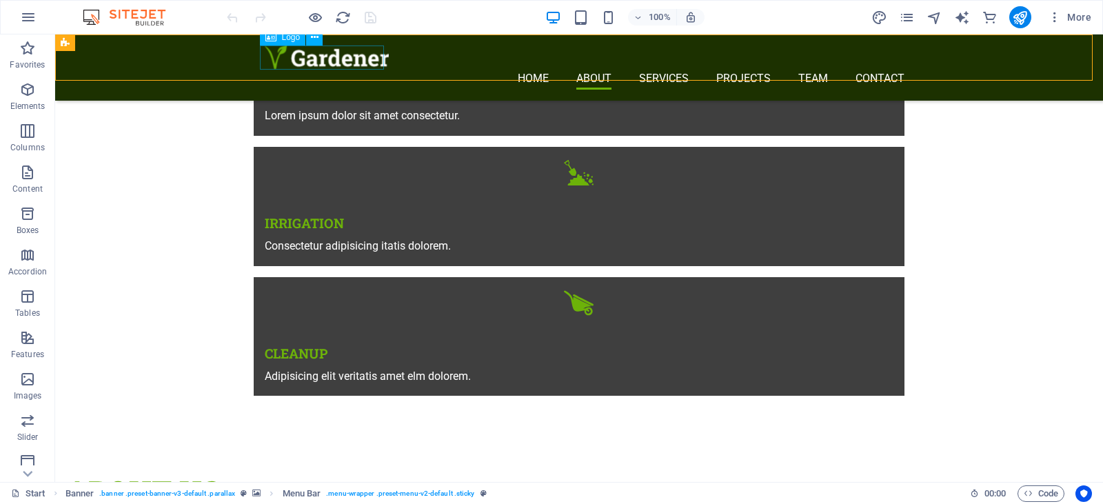
click at [319, 61] on div at bounding box center [585, 58] width 640 height 24
select select "px"
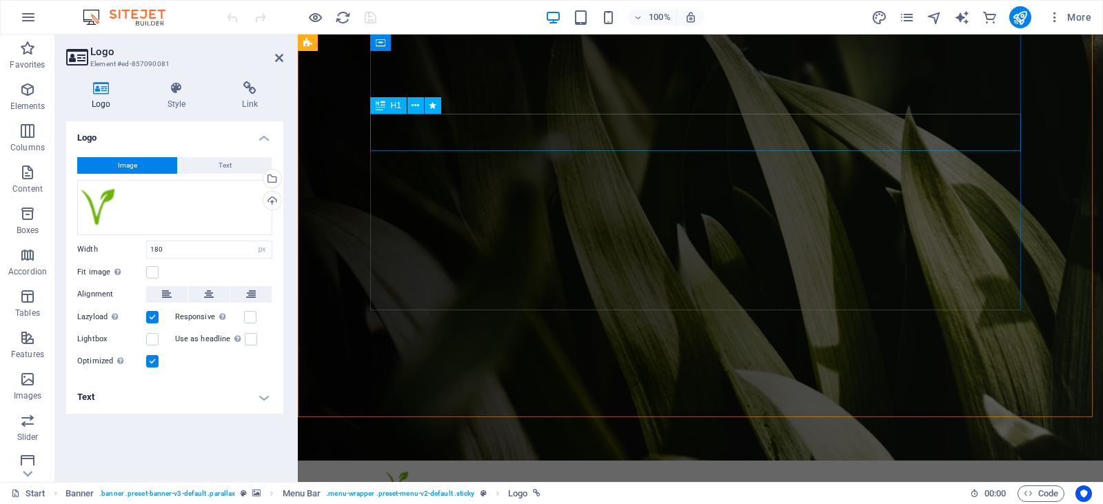
scroll to position [0, 0]
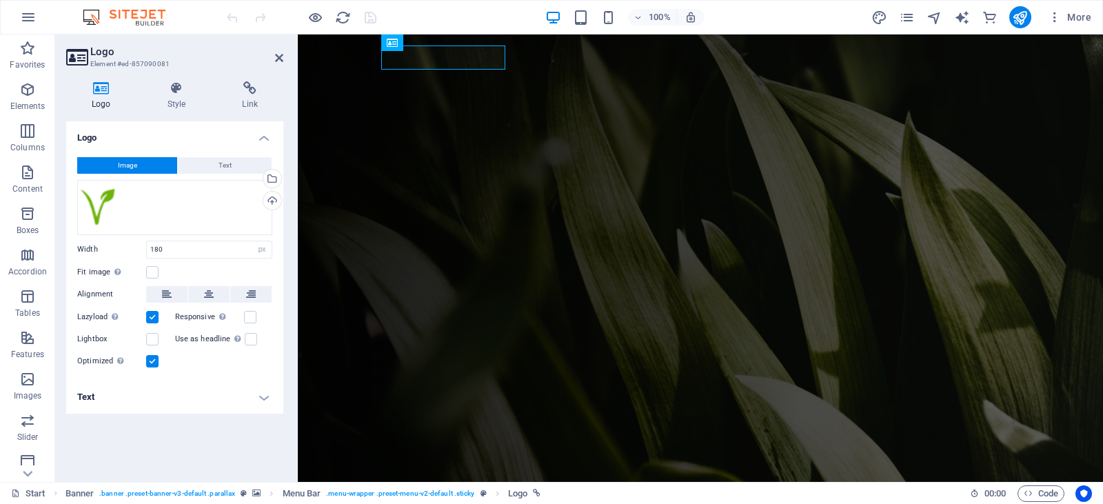
click at [342, 132] on figure at bounding box center [700, 257] width 805 height 447
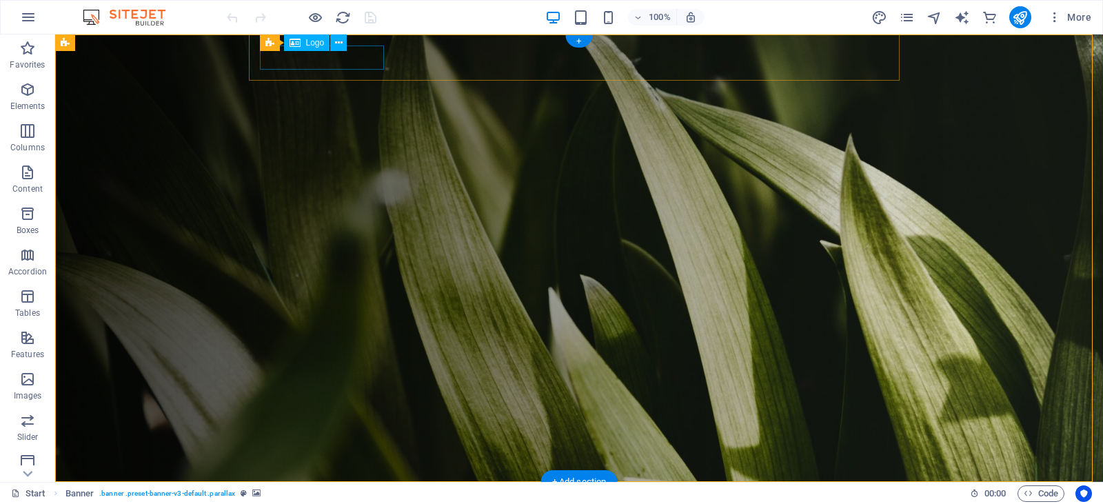
click at [358, 493] on div at bounding box center [585, 505] width 640 height 24
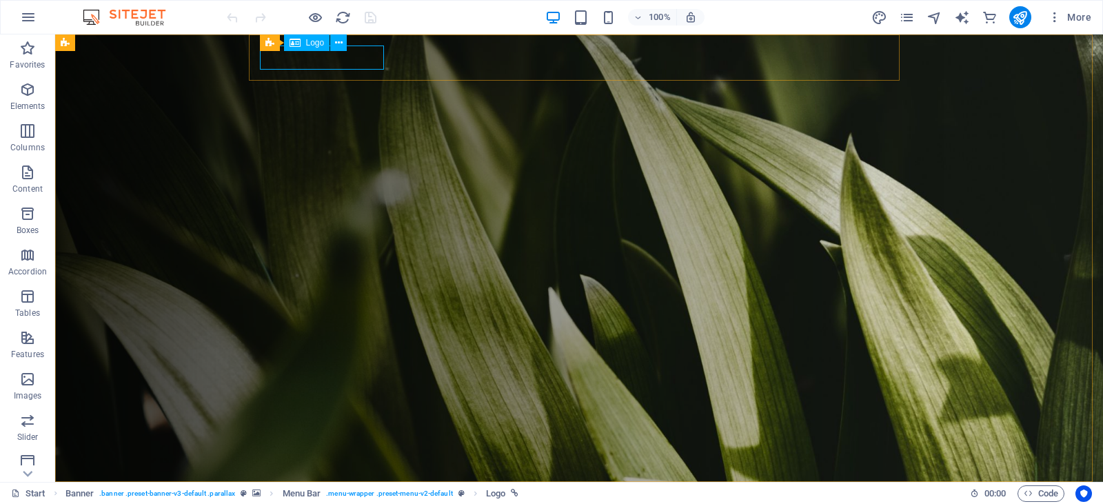
click at [312, 46] on span "Logo" at bounding box center [315, 43] width 19 height 8
click at [340, 43] on icon at bounding box center [339, 43] width 8 height 14
click at [319, 45] on icon at bounding box center [319, 43] width 8 height 14
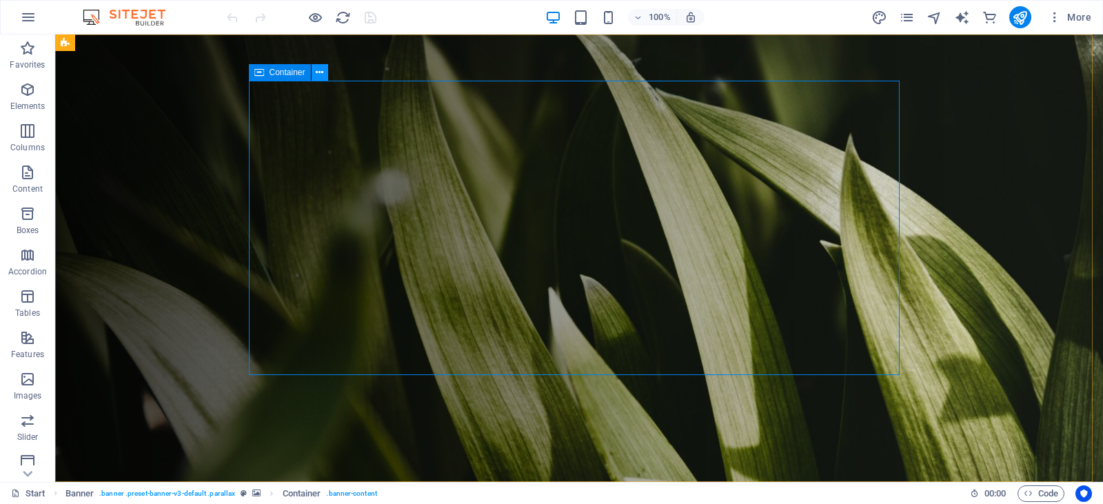
click at [321, 75] on icon at bounding box center [320, 72] width 8 height 14
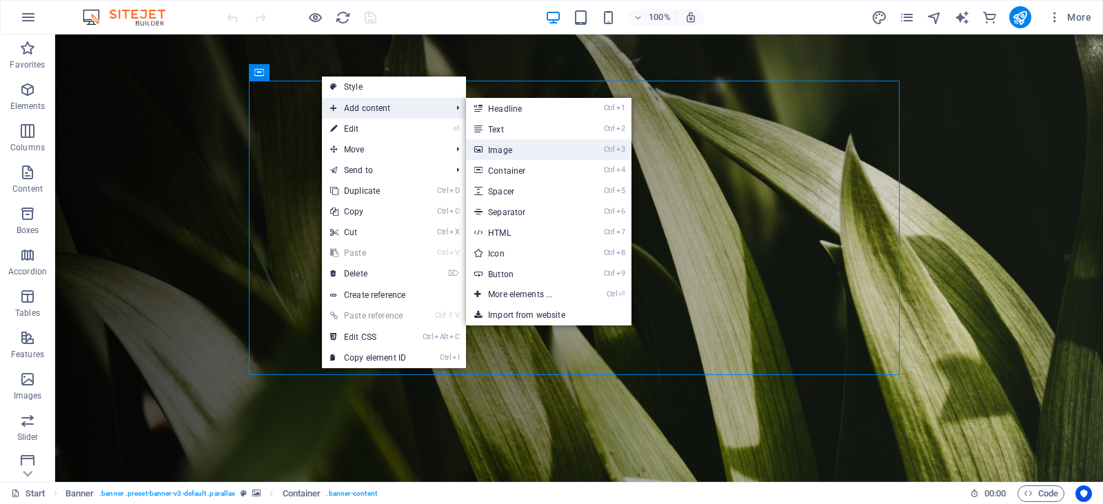
click at [511, 151] on link "Ctrl 3 Image" at bounding box center [523, 149] width 114 height 21
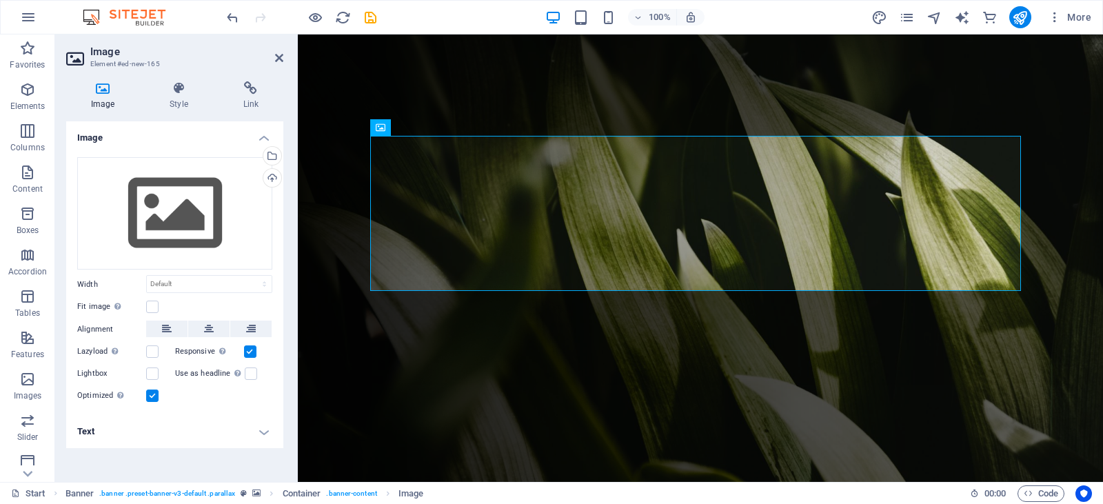
click at [101, 94] on icon at bounding box center [102, 88] width 73 height 14
click at [170, 211] on div "Drag files here, click to choose files or select files from Files or our free s…" at bounding box center [174, 213] width 195 height 113
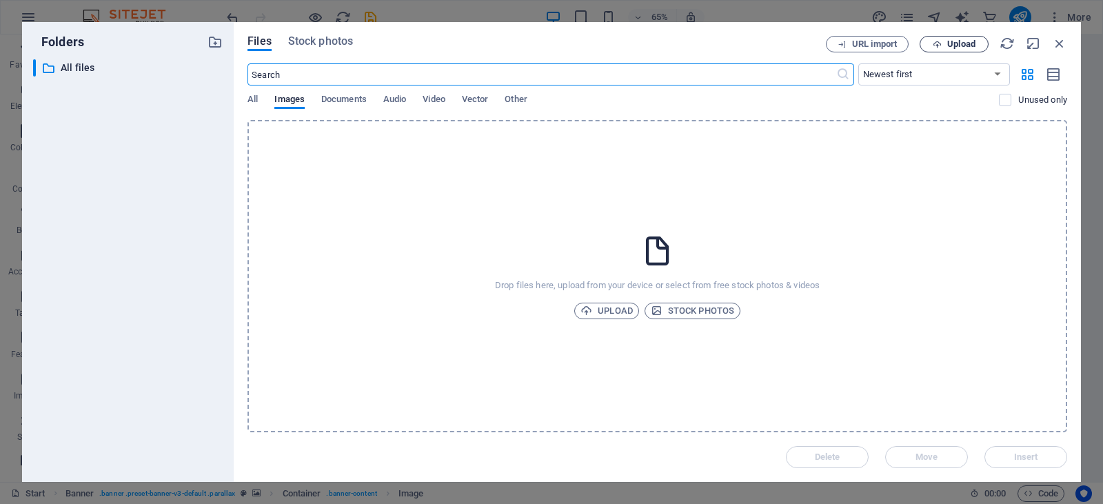
click at [971, 40] on span "Upload" at bounding box center [961, 44] width 28 height 8
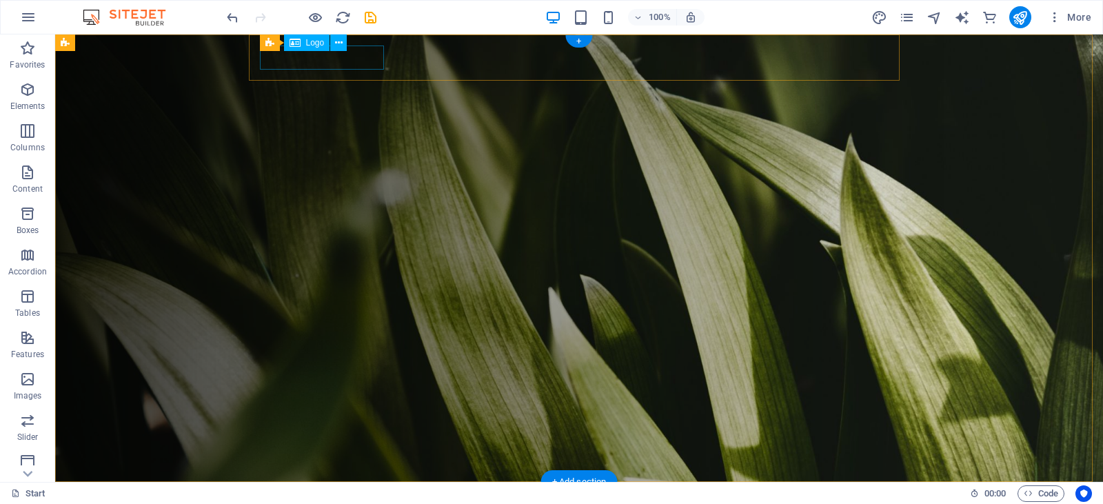
click at [320, 493] on div at bounding box center [585, 505] width 640 height 24
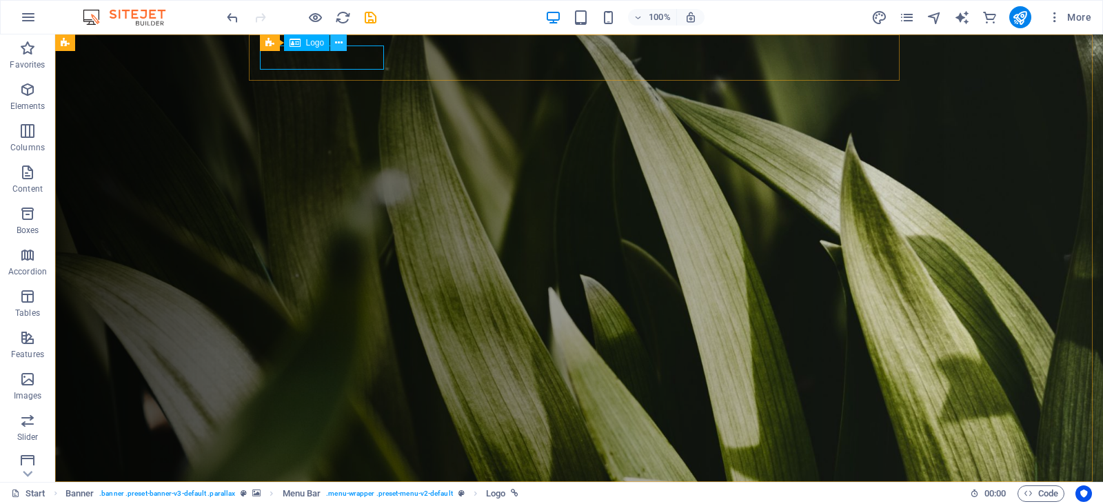
click at [340, 43] on icon at bounding box center [339, 43] width 8 height 14
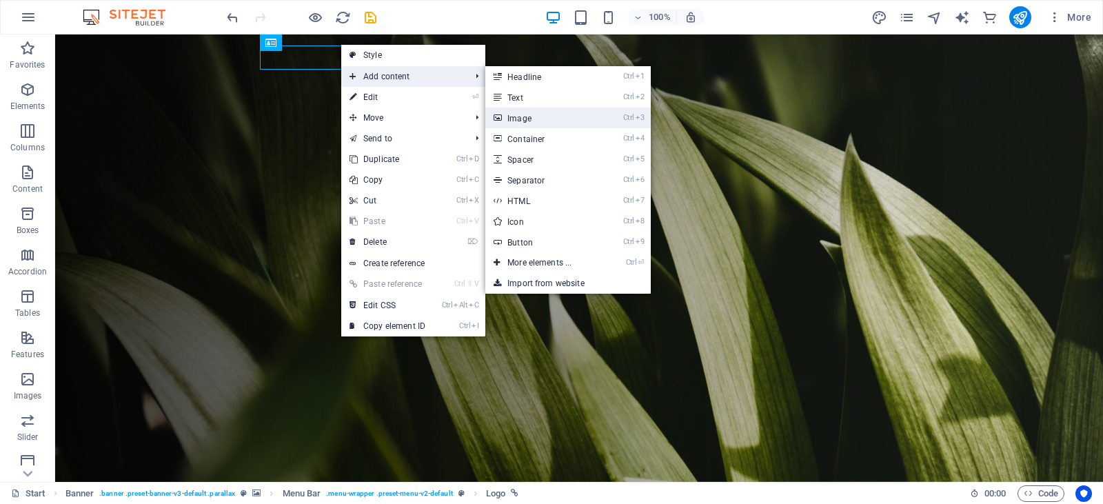
click at [527, 115] on link "Ctrl 3 Image" at bounding box center [542, 118] width 114 height 21
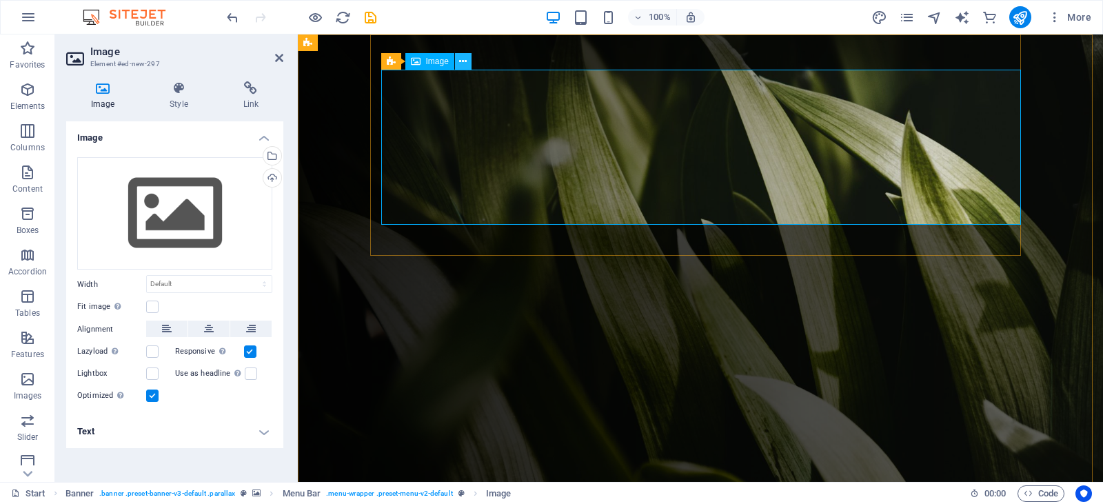
click at [462, 61] on icon at bounding box center [463, 61] width 8 height 14
click at [99, 103] on h4 "Image" at bounding box center [105, 95] width 79 height 29
click at [103, 90] on icon at bounding box center [102, 88] width 73 height 14
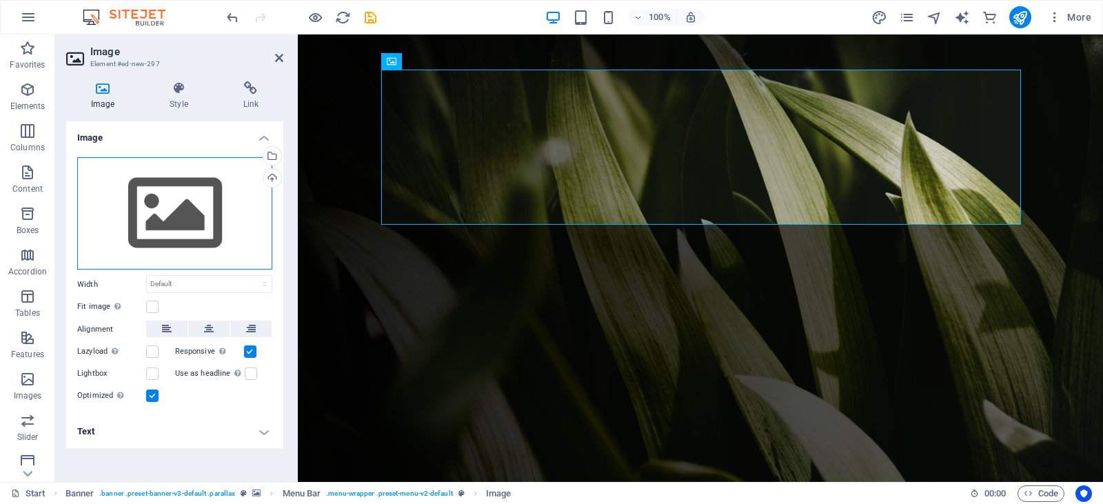
click at [168, 222] on div "Drag files here, click to choose files or select files from Files or our free s…" at bounding box center [174, 213] width 195 height 113
click at [168, 222] on body "wrgp.co.za Start Favorites Elements Columns Content Boxes Accordion Tables Feat…" at bounding box center [551, 252] width 1103 height 504
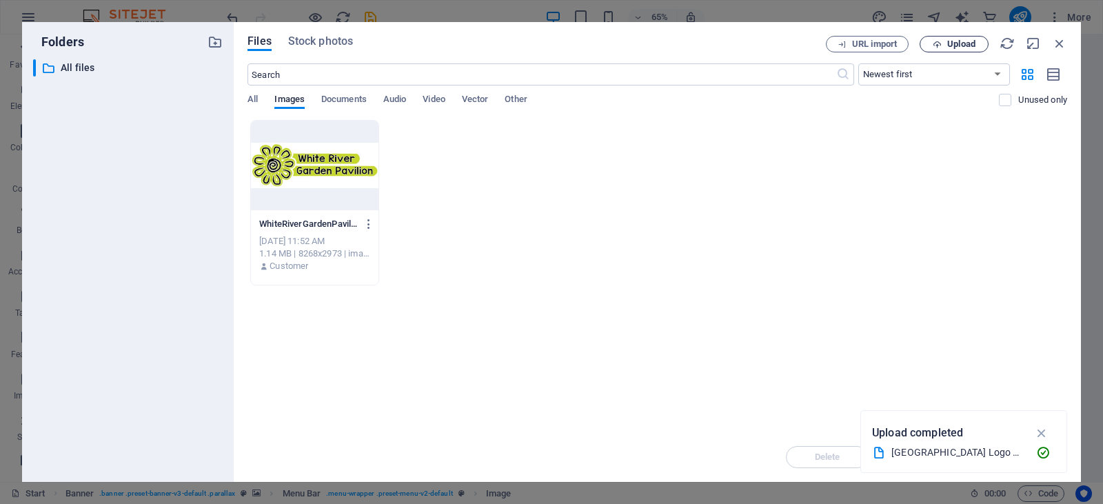
click at [967, 46] on span "Upload" at bounding box center [961, 44] width 28 height 8
drag, startPoint x: 438, startPoint y: 182, endPoint x: 382, endPoint y: 347, distance: 174.2
click at [382, 347] on div "Drop files here to upload them instantly WhiteRiverGardenPavilionLogoHiRes-6YbV…" at bounding box center [658, 276] width 820 height 312
click at [962, 47] on span "Upload" at bounding box center [961, 44] width 28 height 8
click at [354, 176] on div at bounding box center [315, 166] width 128 height 90
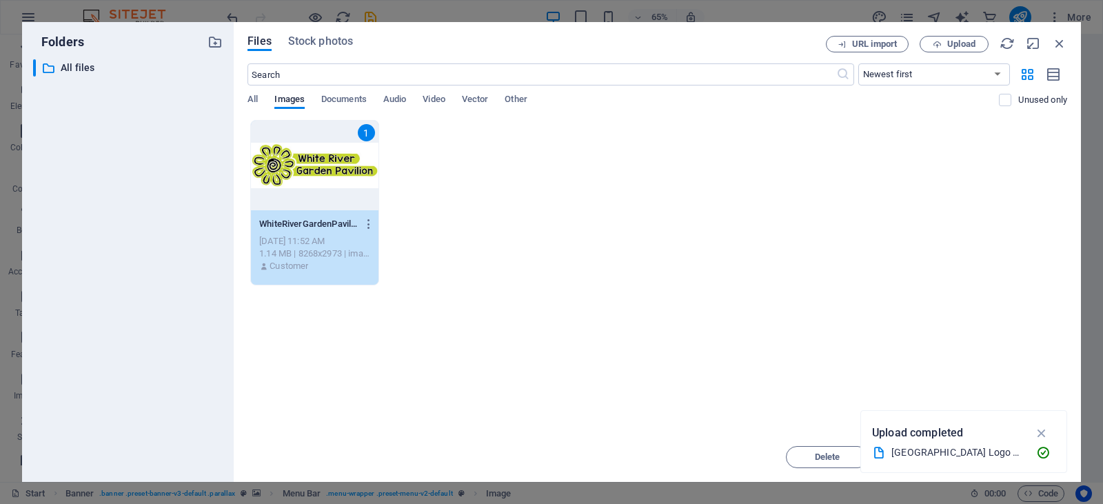
click at [516, 168] on div "1 WhiteRiverGardenPavilionLogoHiRes-6YbVmW8FG688x_QF6zLNlA.jpg WhiteRiverGarden…" at bounding box center [658, 202] width 820 height 165
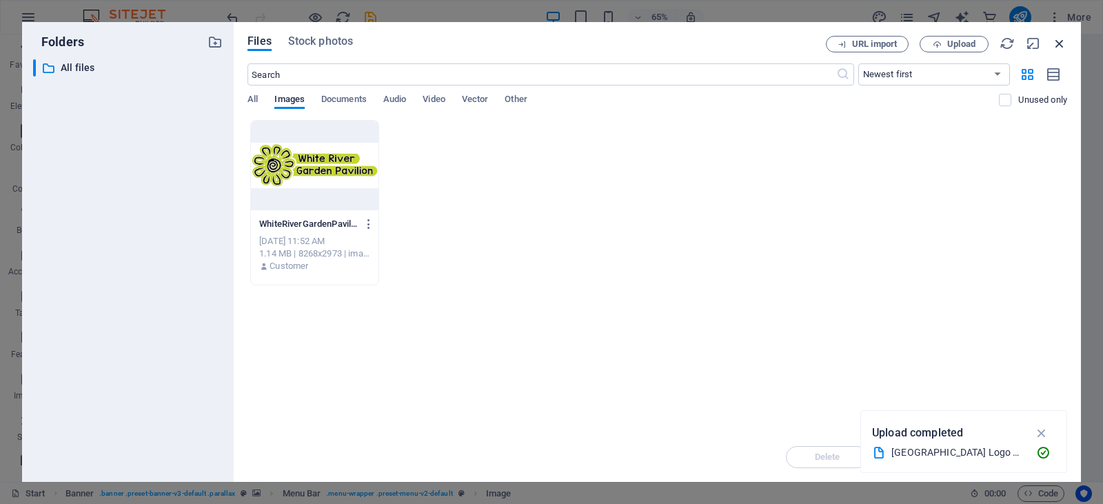
click at [1059, 43] on icon "button" at bounding box center [1059, 43] width 15 height 15
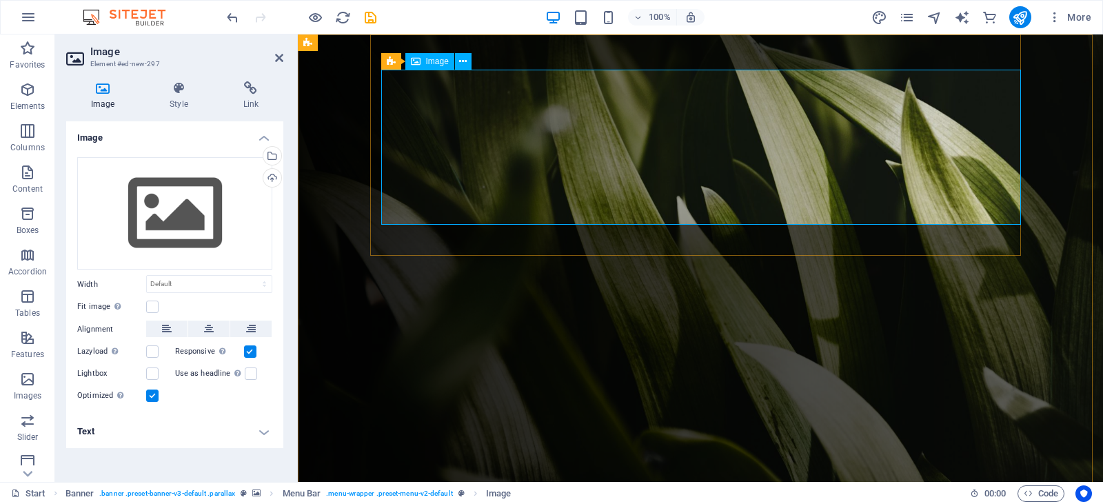
click at [427, 61] on span "Image" at bounding box center [437, 61] width 23 height 8
click at [460, 63] on icon at bounding box center [463, 61] width 8 height 14
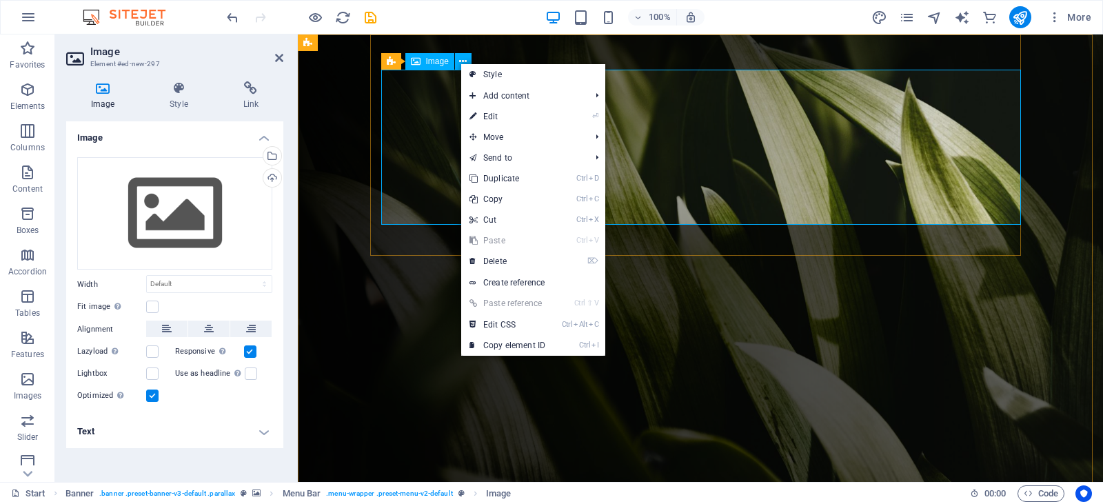
click at [425, 65] on div "Image" at bounding box center [429, 61] width 49 height 17
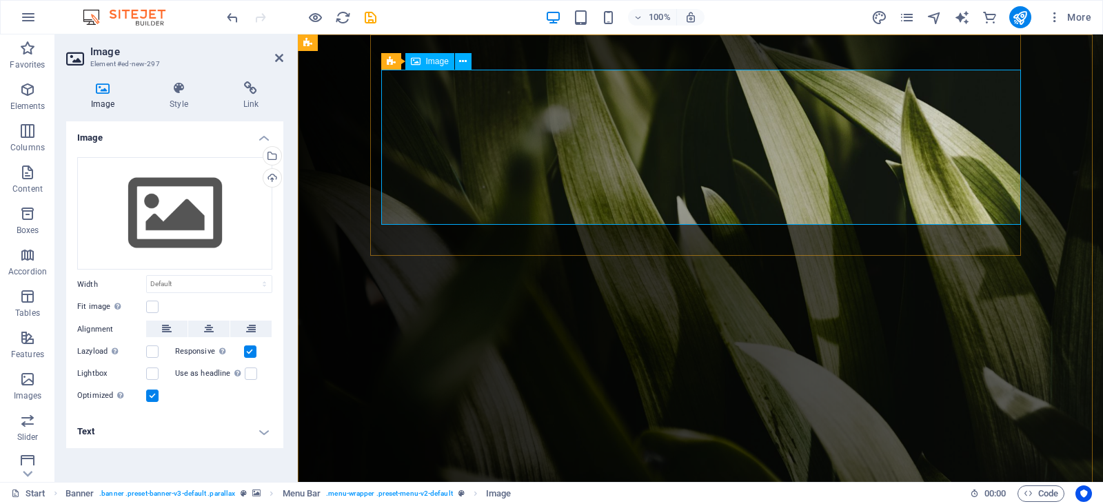
click at [425, 64] on div "Image" at bounding box center [429, 61] width 49 height 17
click at [309, 163] on figure at bounding box center [700, 269] width 805 height 470
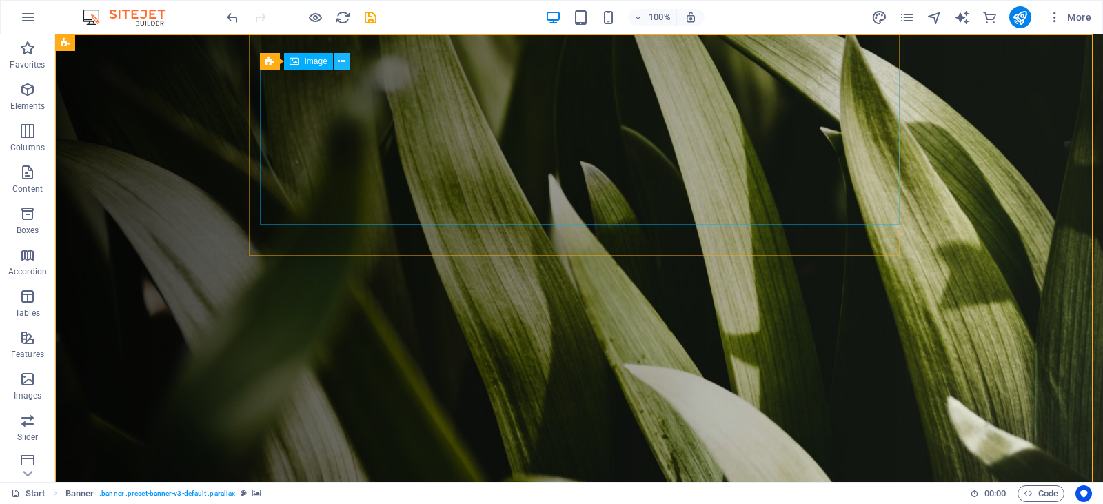
click at [341, 60] on icon at bounding box center [342, 61] width 8 height 14
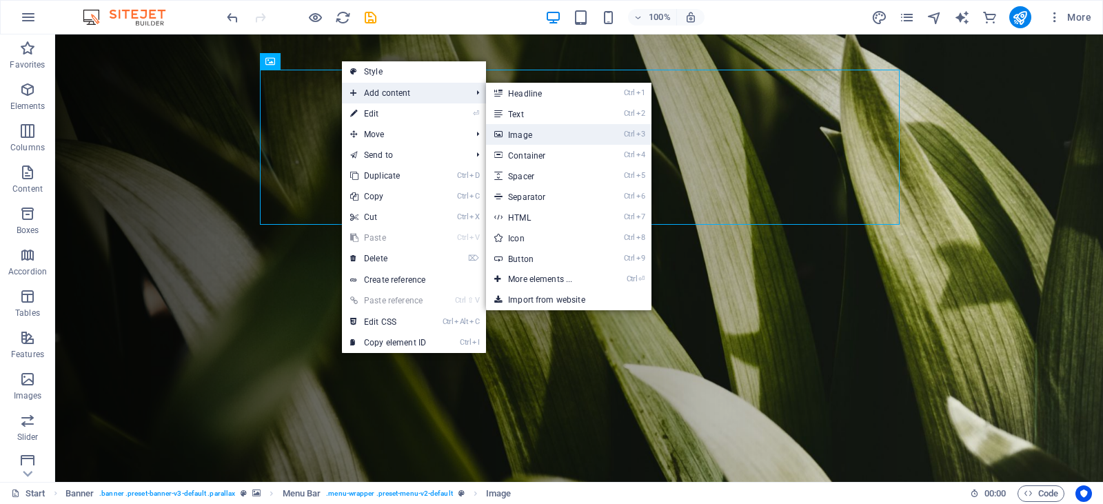
click at [526, 136] on link "Ctrl 3 Image" at bounding box center [543, 134] width 114 height 21
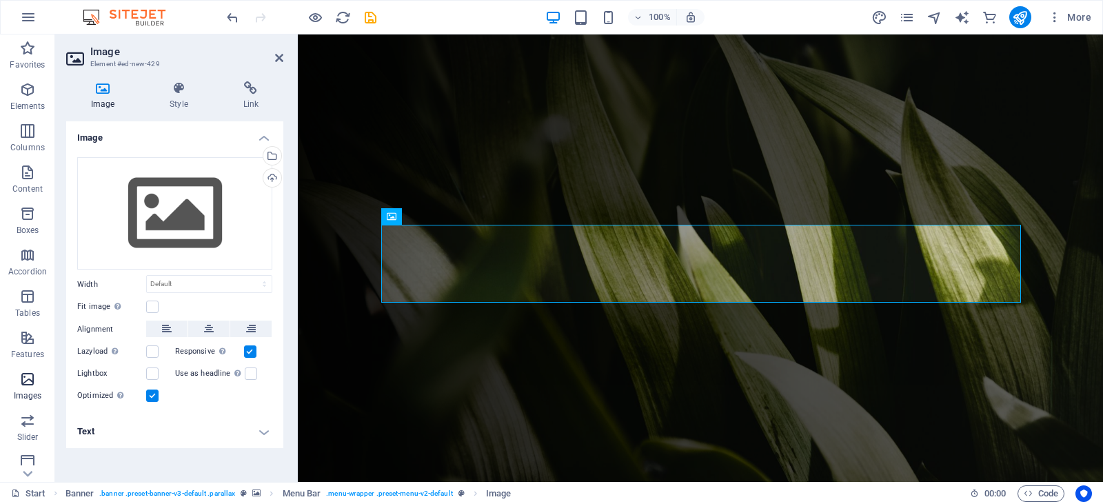
click at [19, 383] on icon "button" at bounding box center [27, 379] width 17 height 17
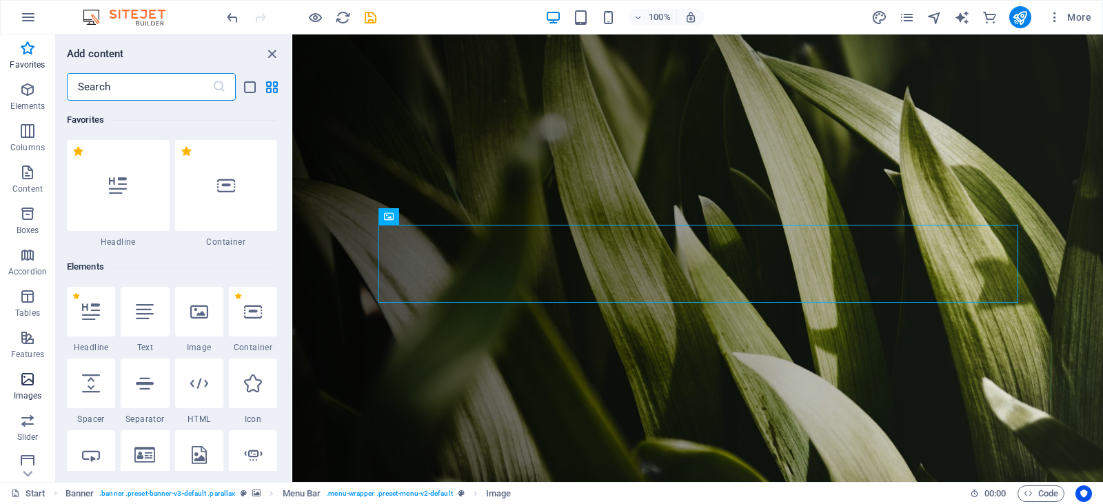
click at [28, 386] on icon "button" at bounding box center [27, 379] width 17 height 17
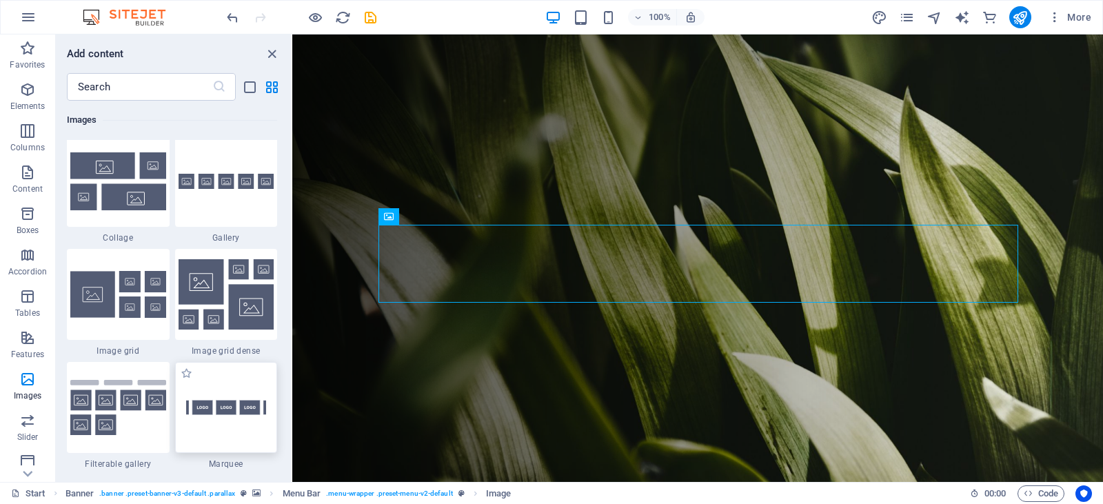
scroll to position [7129, 0]
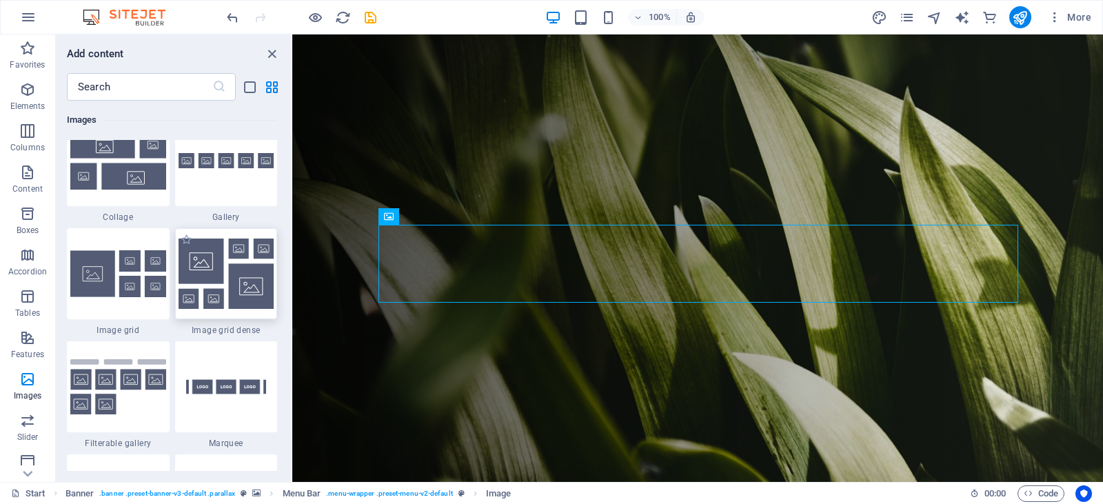
click at [221, 268] on img at bounding box center [227, 274] width 96 height 70
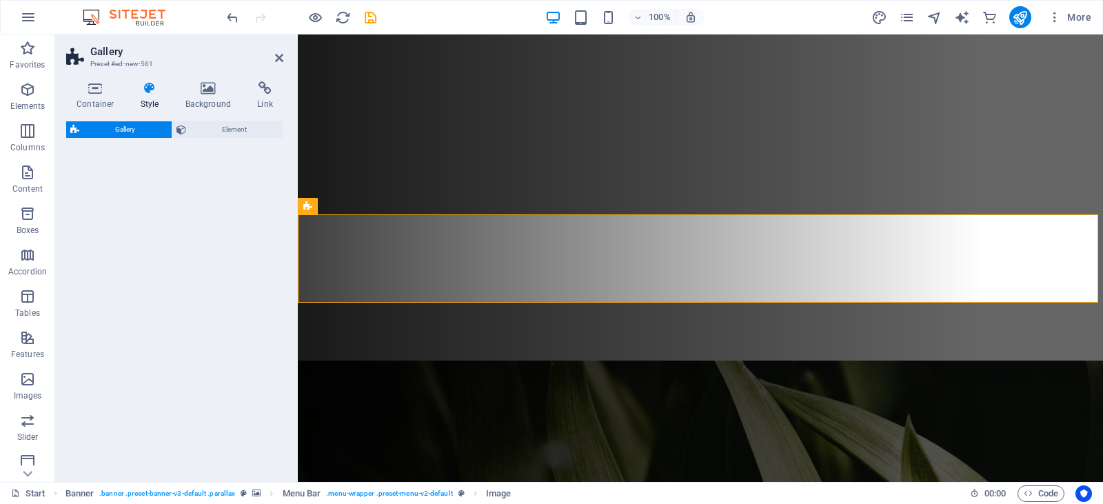
scroll to position [434, 0]
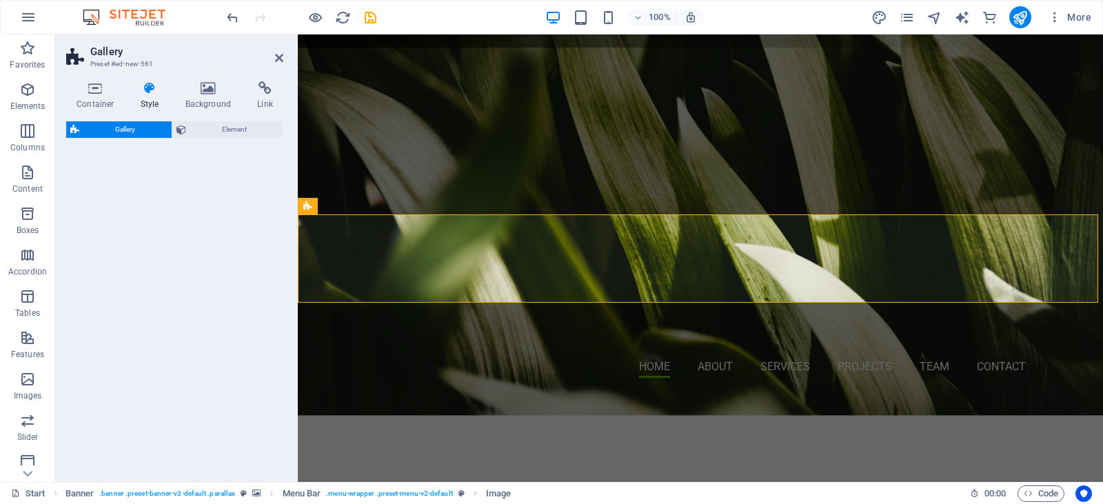
select select "rem"
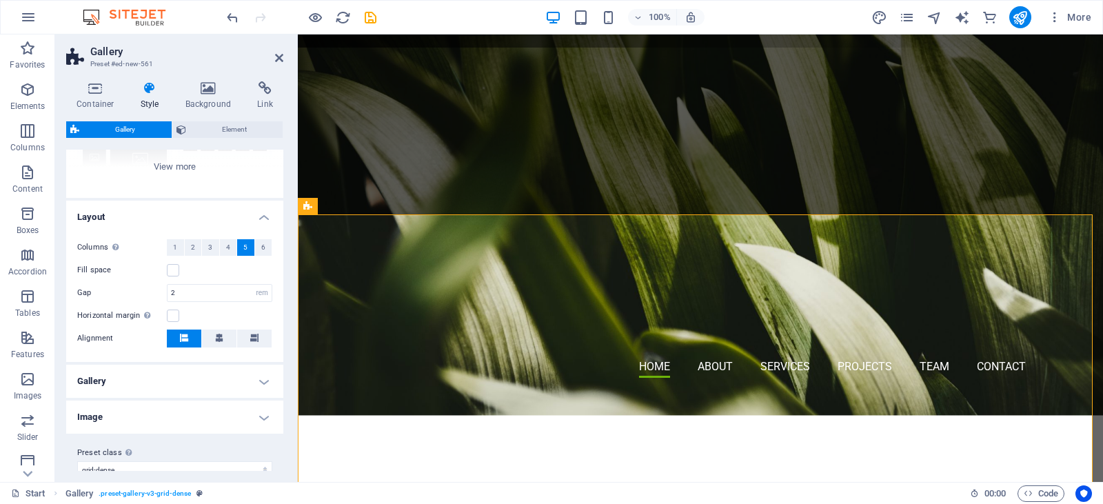
scroll to position [201, 0]
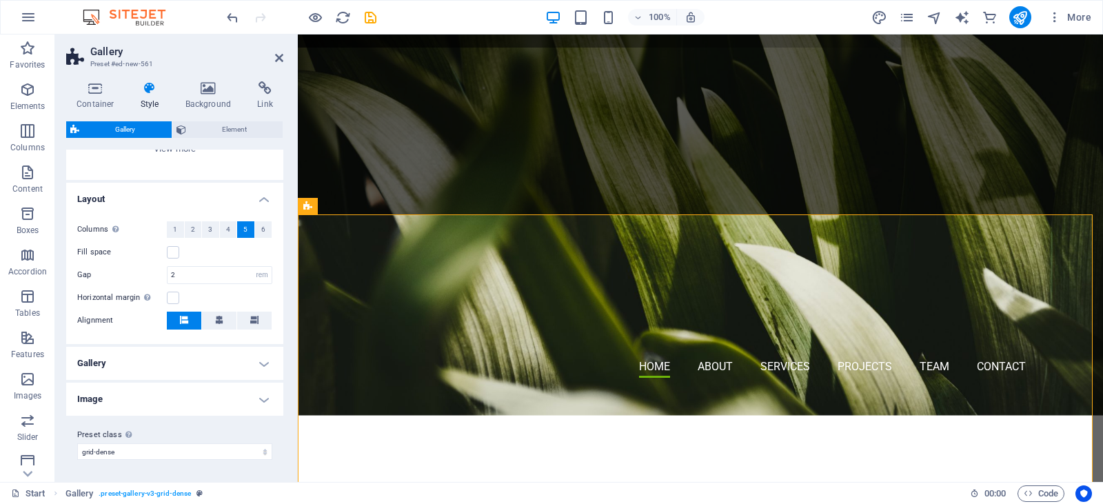
click at [253, 398] on h4 "Image" at bounding box center [174, 399] width 217 height 33
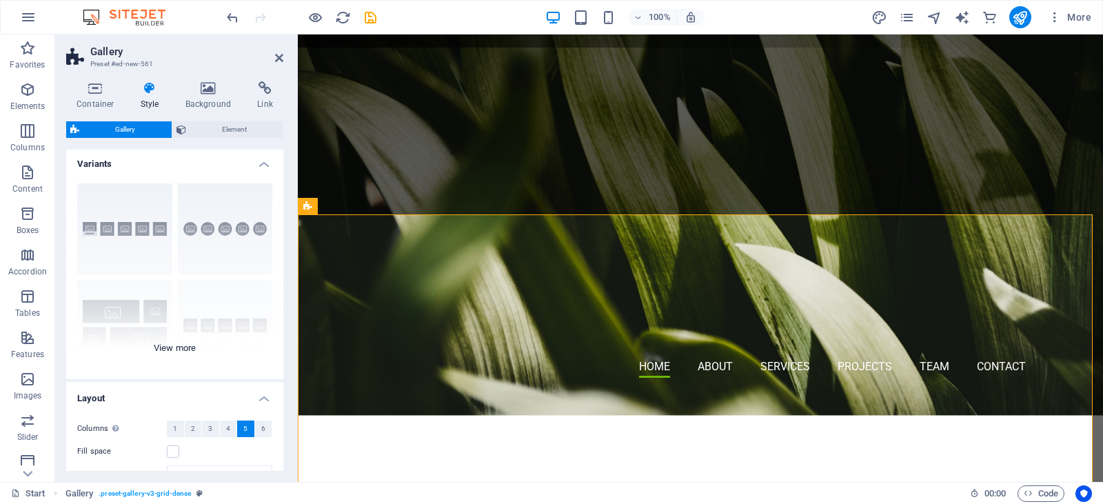
scroll to position [0, 0]
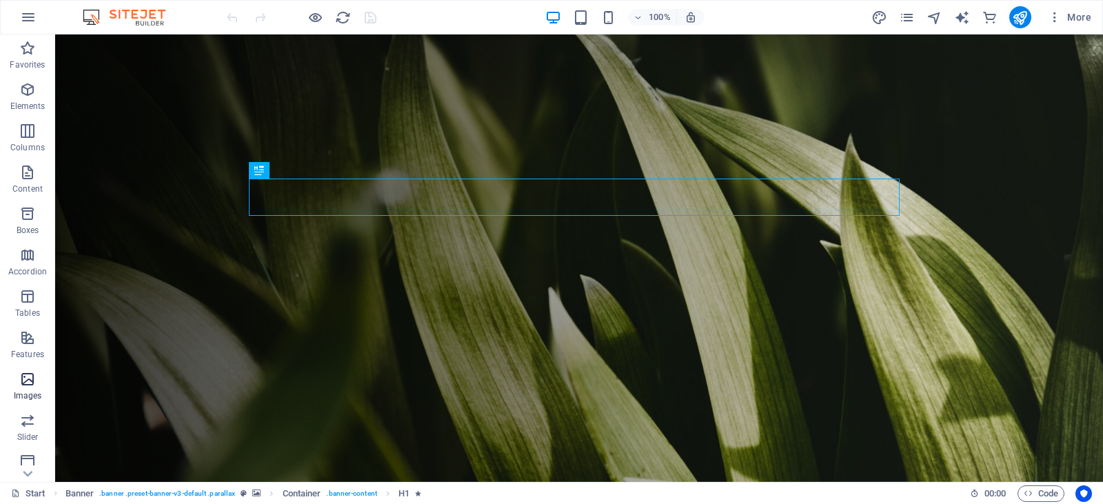
click at [26, 382] on icon "button" at bounding box center [27, 379] width 17 height 17
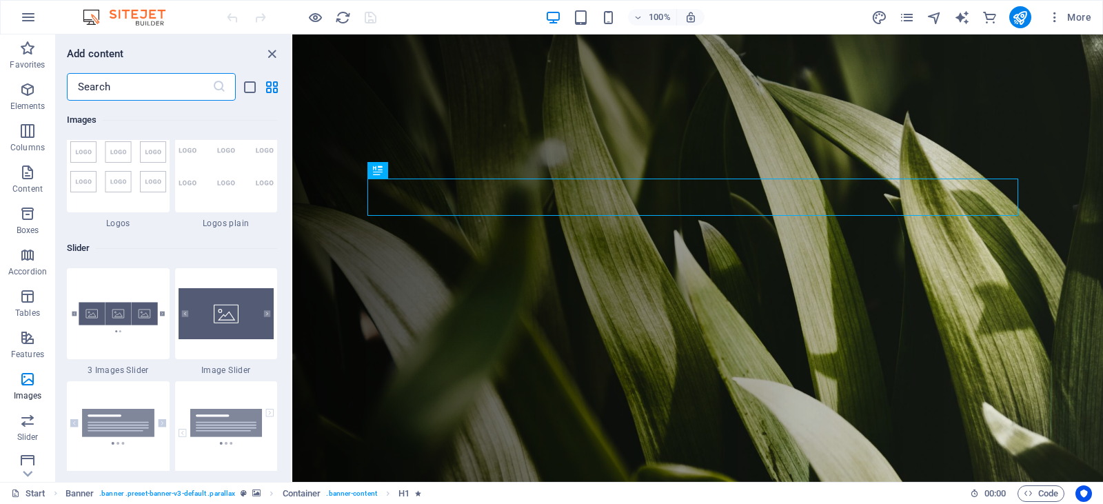
scroll to position [7749, 0]
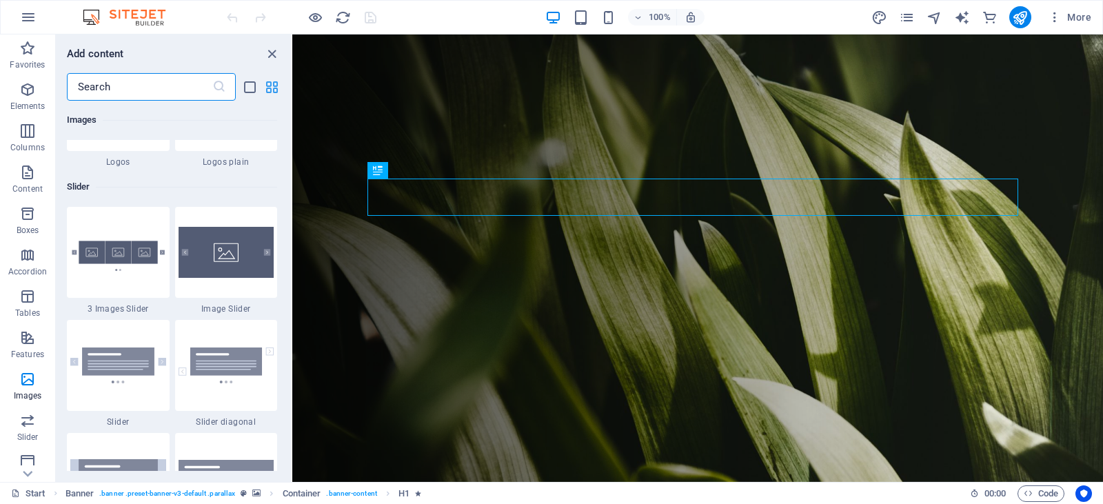
click at [274, 88] on icon "grid-view" at bounding box center [272, 87] width 16 height 16
click at [249, 90] on icon "list-view" at bounding box center [250, 87] width 16 height 16
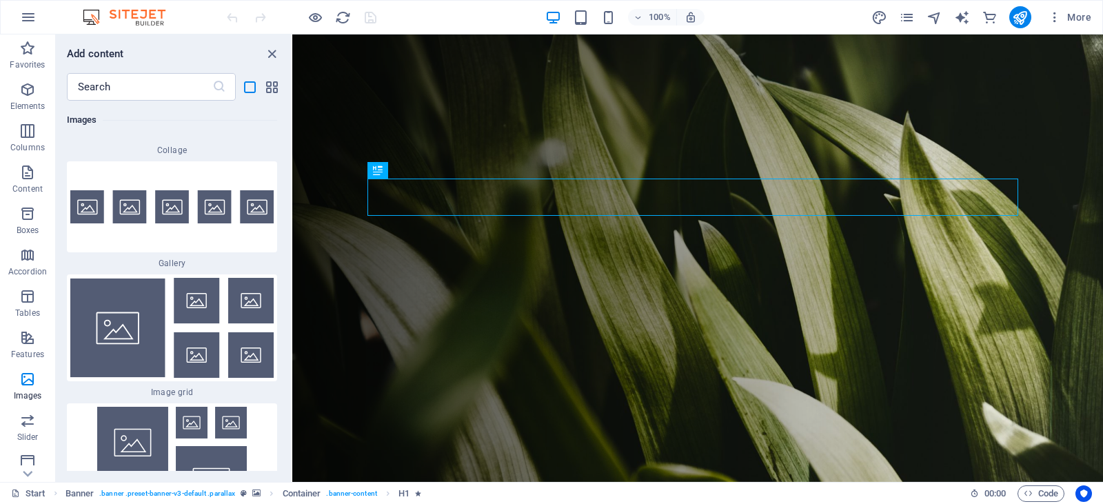
scroll to position [16950, 0]
